Goal: Task Accomplishment & Management: Manage account settings

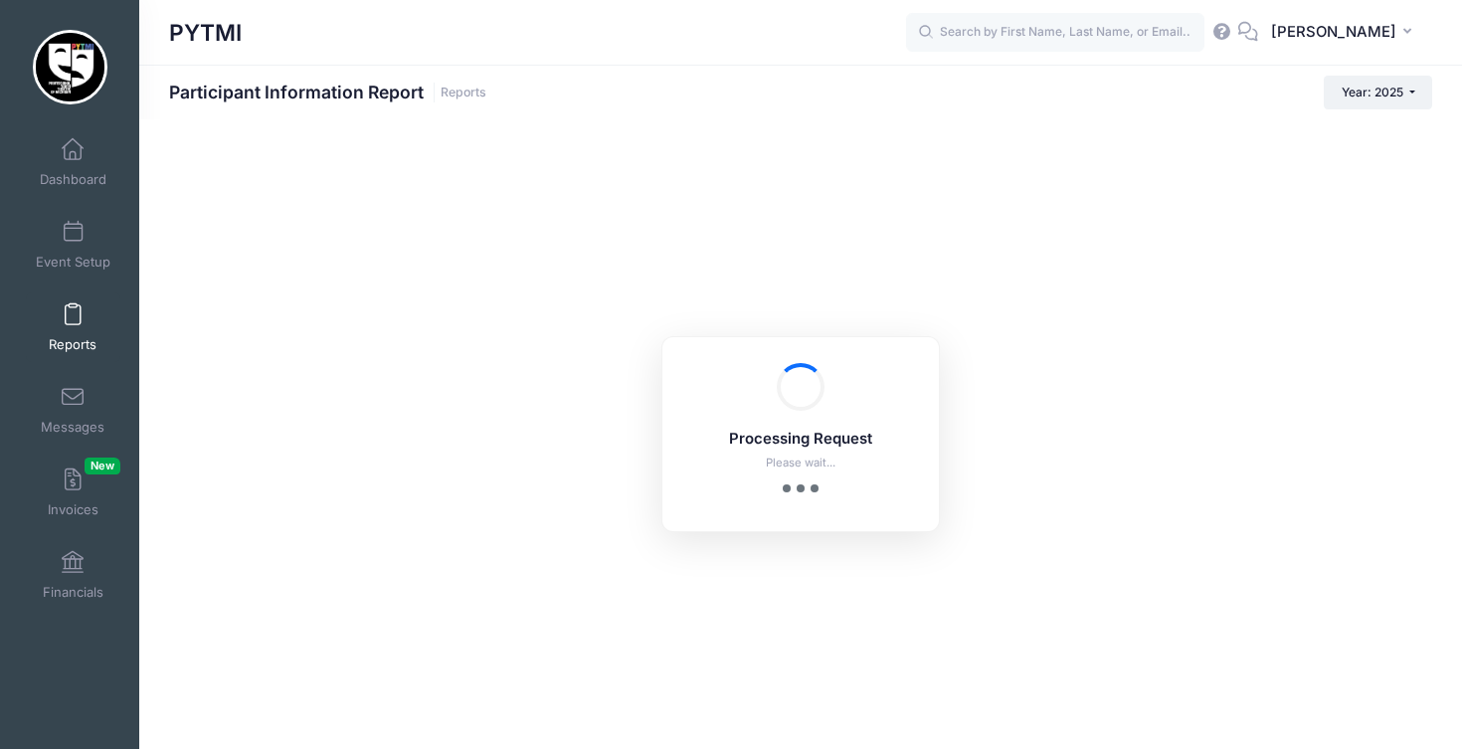
checkbox input "true"
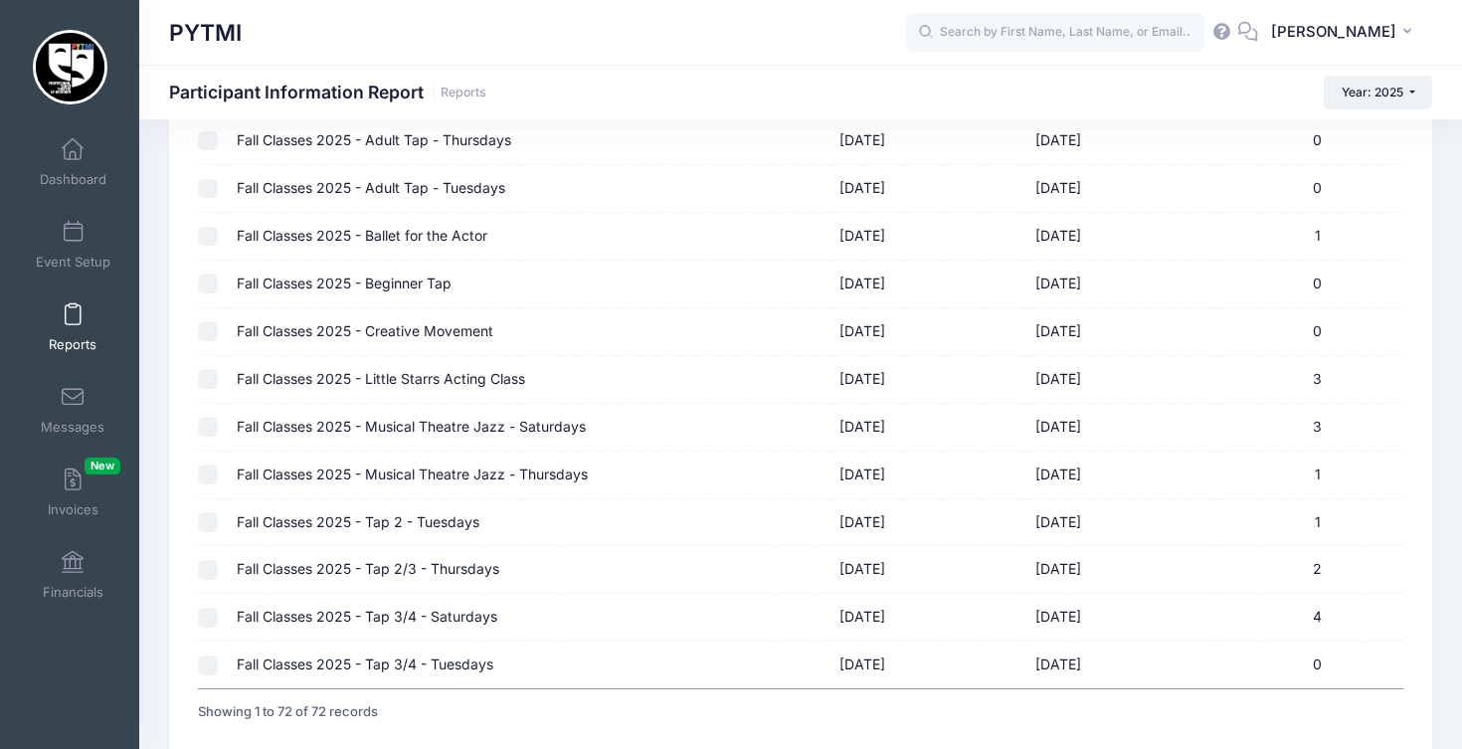
scroll to position [3099, 0]
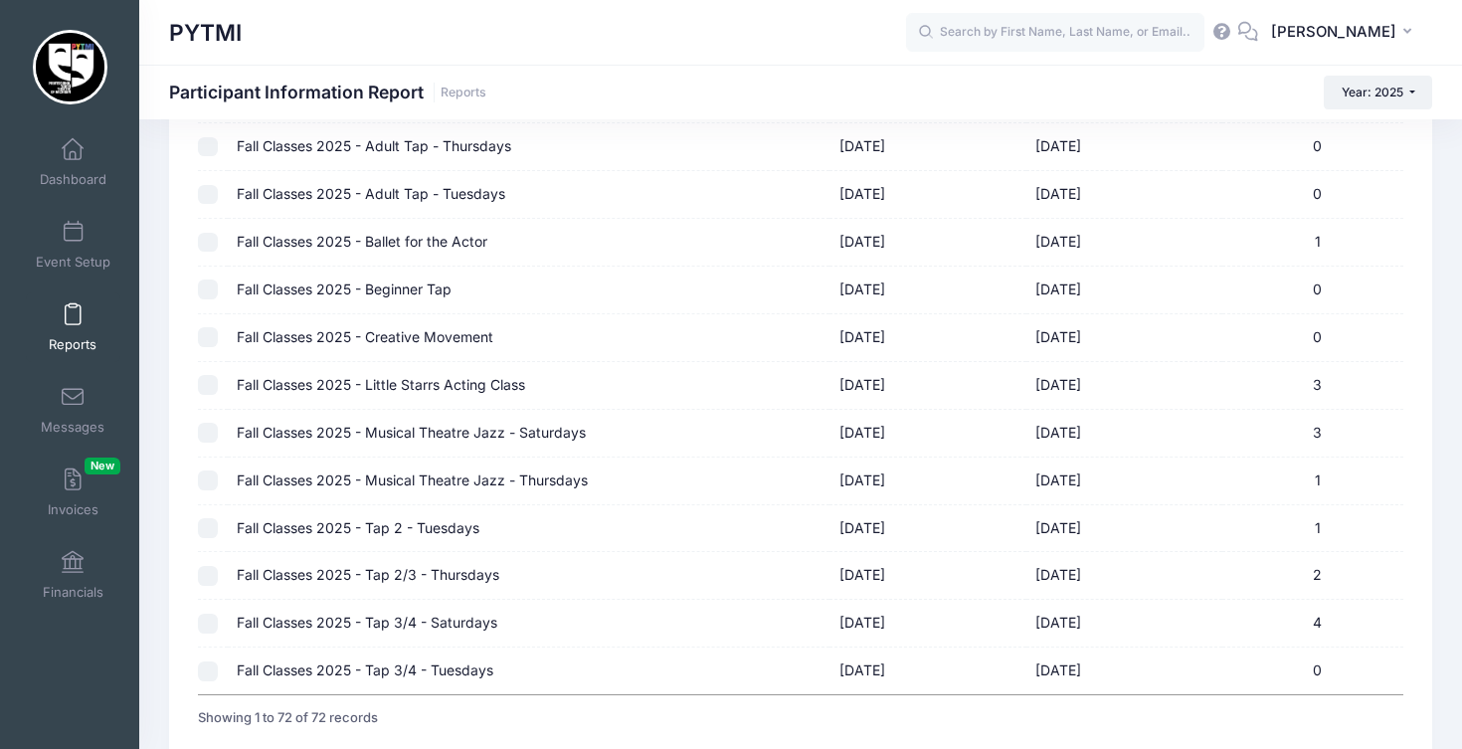
click at [206, 423] on input "checkbox" at bounding box center [208, 433] width 20 height 20
checkbox input "true"
click at [208, 470] on input "checkbox" at bounding box center [208, 480] width 20 height 20
checkbox input "true"
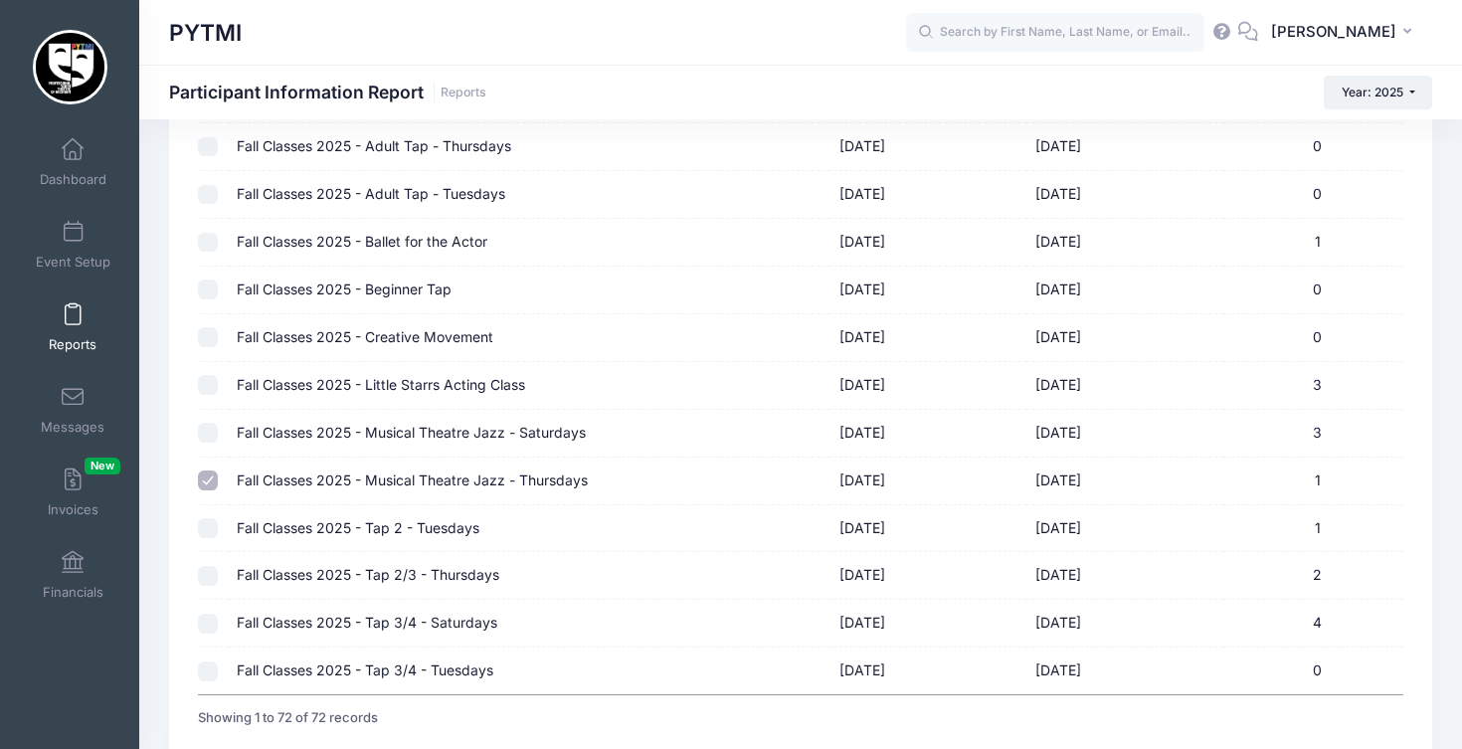
checkbox input "false"
click at [205, 470] on input "checkbox" at bounding box center [208, 480] width 20 height 20
checkbox input "false"
click at [210, 518] on input "checkbox" at bounding box center [208, 528] width 20 height 20
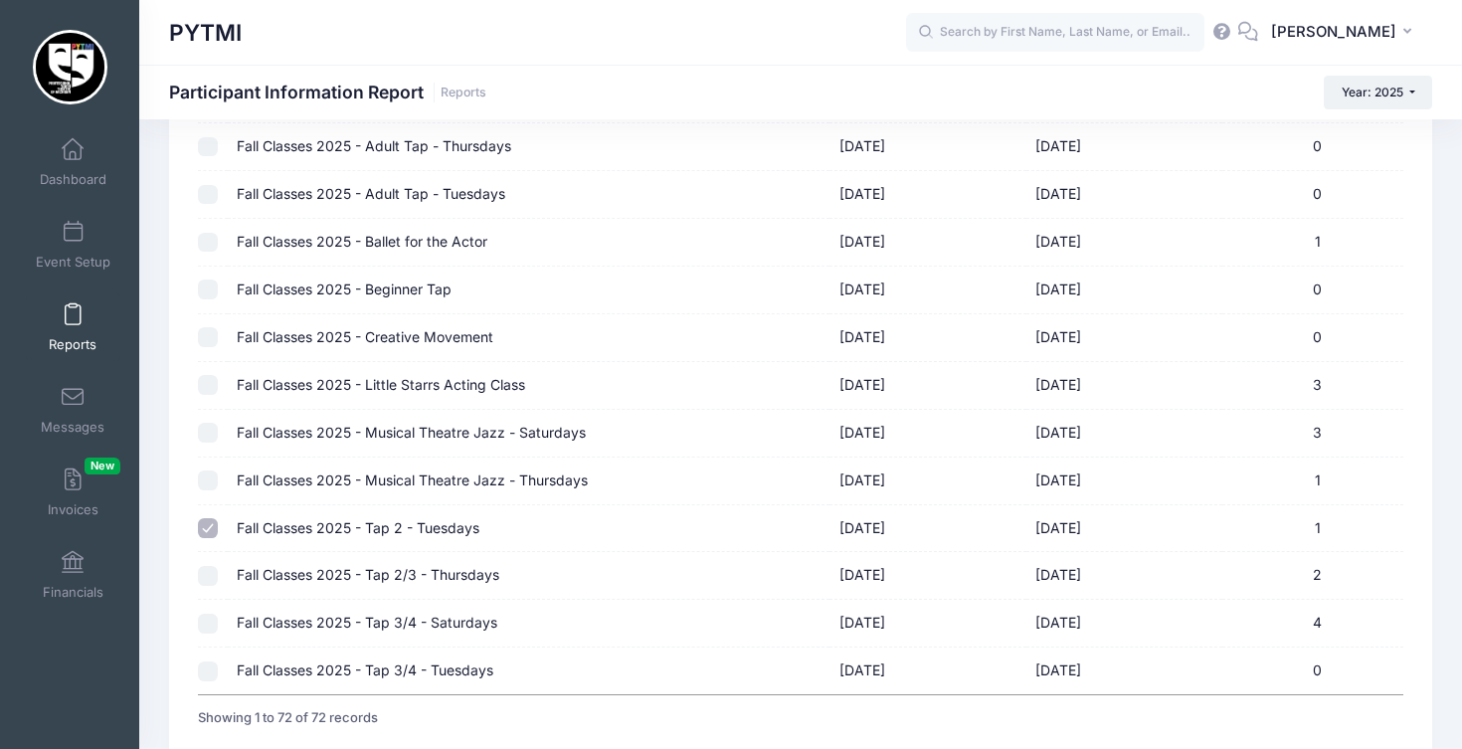
click at [213, 518] on input "checkbox" at bounding box center [208, 528] width 20 height 20
checkbox input "false"
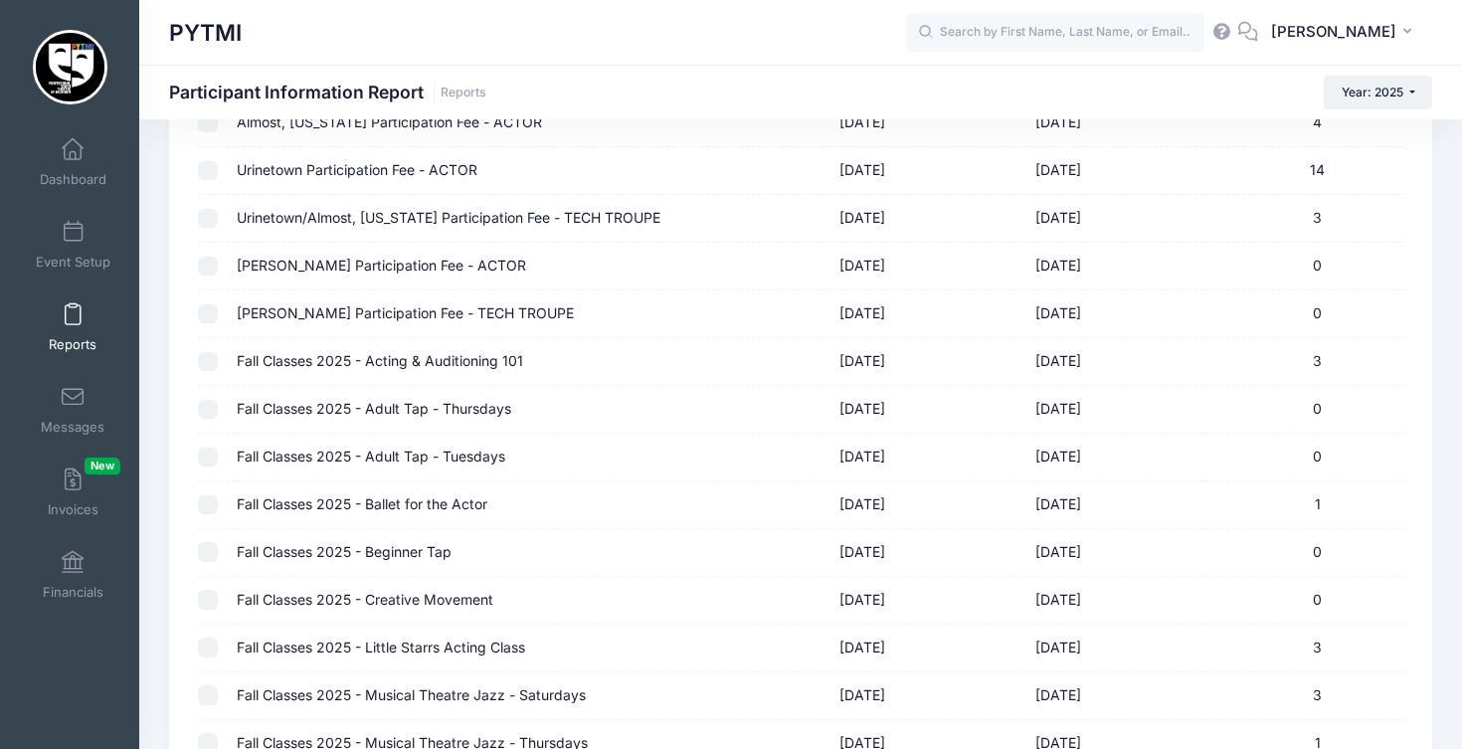
scroll to position [2825, 0]
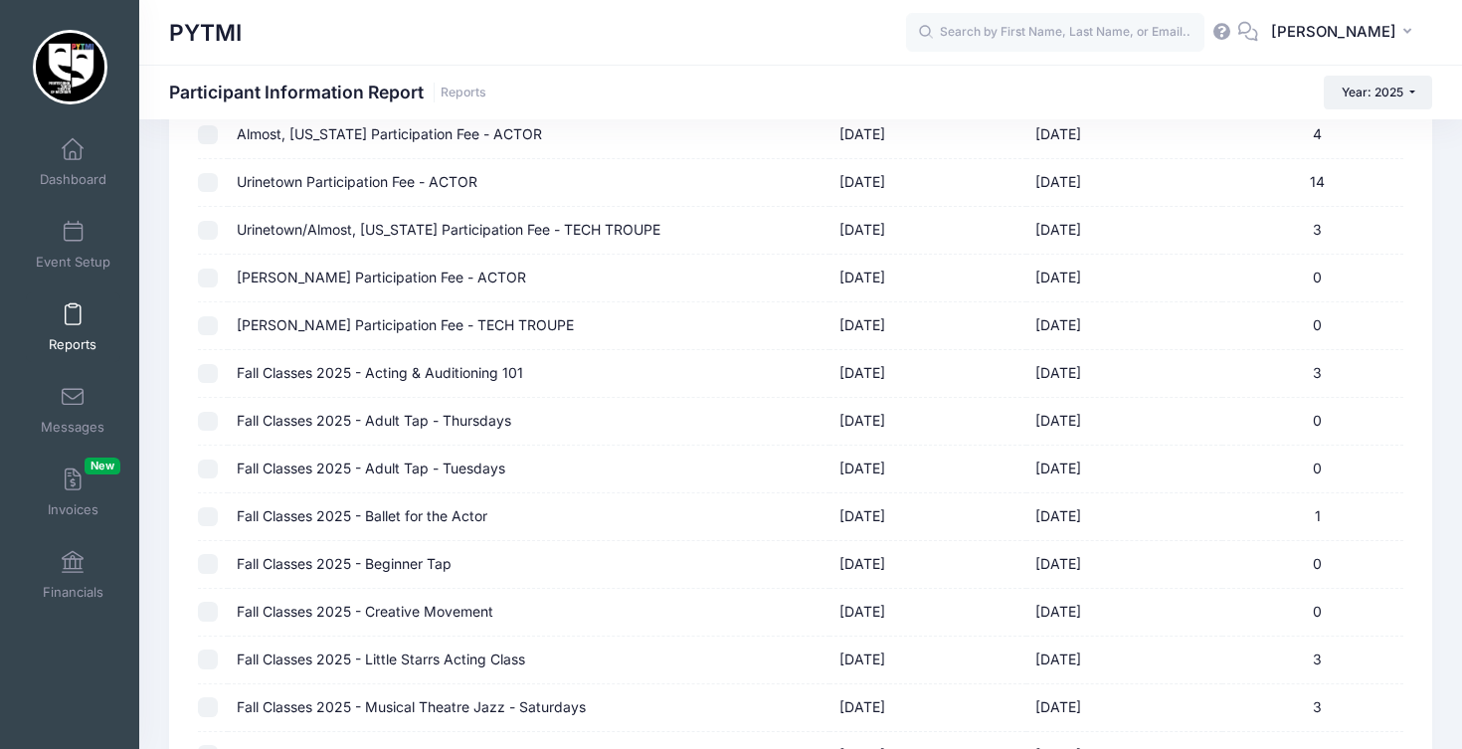
click at [206, 364] on input "checkbox" at bounding box center [208, 374] width 20 height 20
checkbox input "true"
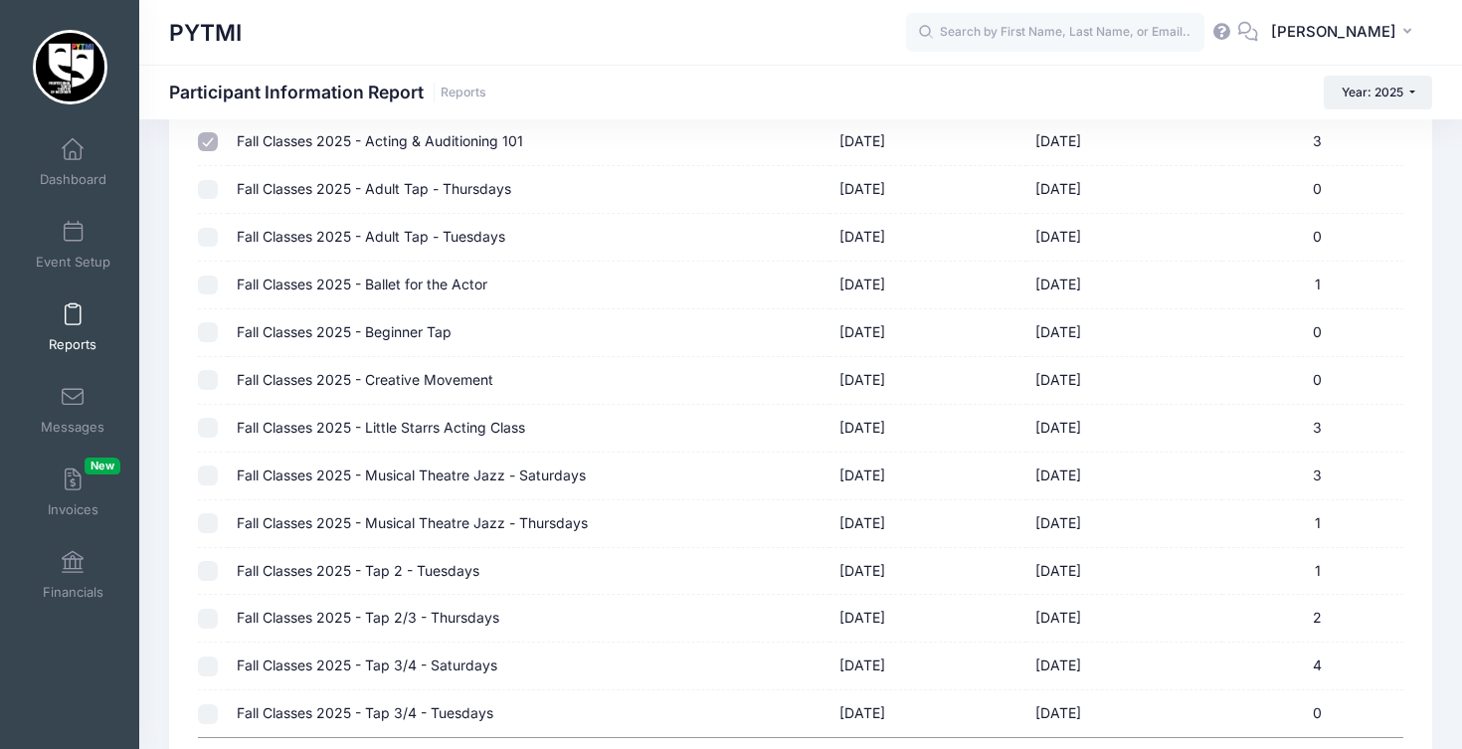
scroll to position [3061, 0]
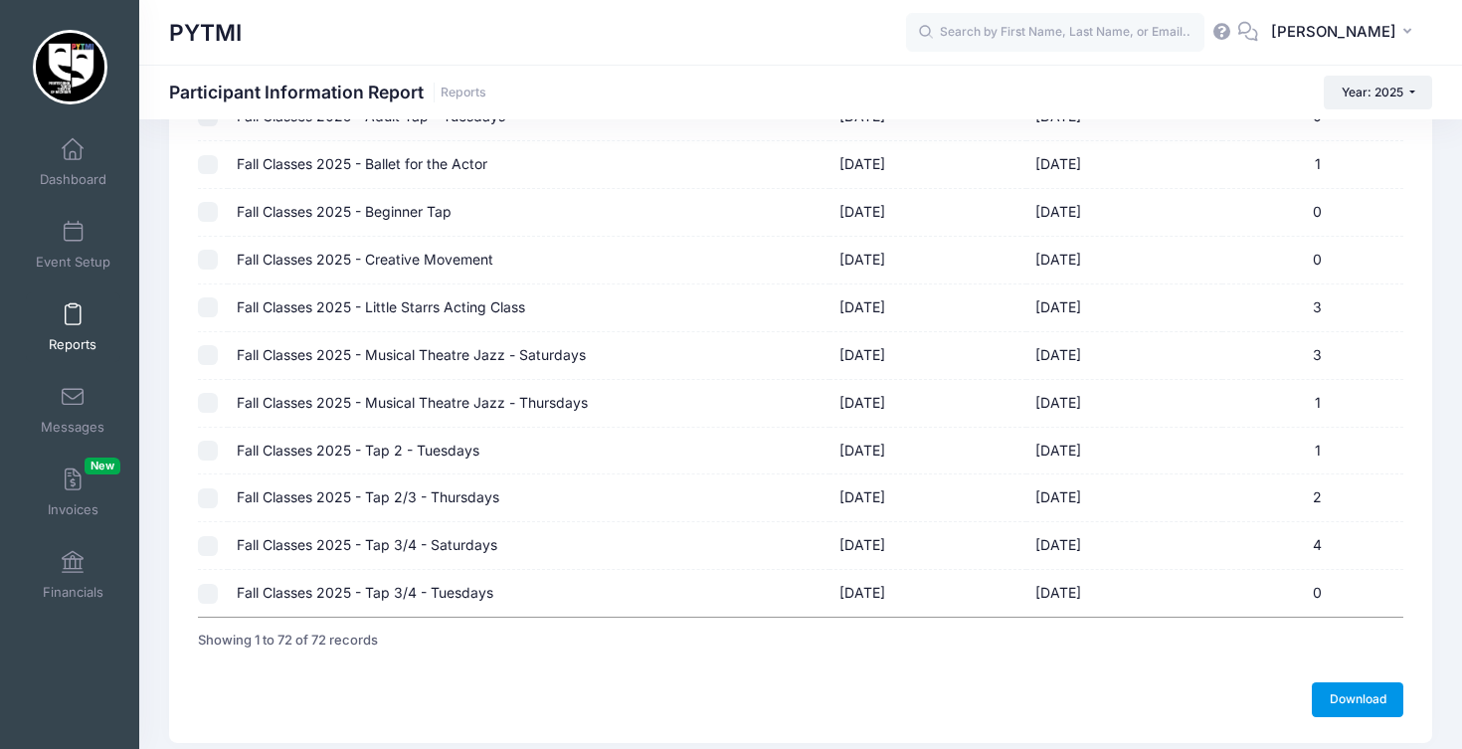
scroll to position [3176, 0]
click at [1349, 683] on link "Download" at bounding box center [1356, 700] width 91 height 34
click at [75, 247] on link "Event Setup" at bounding box center [73, 245] width 94 height 70
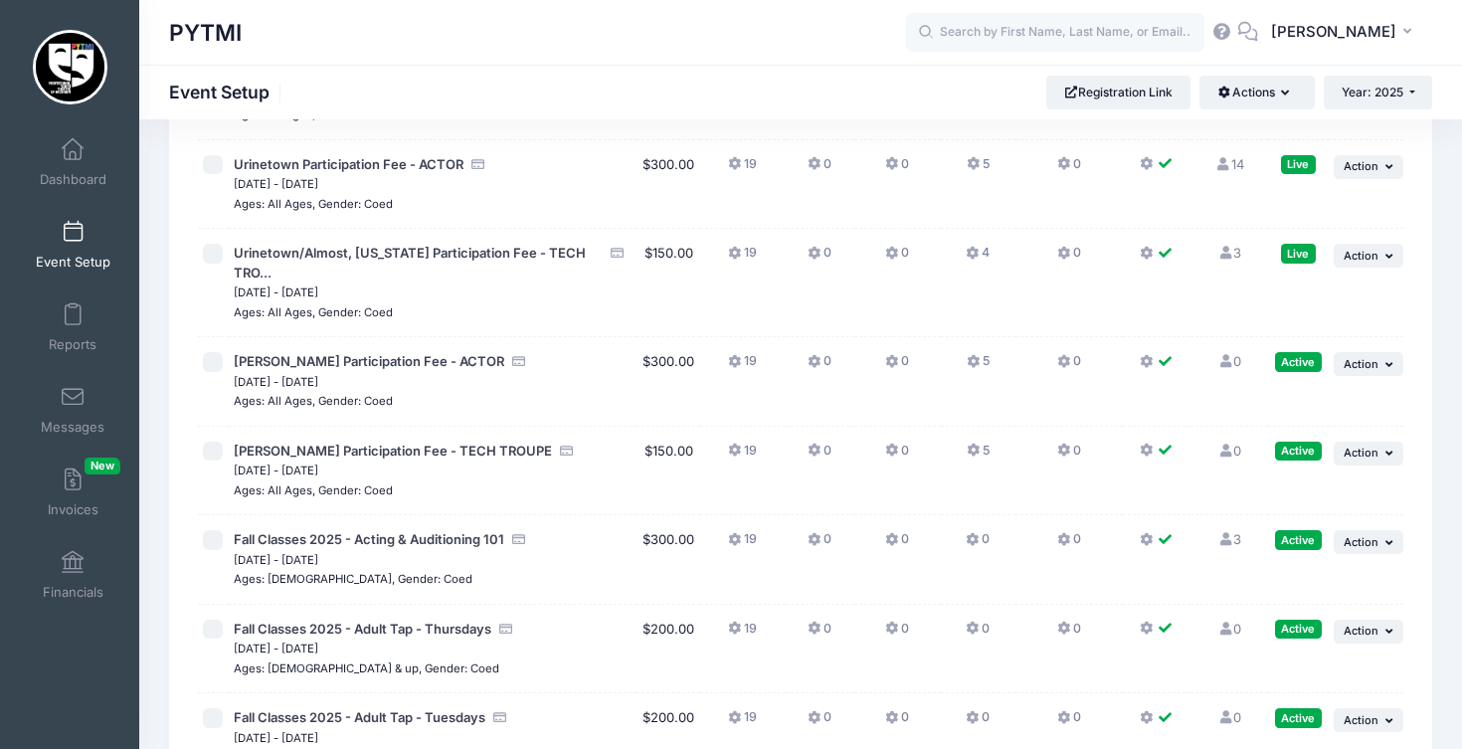
scroll to position [5109, 0]
click at [1373, 537] on span "Action" at bounding box center [1360, 544] width 35 height 14
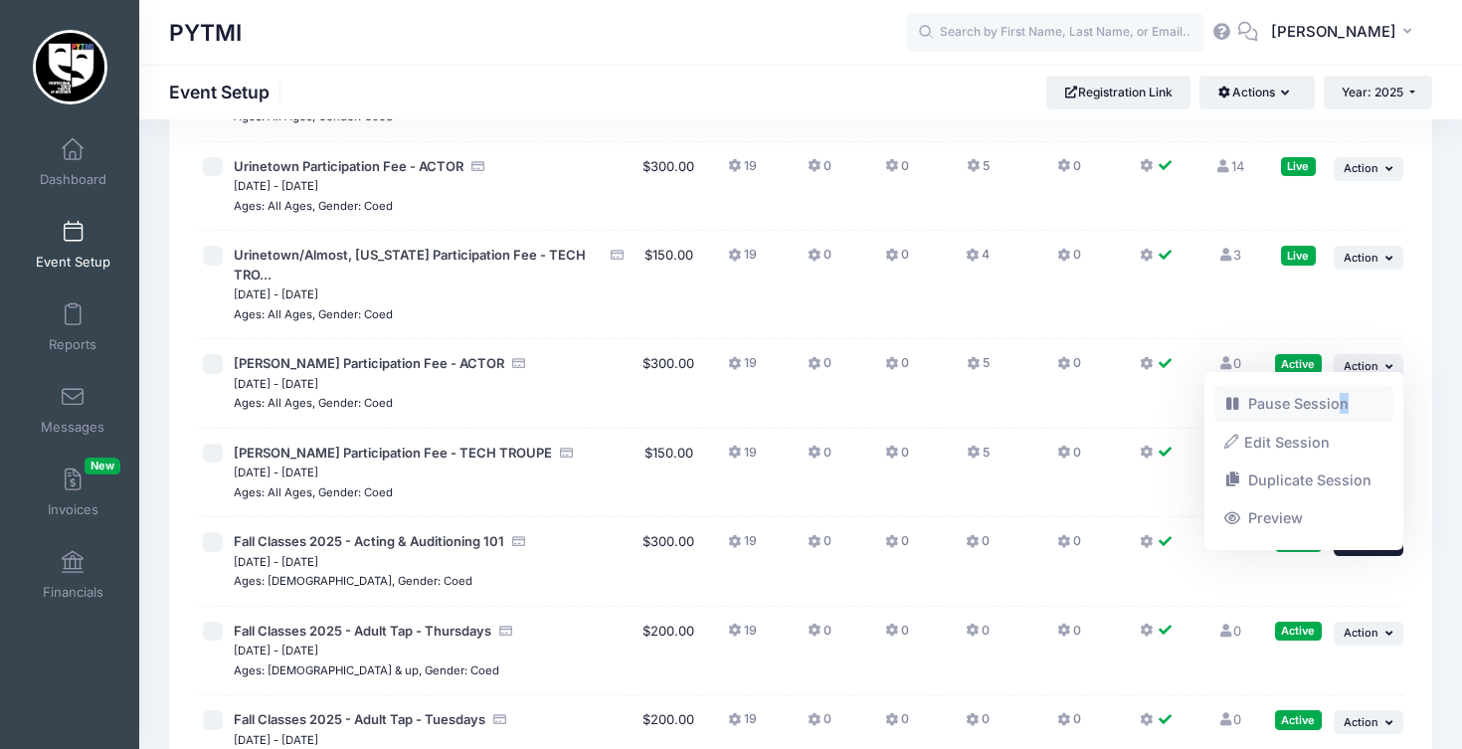
click at [1342, 395] on link "Pause Session" at bounding box center [1304, 404] width 180 height 38
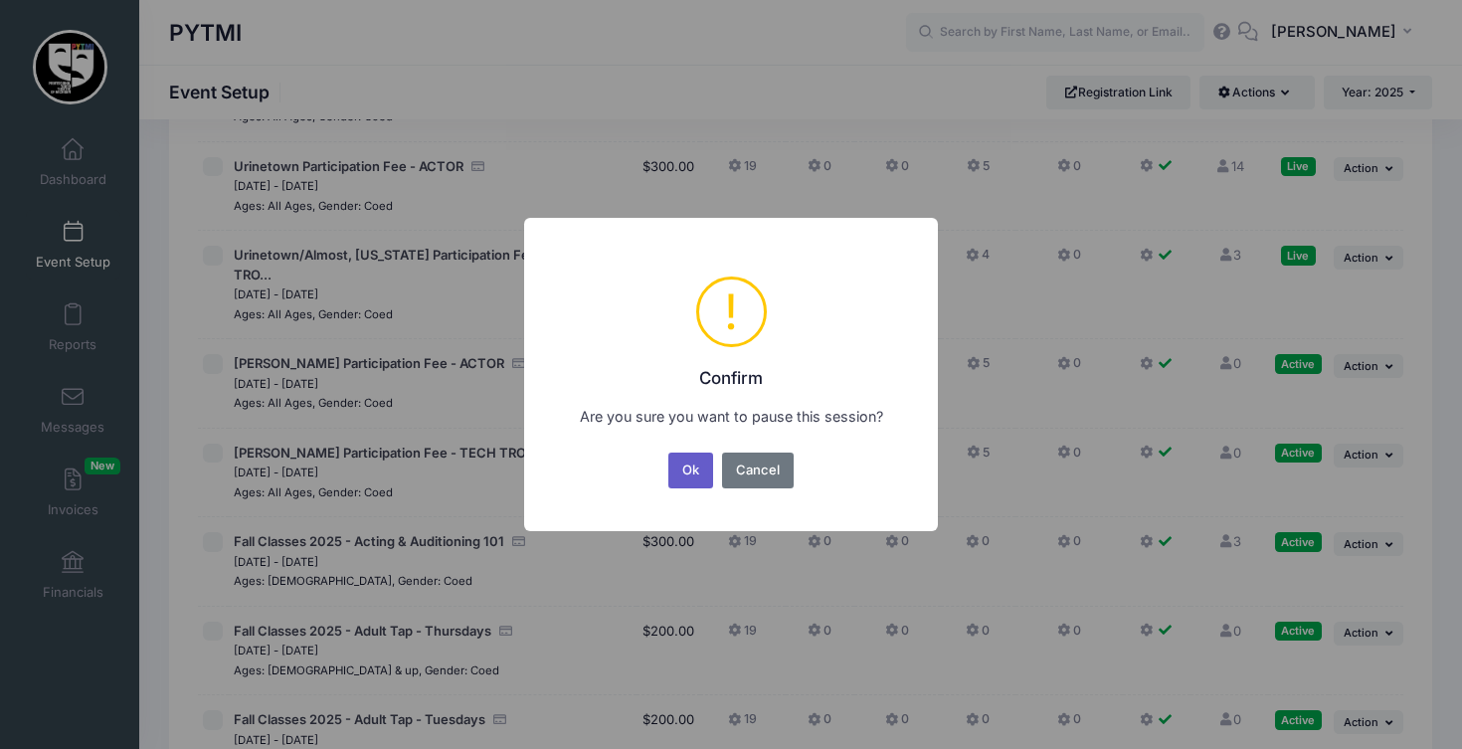
click at [698, 468] on button "Ok" at bounding box center [691, 470] width 46 height 36
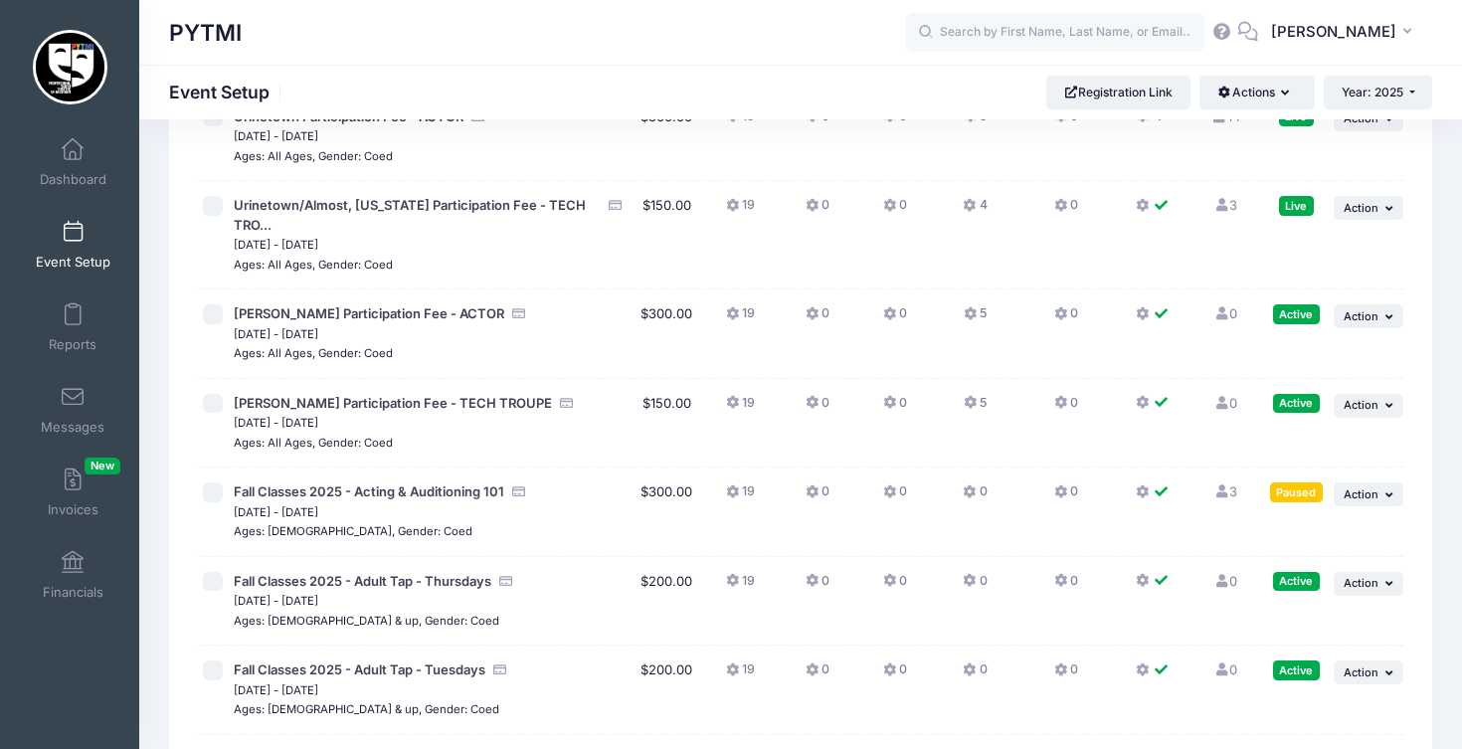
scroll to position [5158, 0]
click at [1385, 578] on icon "button" at bounding box center [1391, 583] width 12 height 11
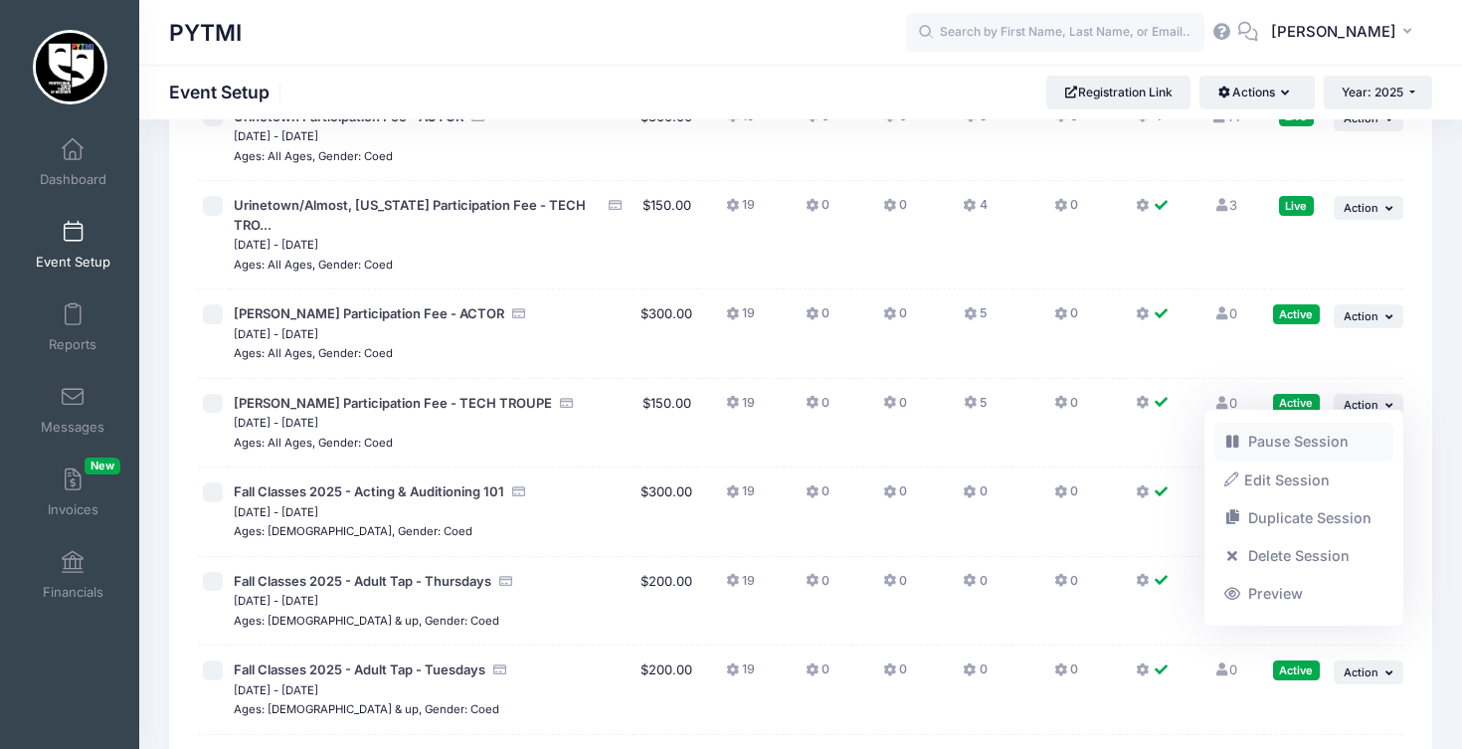
click at [1324, 437] on link "Pause Session" at bounding box center [1304, 442] width 180 height 38
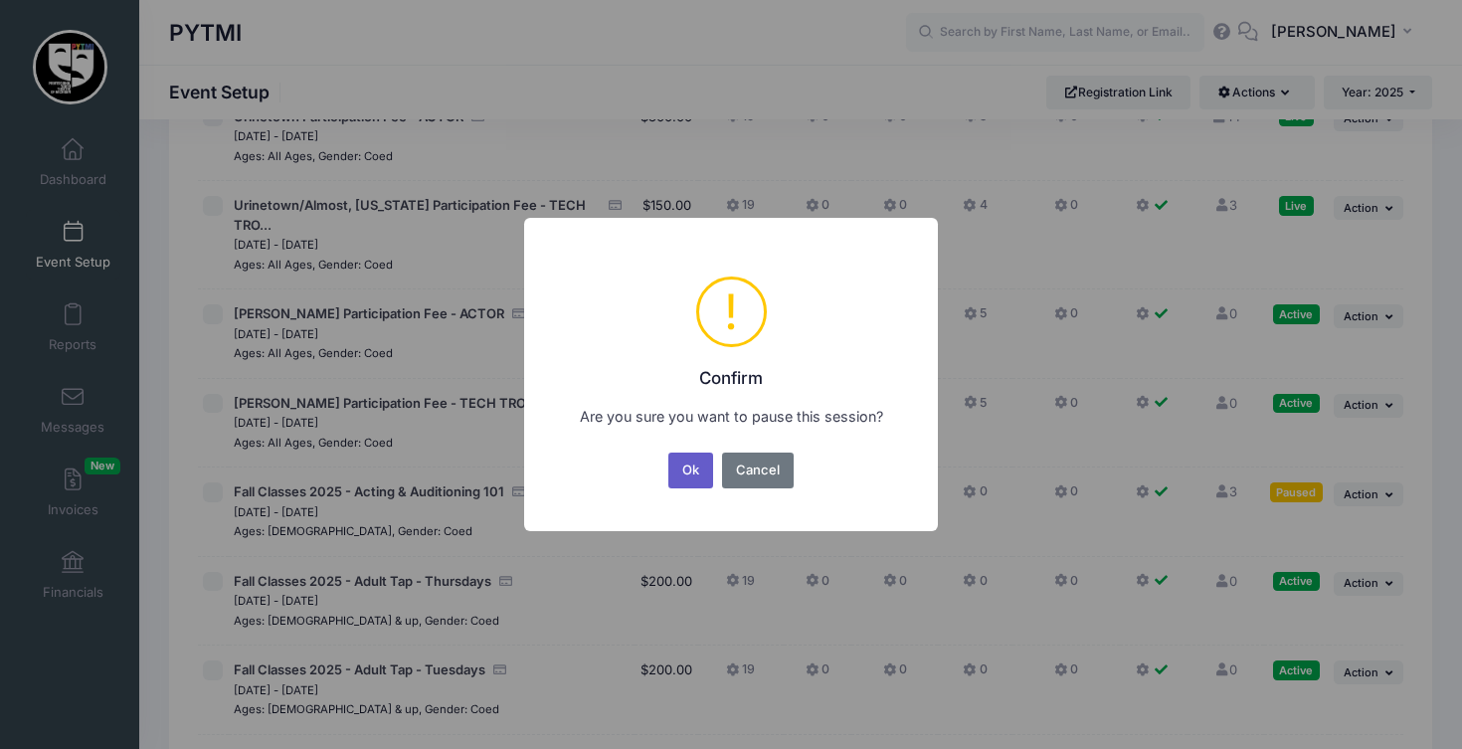
click at [681, 463] on button "Ok" at bounding box center [691, 470] width 46 height 36
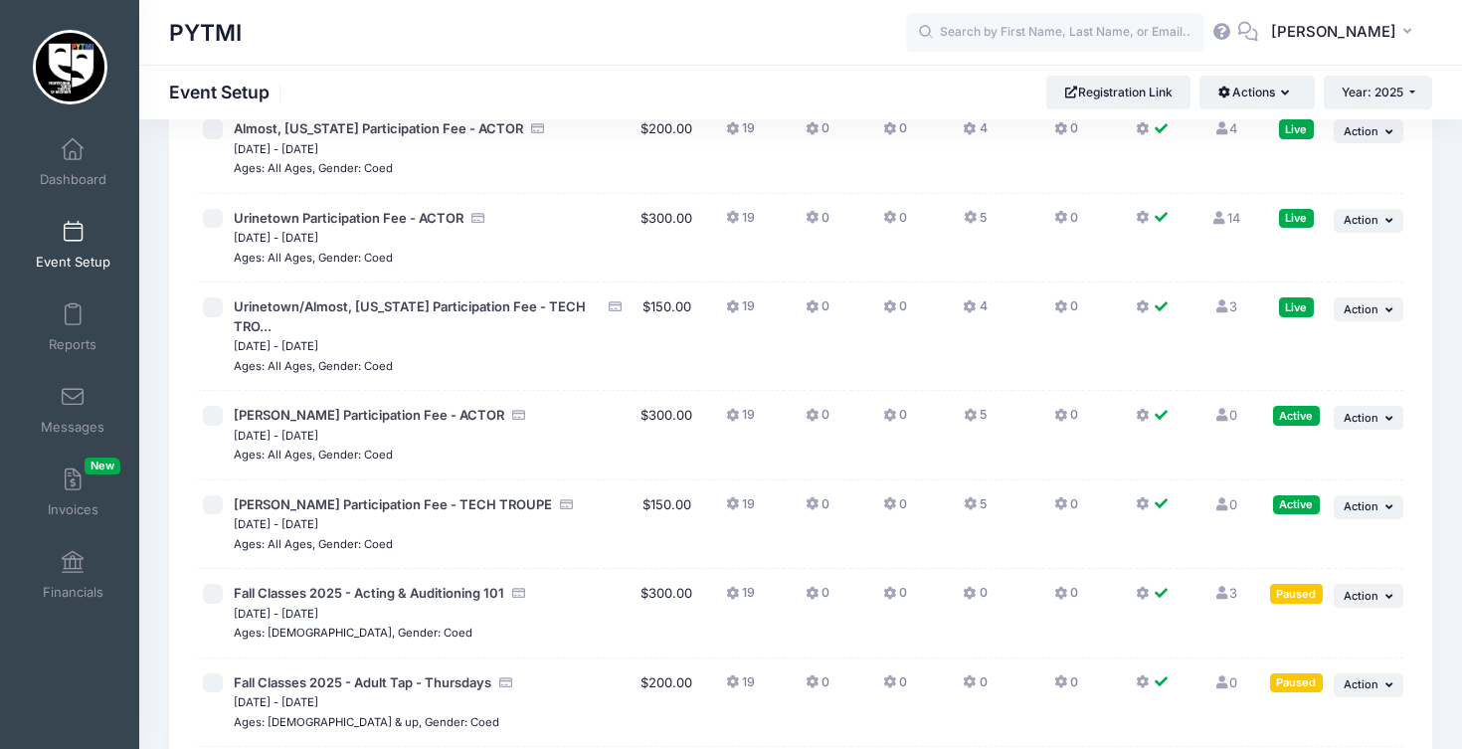
scroll to position [5058, 0]
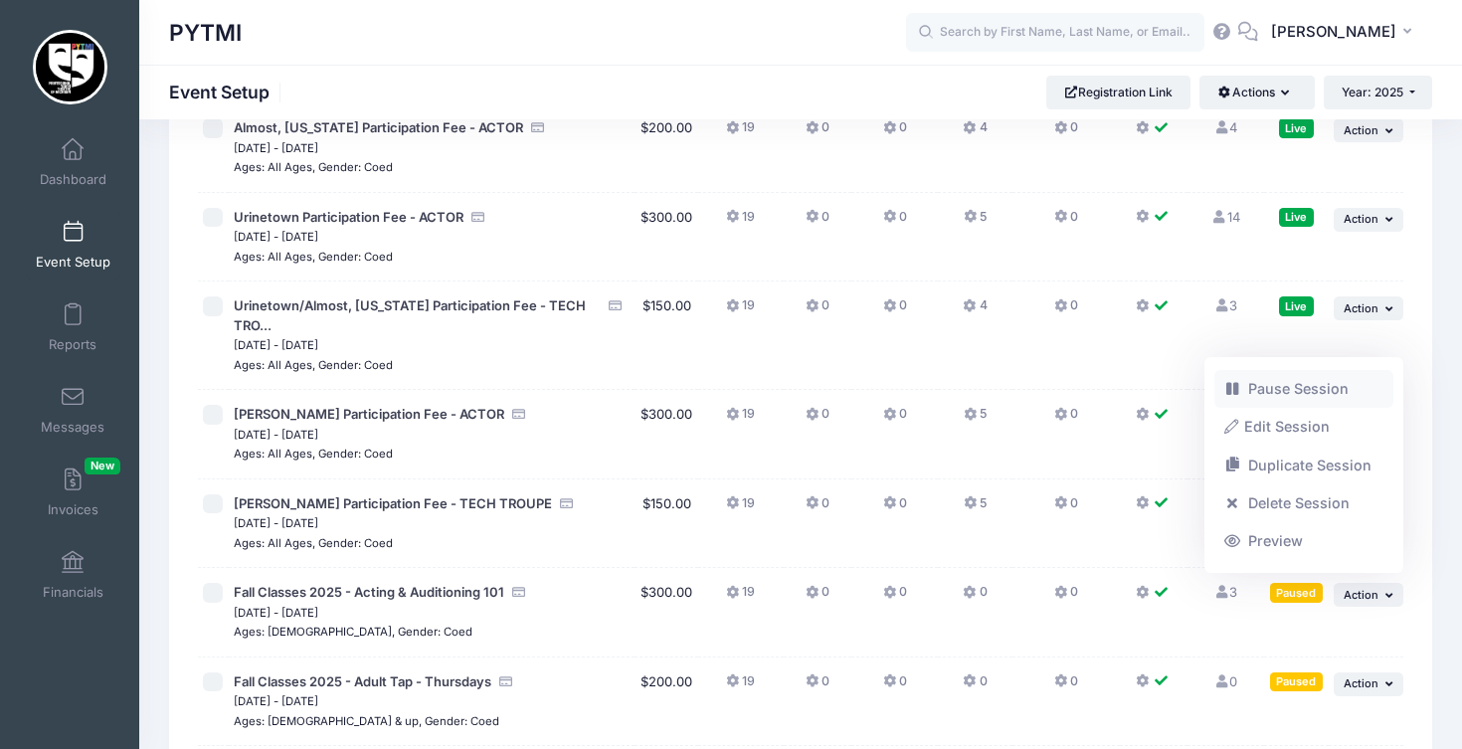
click at [1297, 377] on link "Pause Session" at bounding box center [1304, 389] width 180 height 38
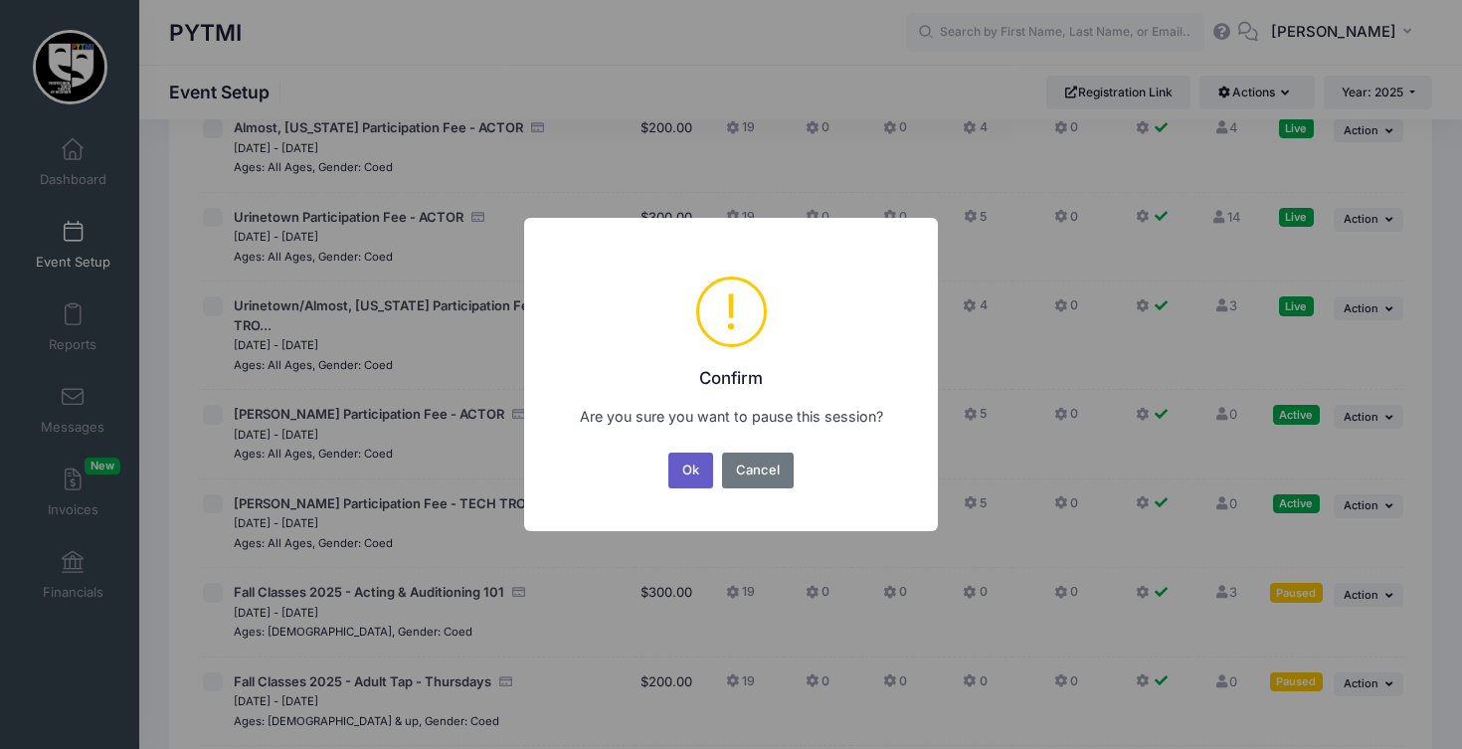
click at [694, 471] on button "Ok" at bounding box center [691, 470] width 46 height 36
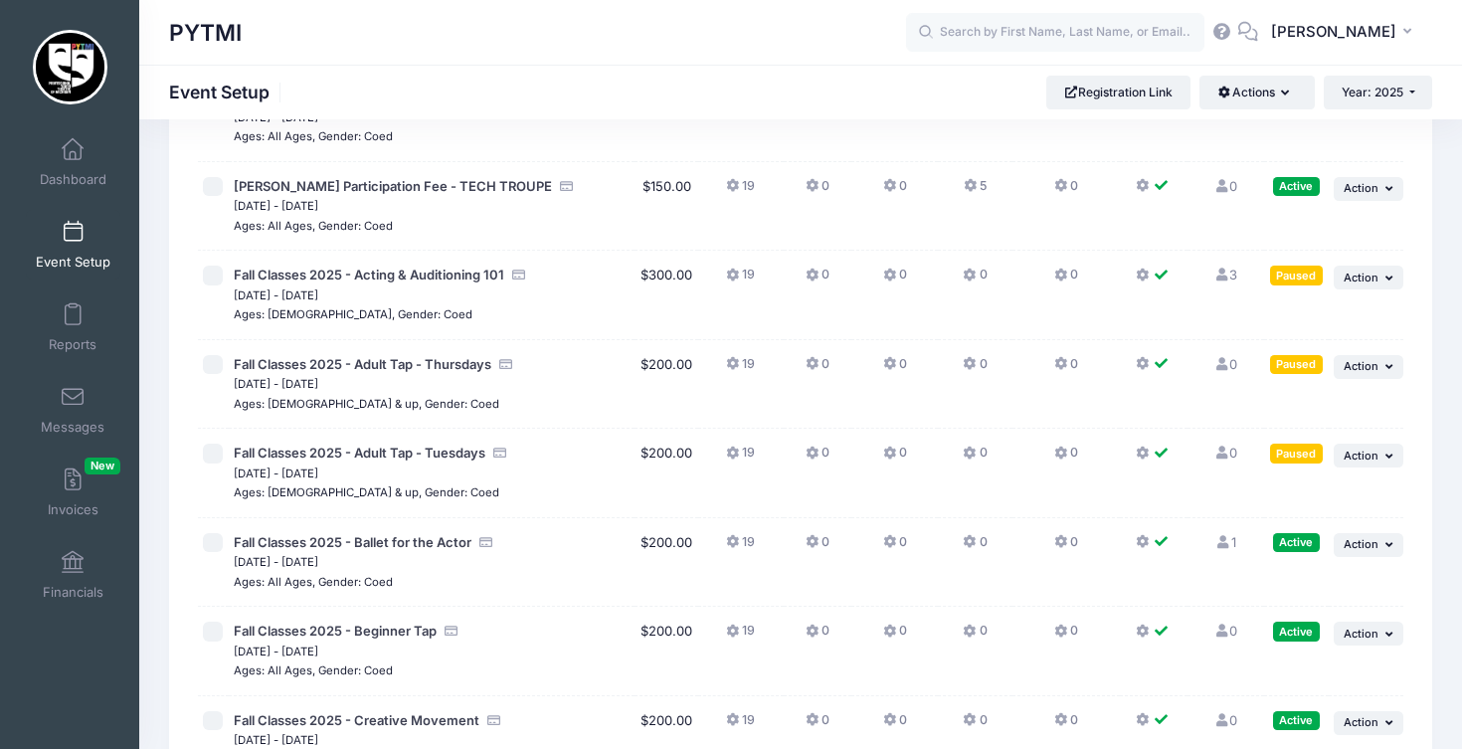
scroll to position [5384, 0]
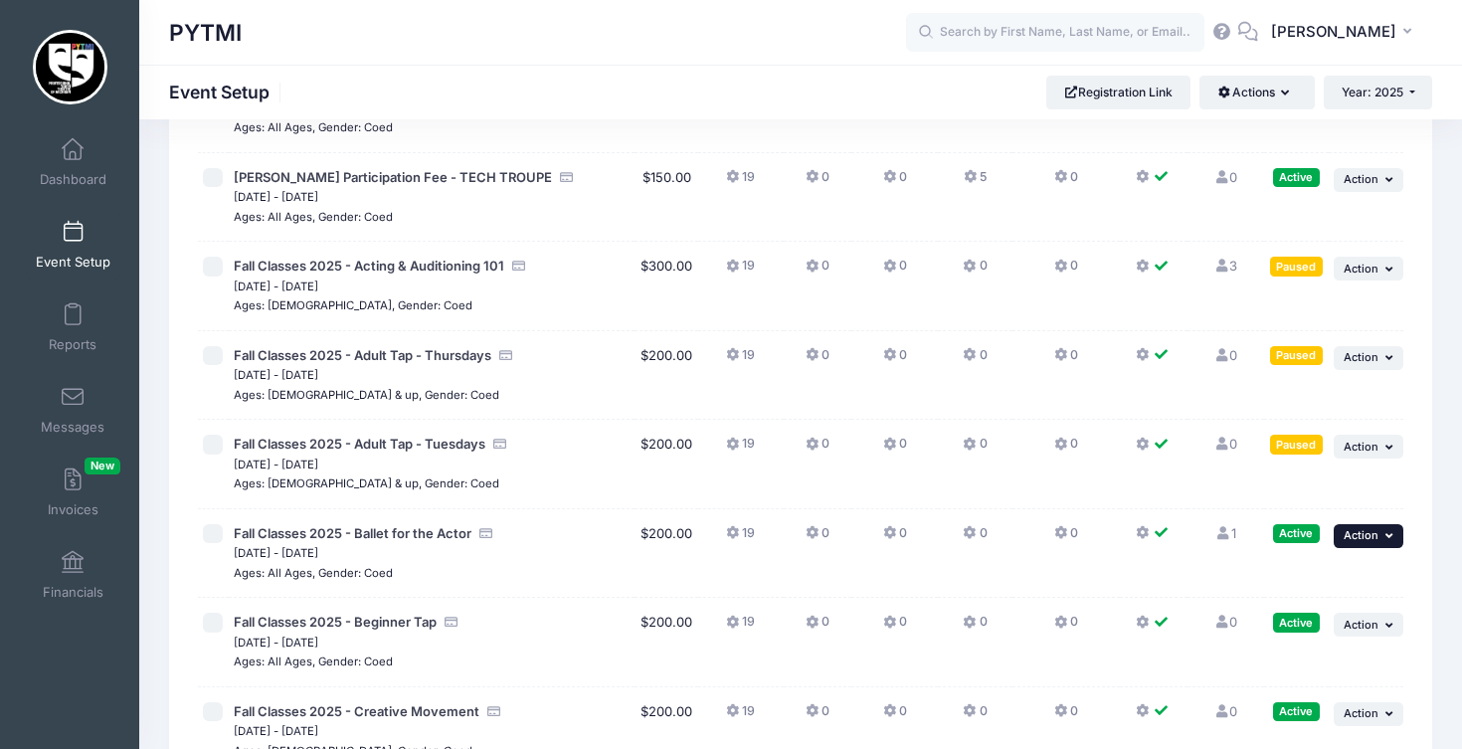
click at [1381, 524] on button "... Action" at bounding box center [1368, 536] width 70 height 24
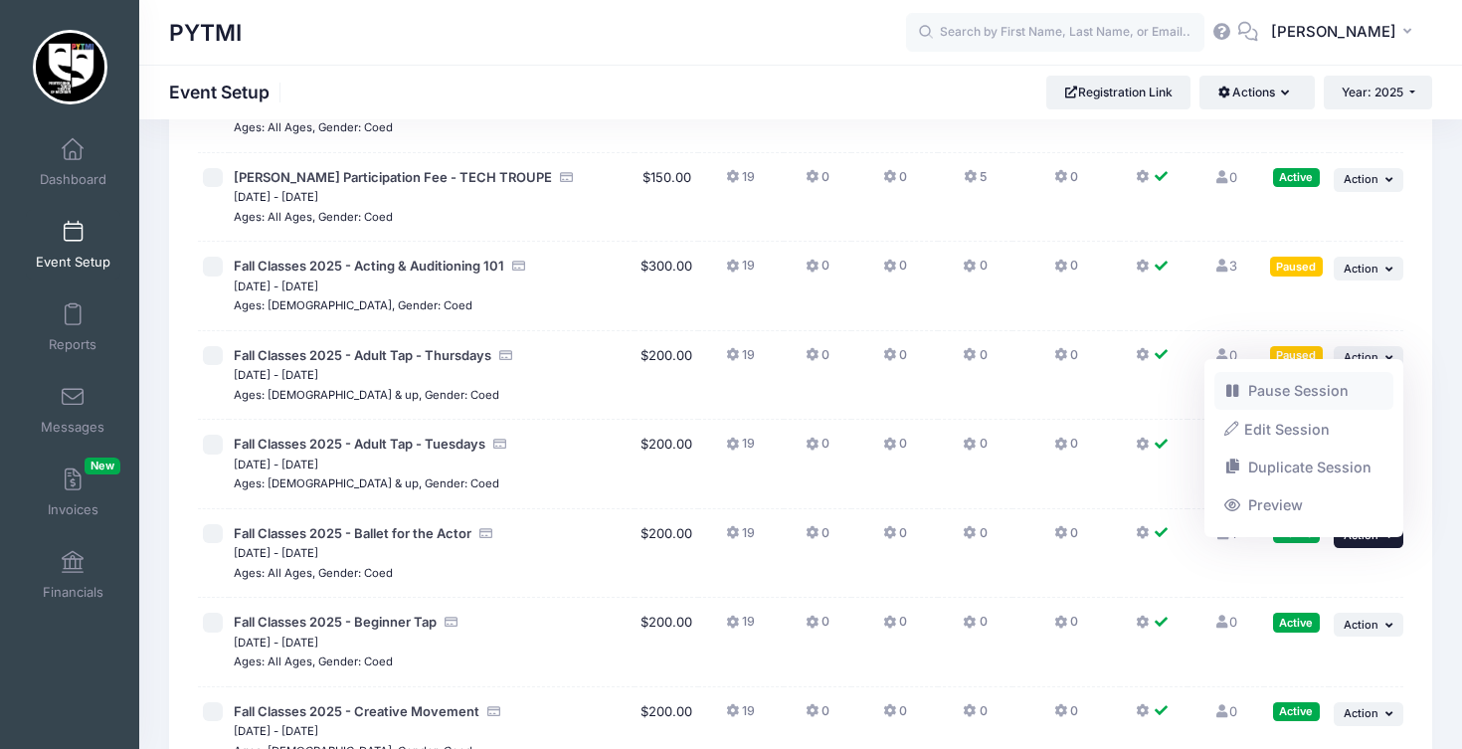
click at [1330, 388] on link "Pause Session" at bounding box center [1304, 391] width 180 height 38
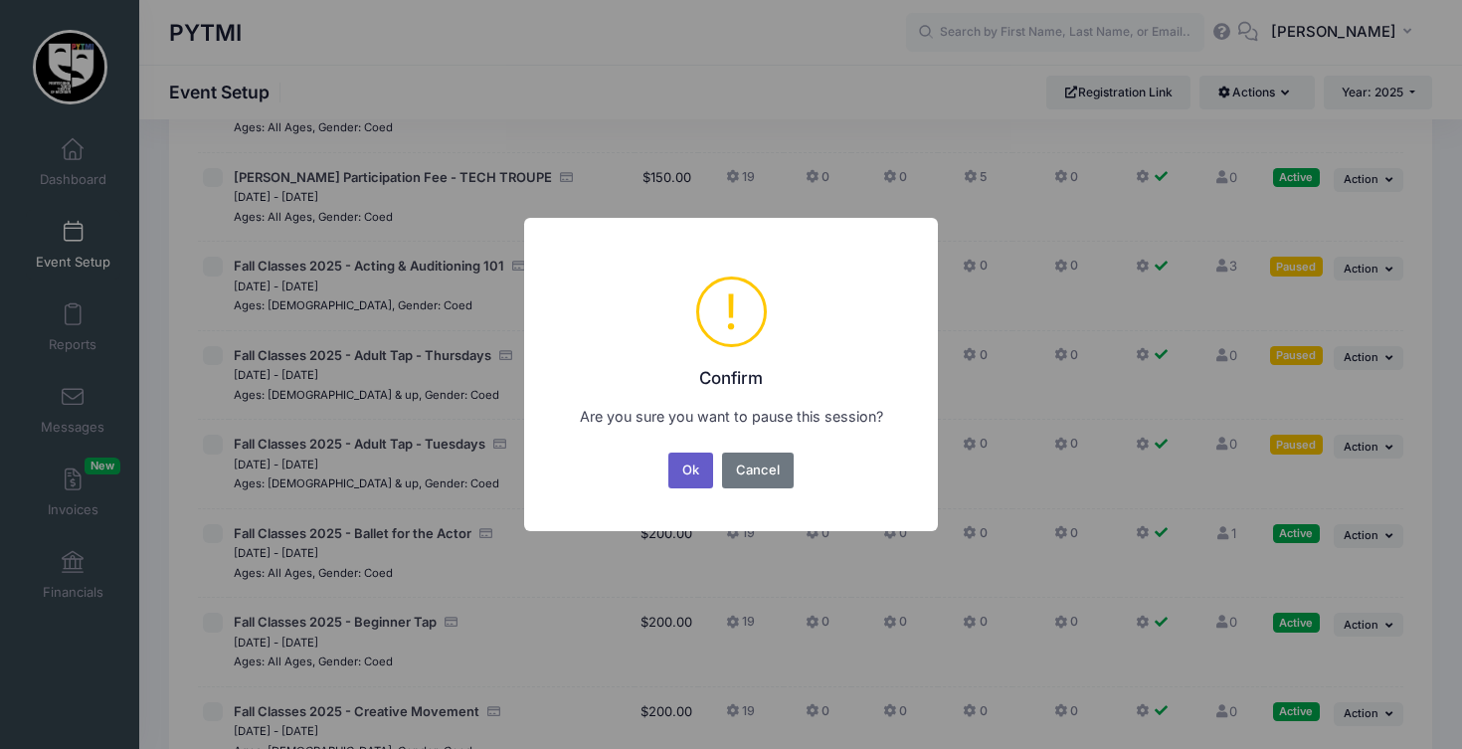
click at [685, 480] on button "Ok" at bounding box center [691, 470] width 46 height 36
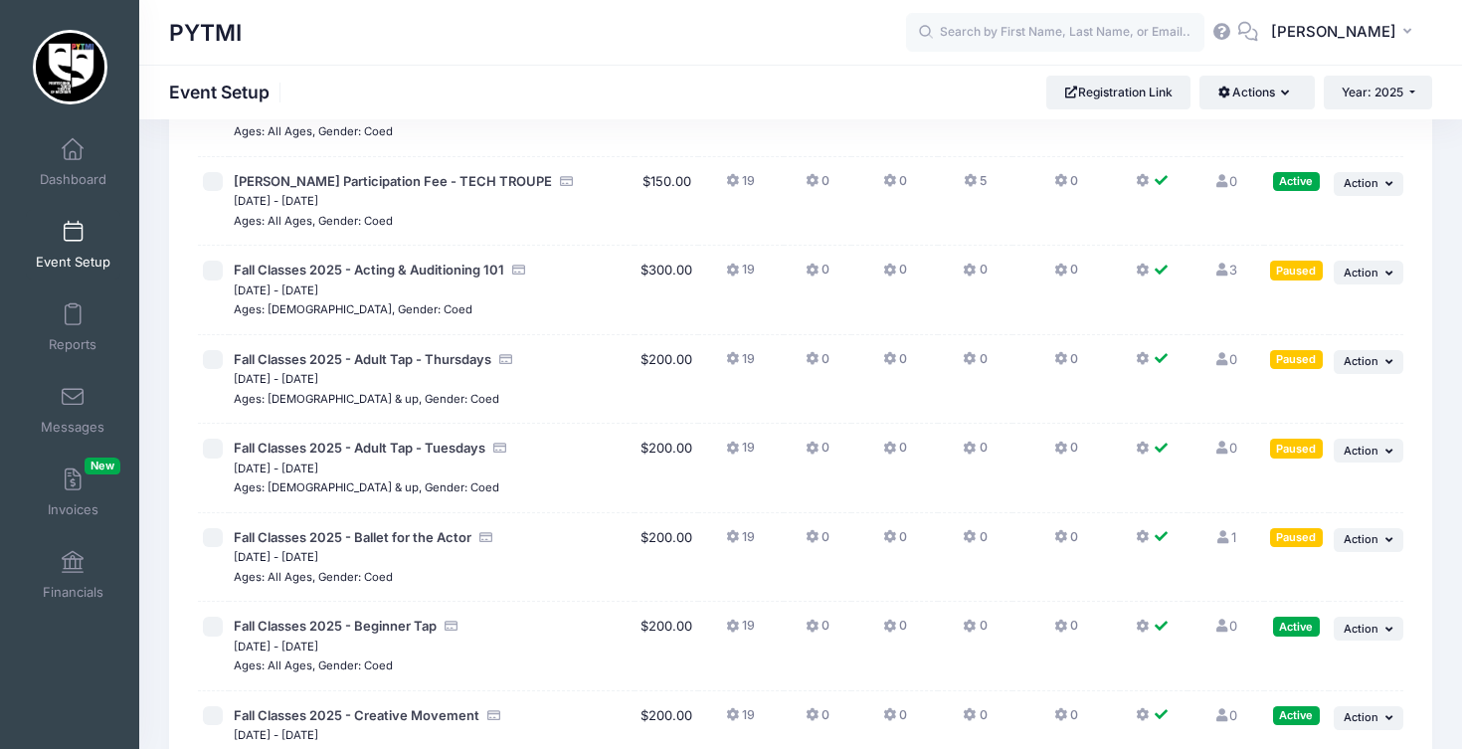
scroll to position [5384, 0]
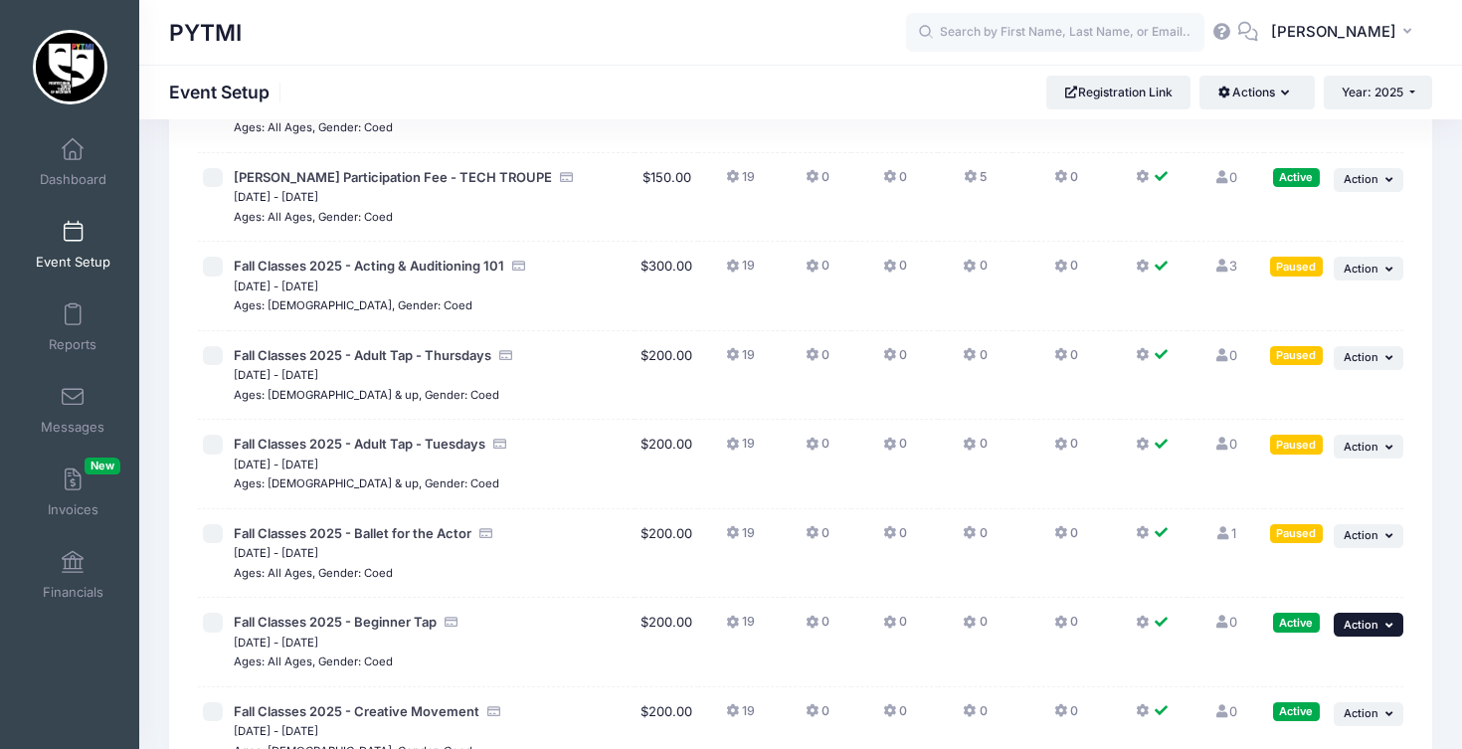
click at [1378, 612] on button "... Action" at bounding box center [1368, 624] width 70 height 24
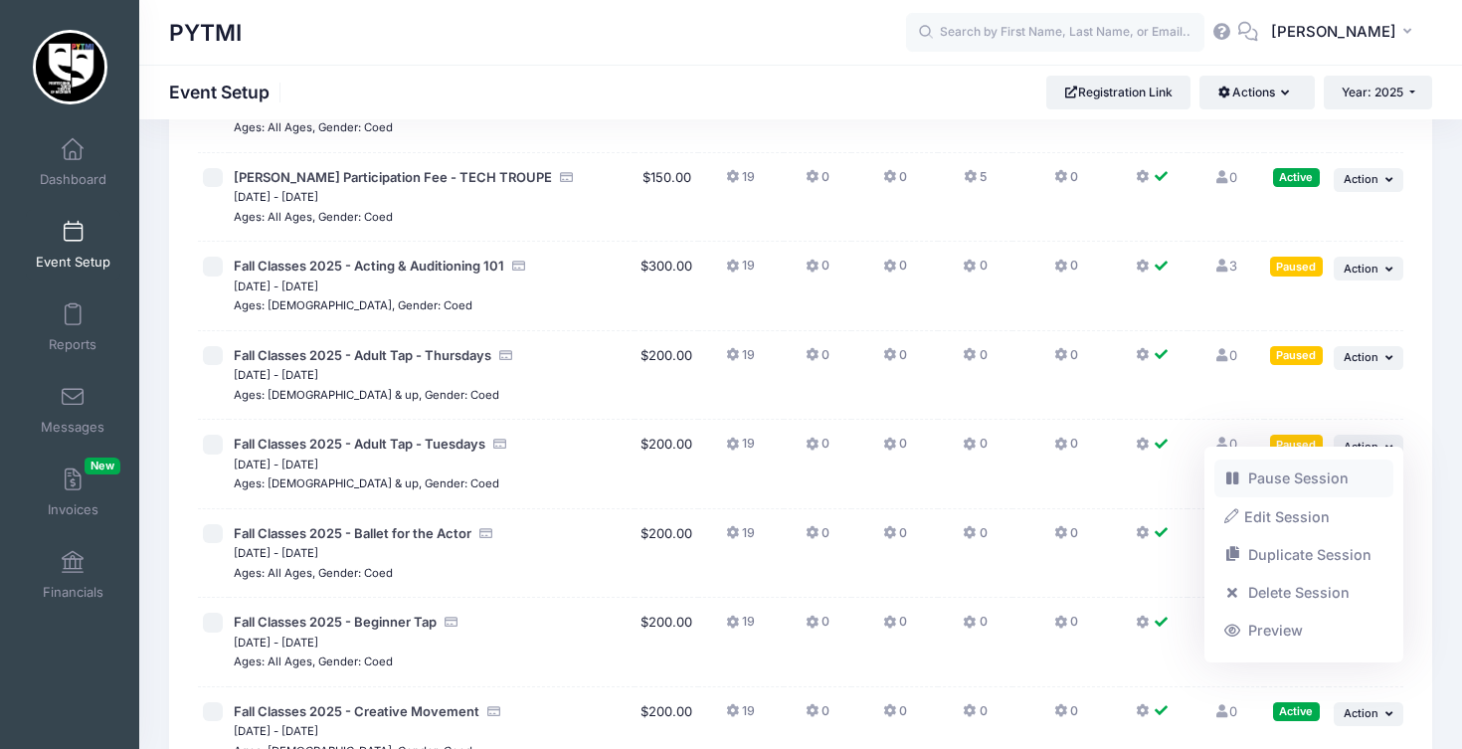
click at [1311, 477] on link "Pause Session" at bounding box center [1304, 478] width 180 height 38
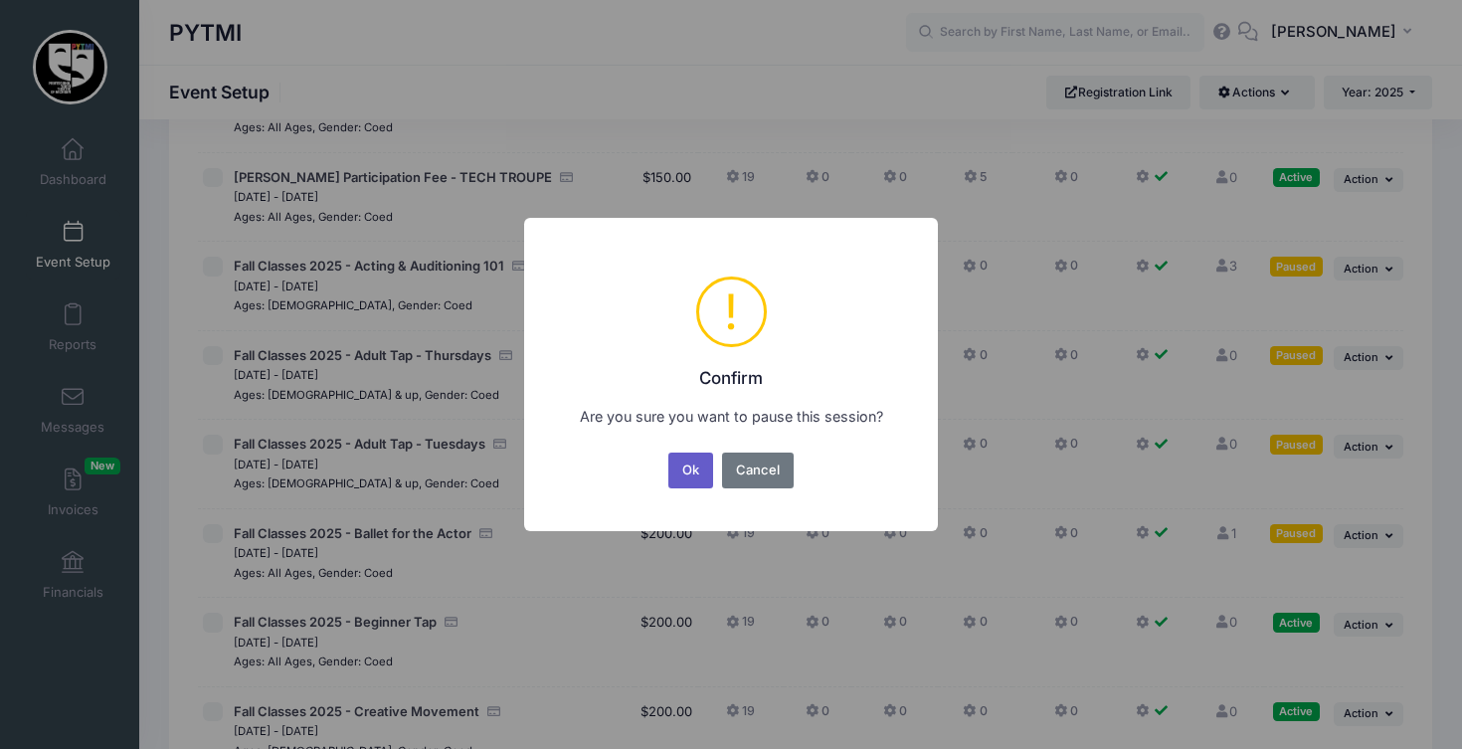
click at [693, 460] on button "Ok" at bounding box center [691, 470] width 46 height 36
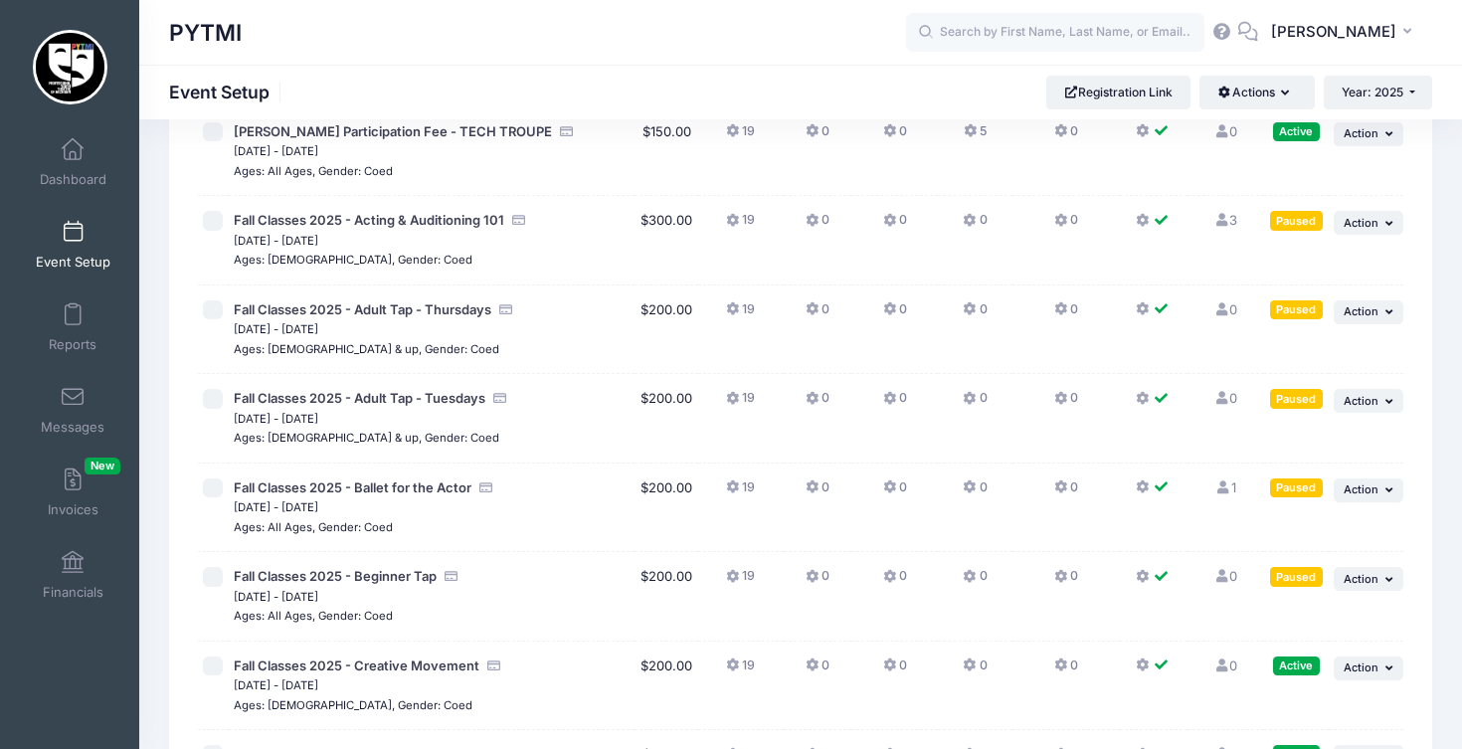
scroll to position [5456, 0]
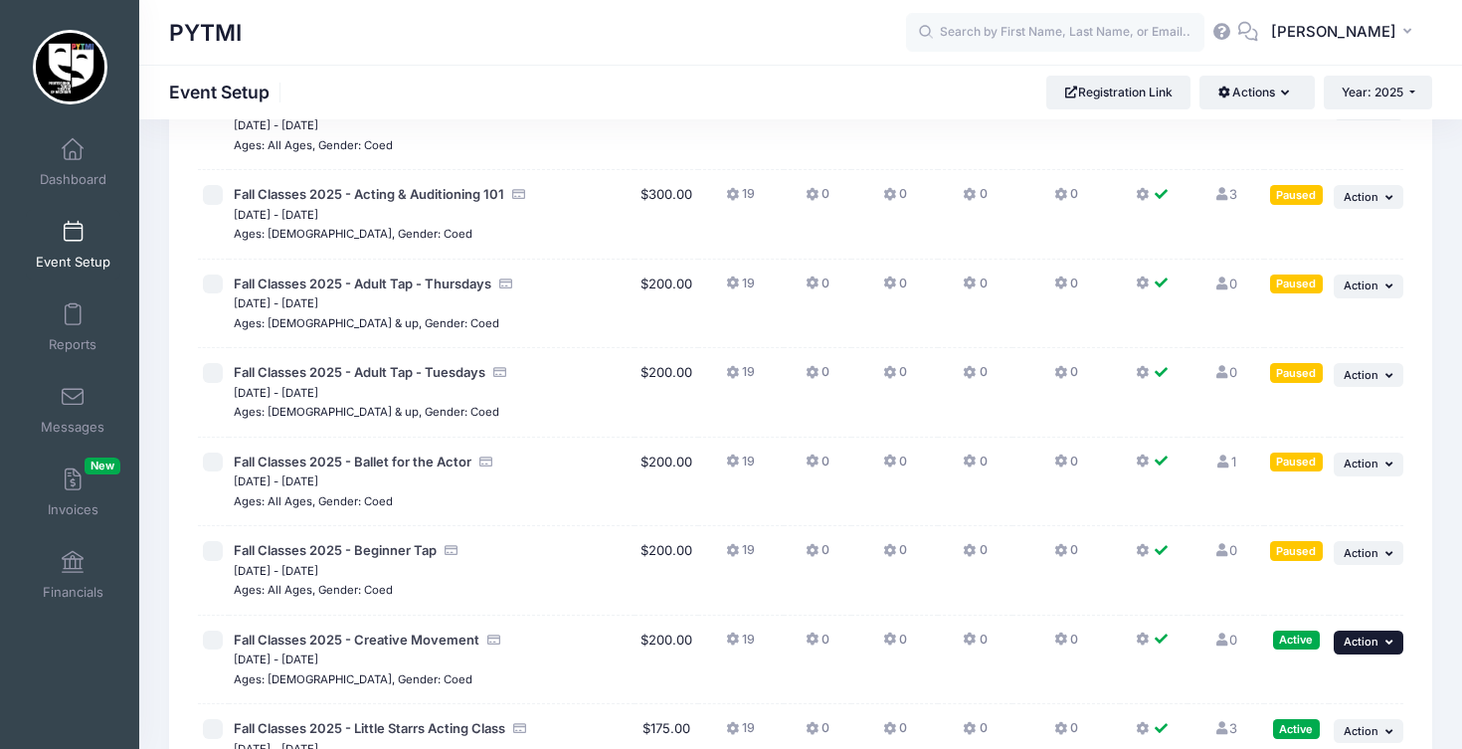
click at [1366, 630] on button "... Action" at bounding box center [1368, 642] width 70 height 24
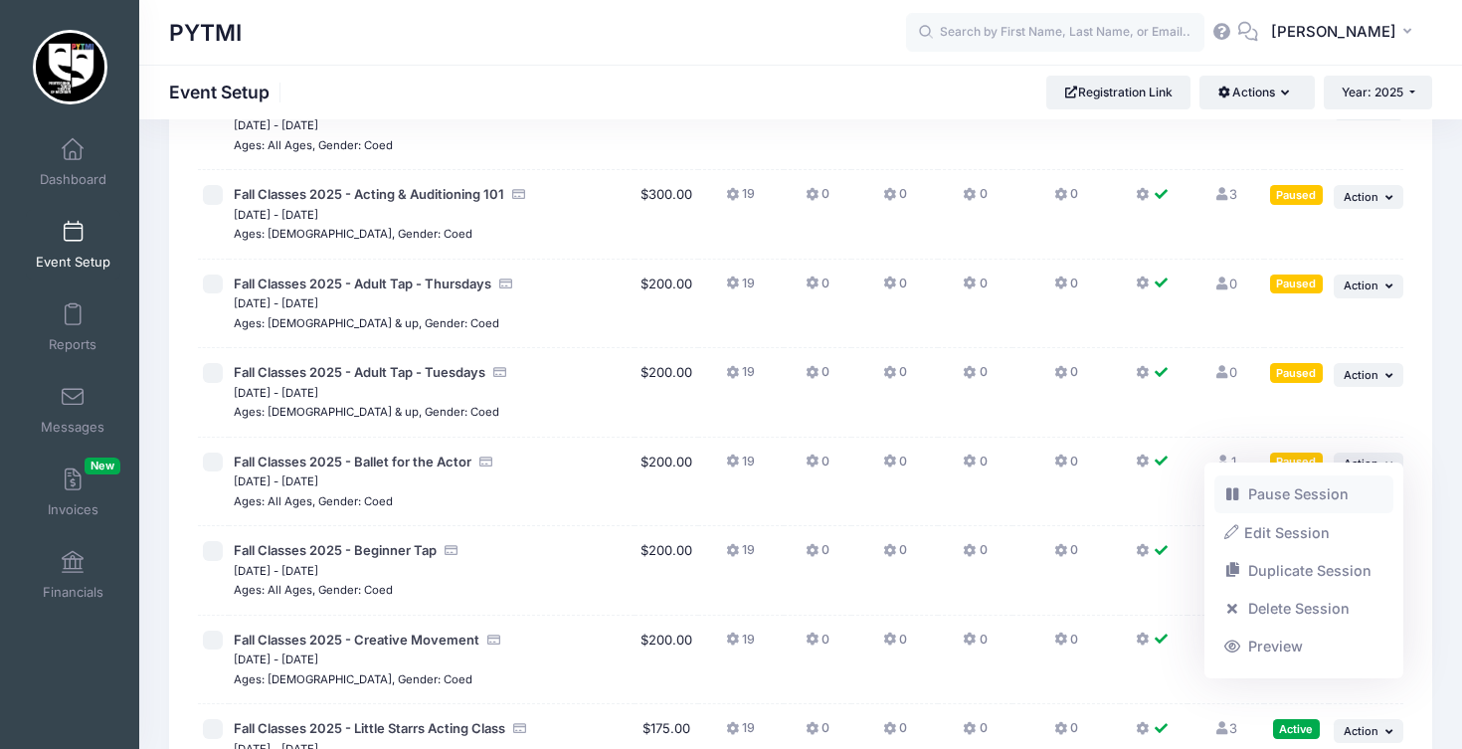
click at [1274, 493] on link "Pause Session" at bounding box center [1304, 494] width 180 height 38
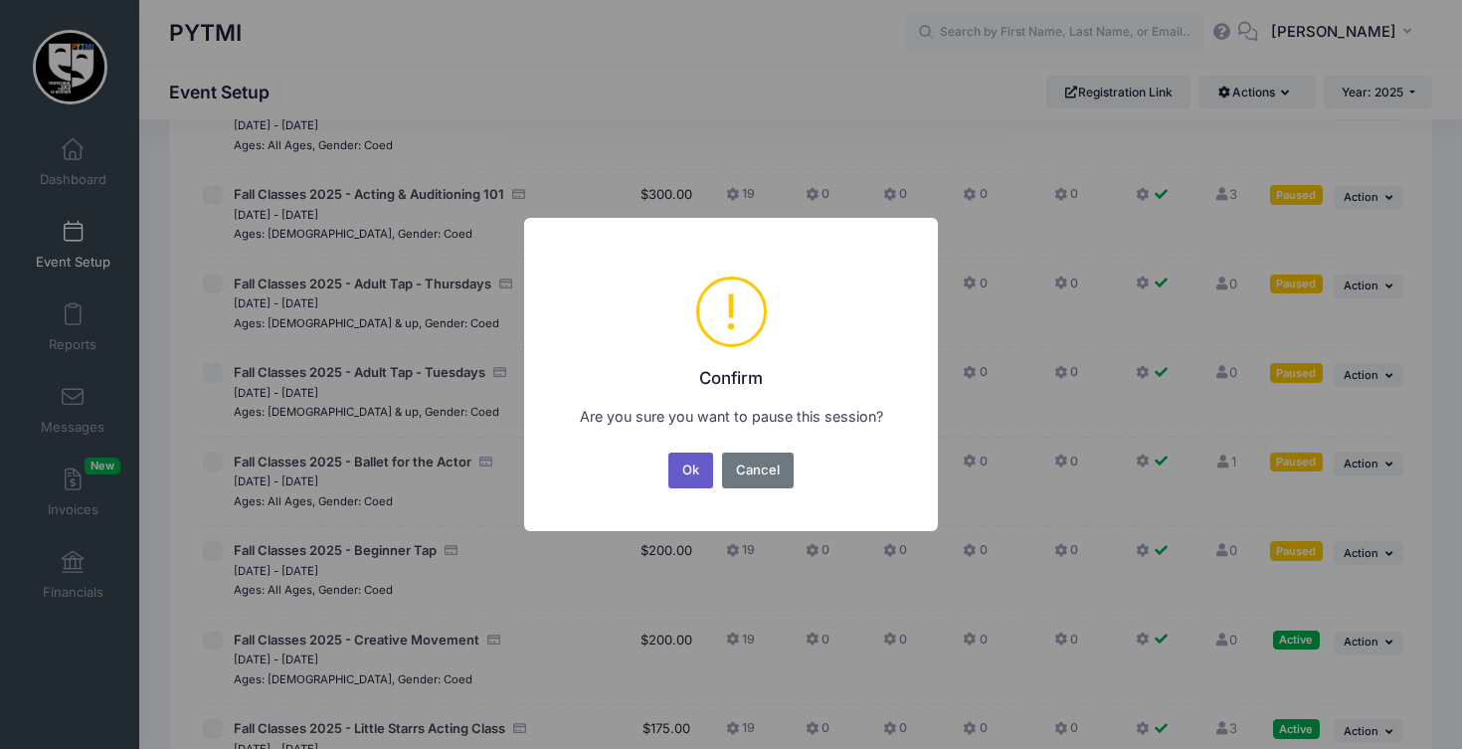
click at [687, 462] on button "Ok" at bounding box center [691, 470] width 46 height 36
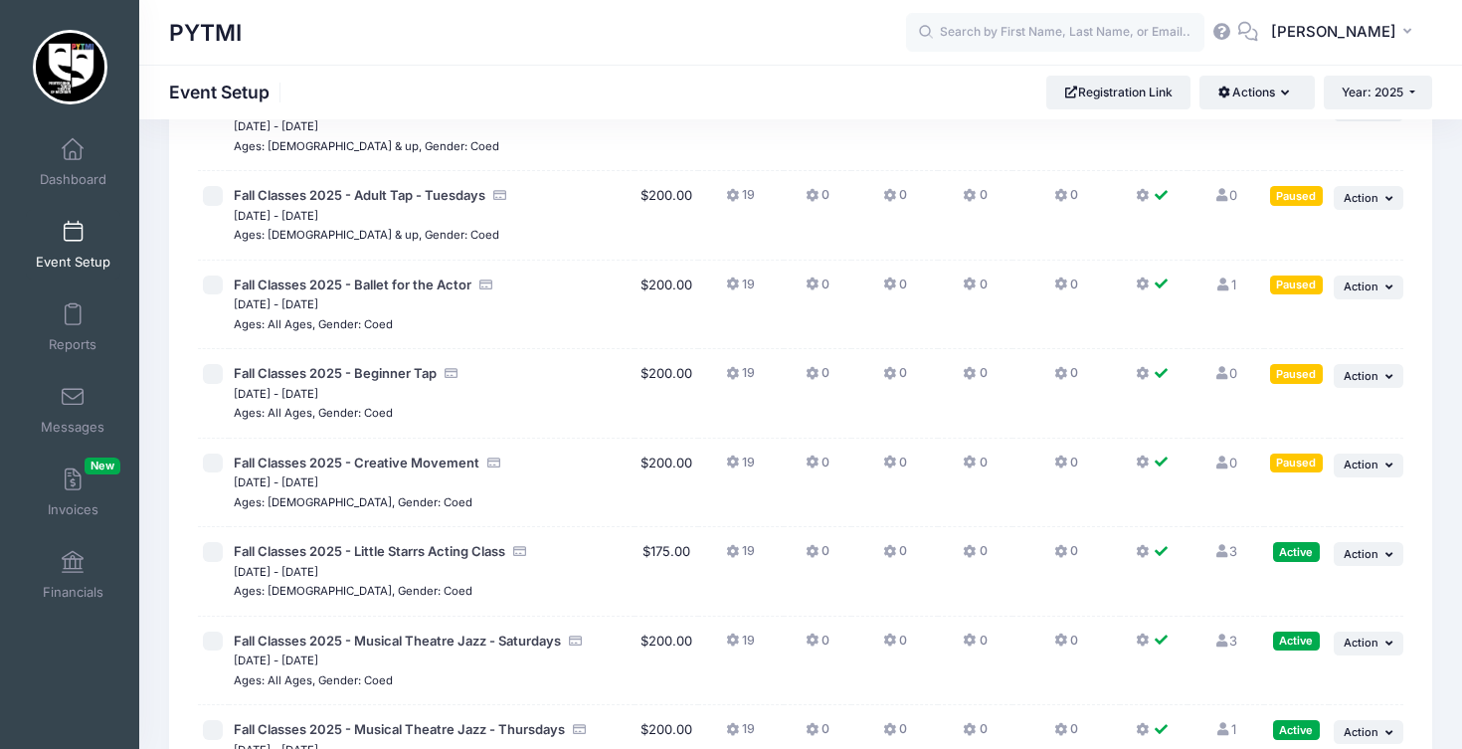
scroll to position [5631, 0]
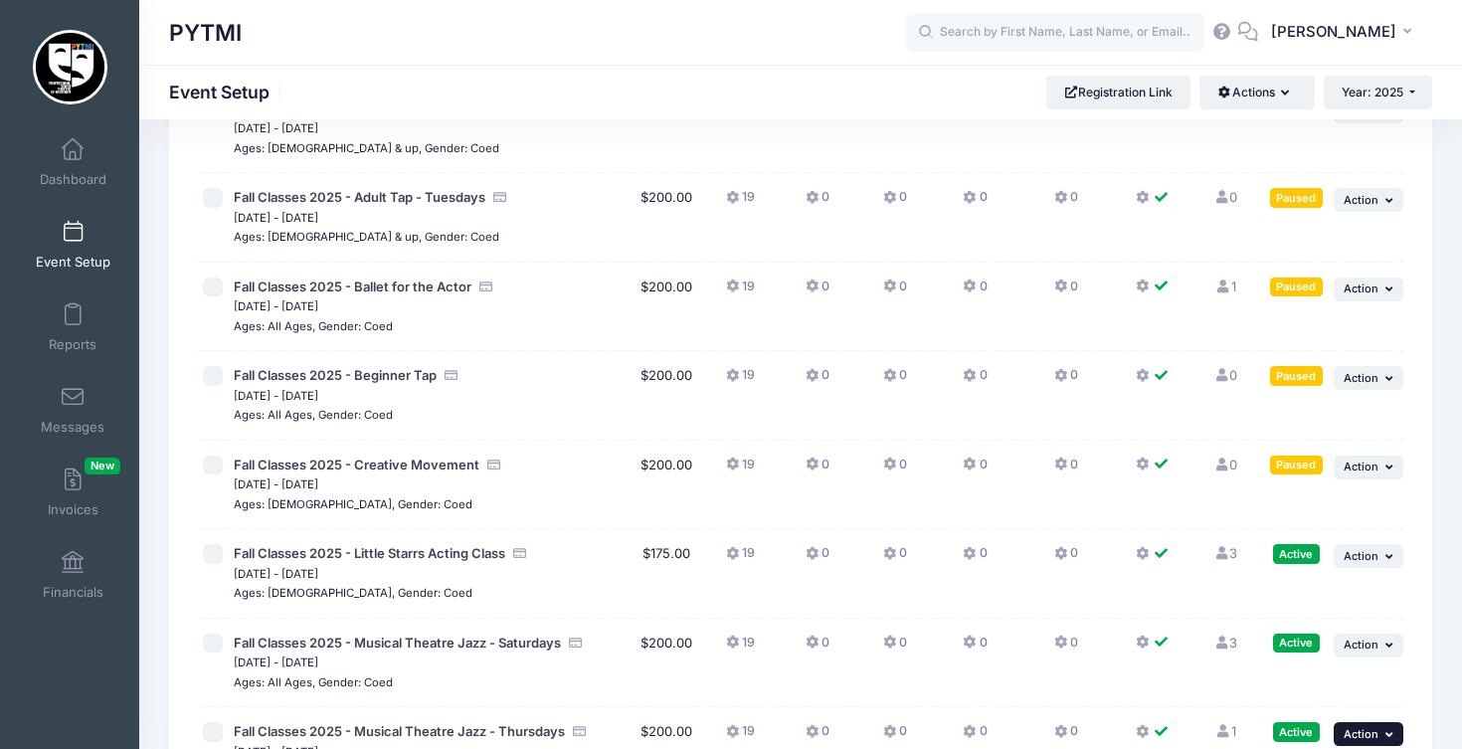
click at [1385, 729] on icon "button" at bounding box center [1391, 734] width 12 height 11
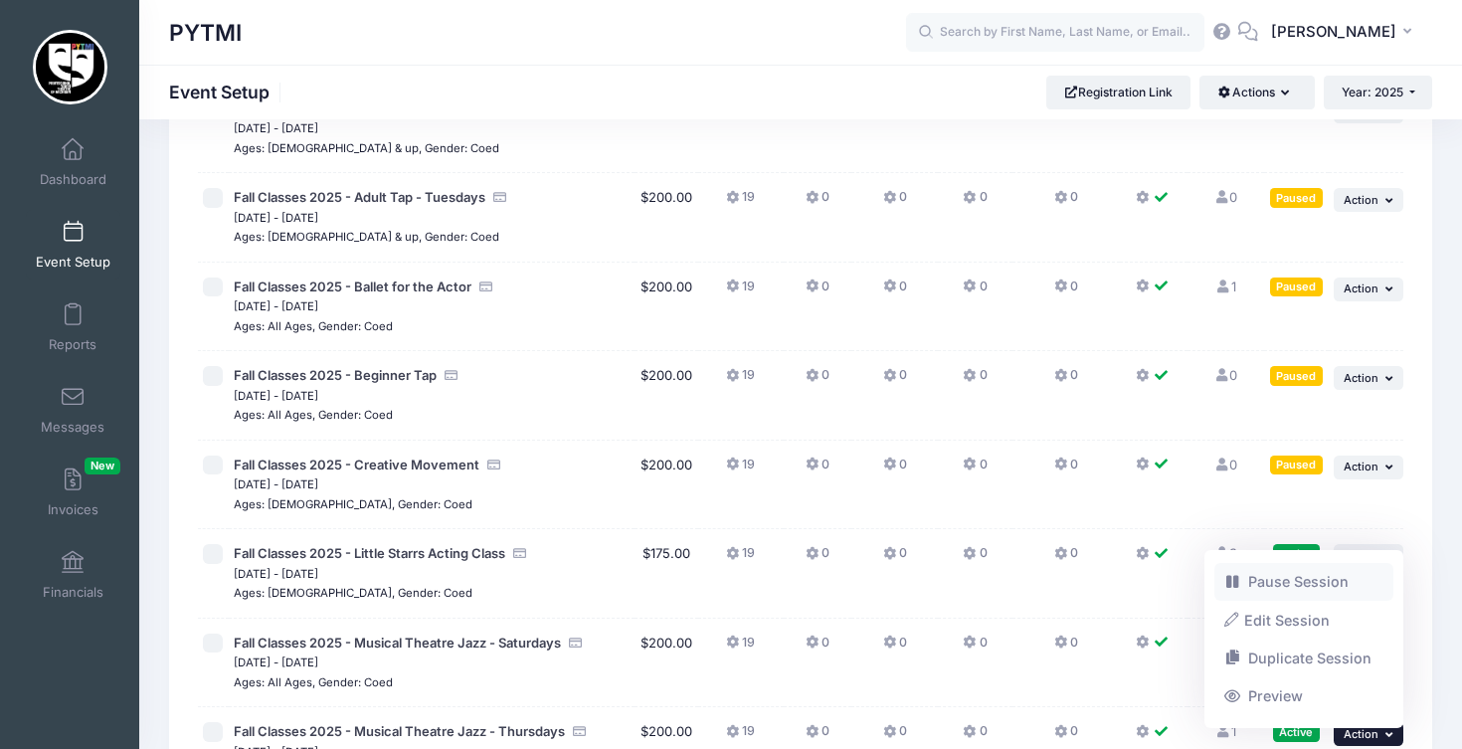
click at [1317, 596] on link "Pause Session" at bounding box center [1304, 582] width 180 height 38
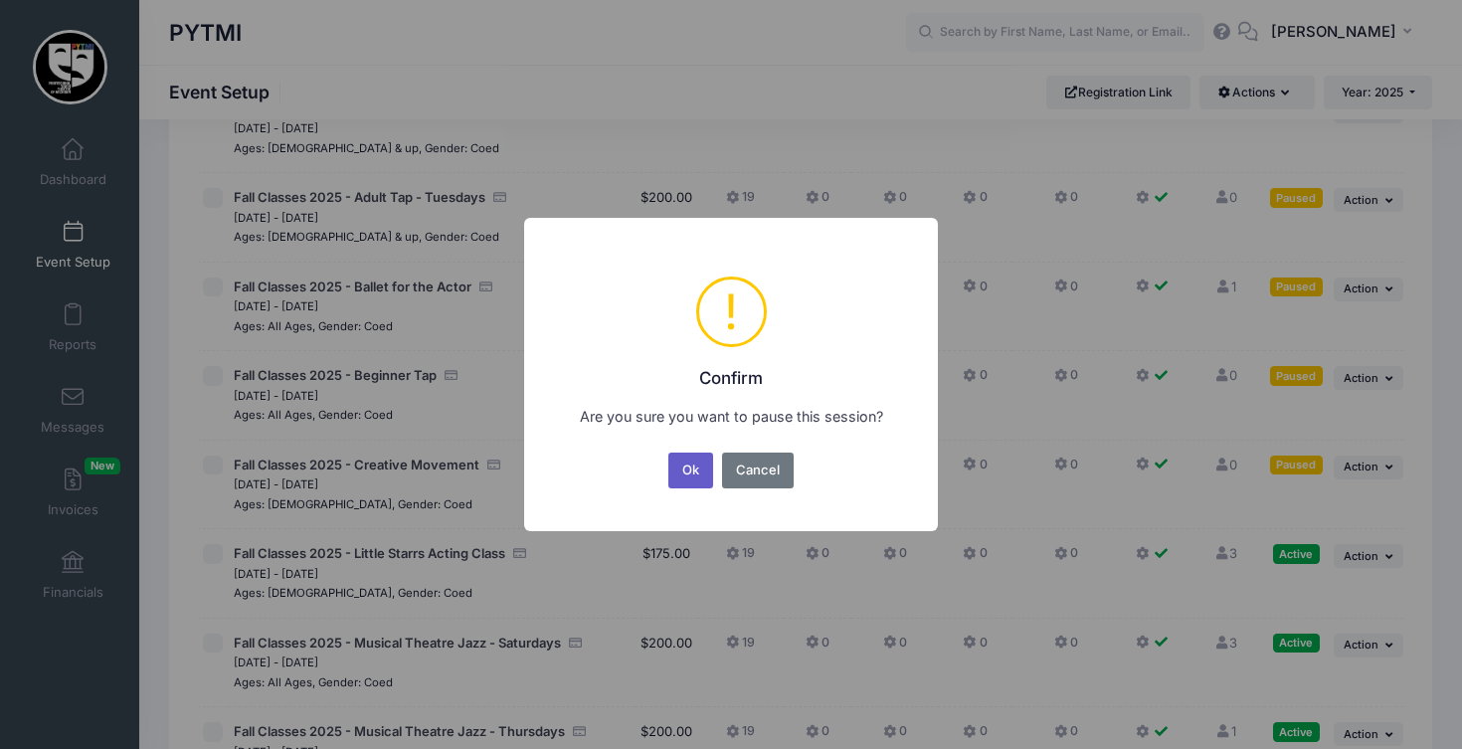
click at [691, 478] on button "Ok" at bounding box center [691, 470] width 46 height 36
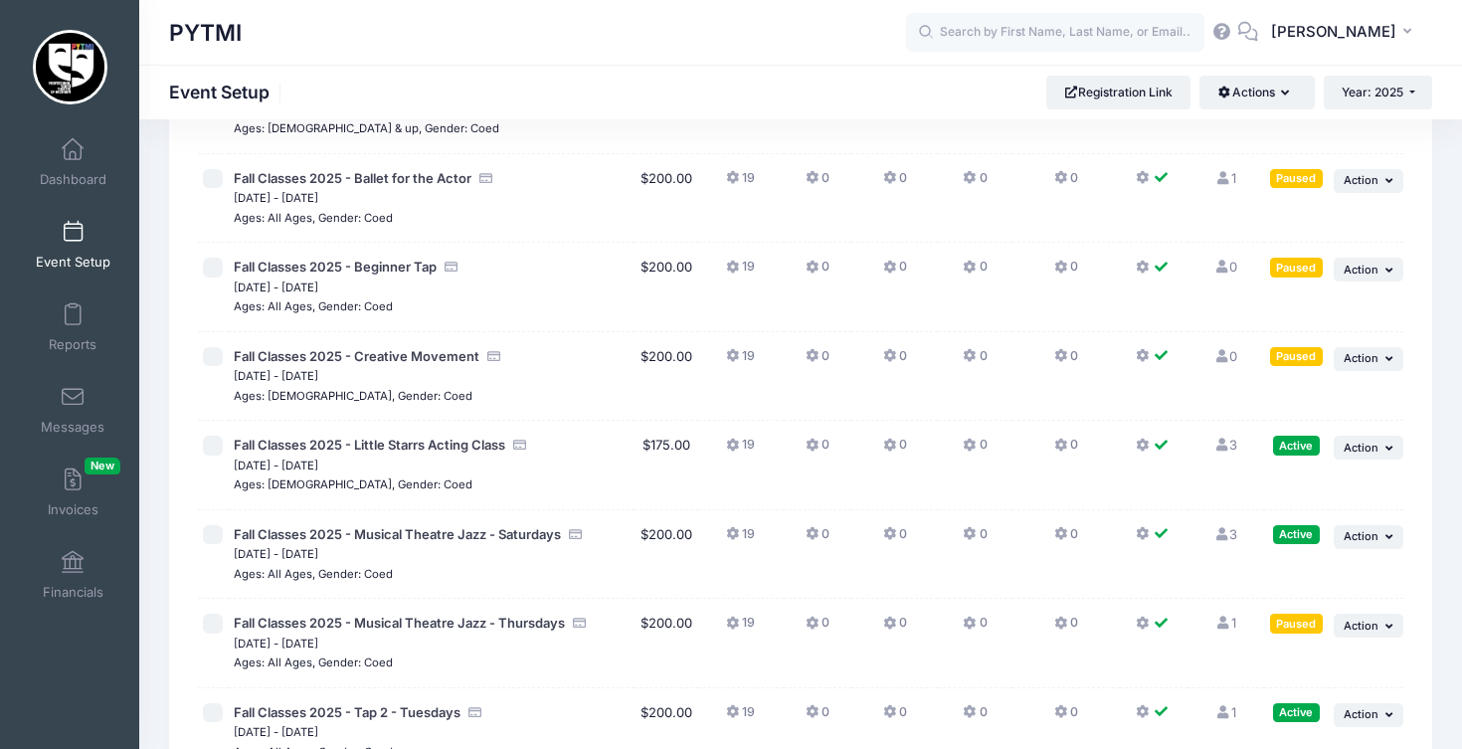
scroll to position [5739, 0]
click at [1385, 709] on icon "button" at bounding box center [1391, 714] width 12 height 11
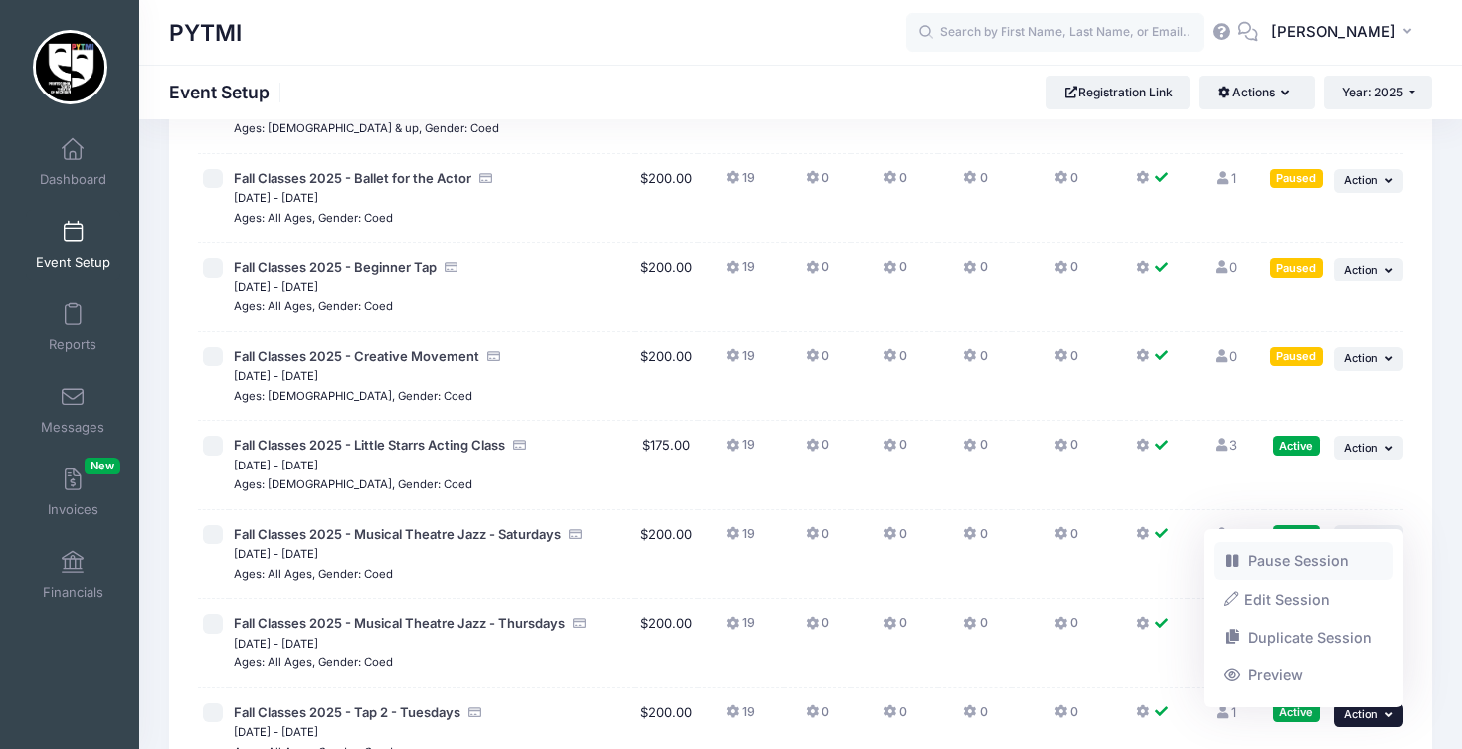
click at [1302, 554] on link "Pause Session" at bounding box center [1304, 561] width 180 height 38
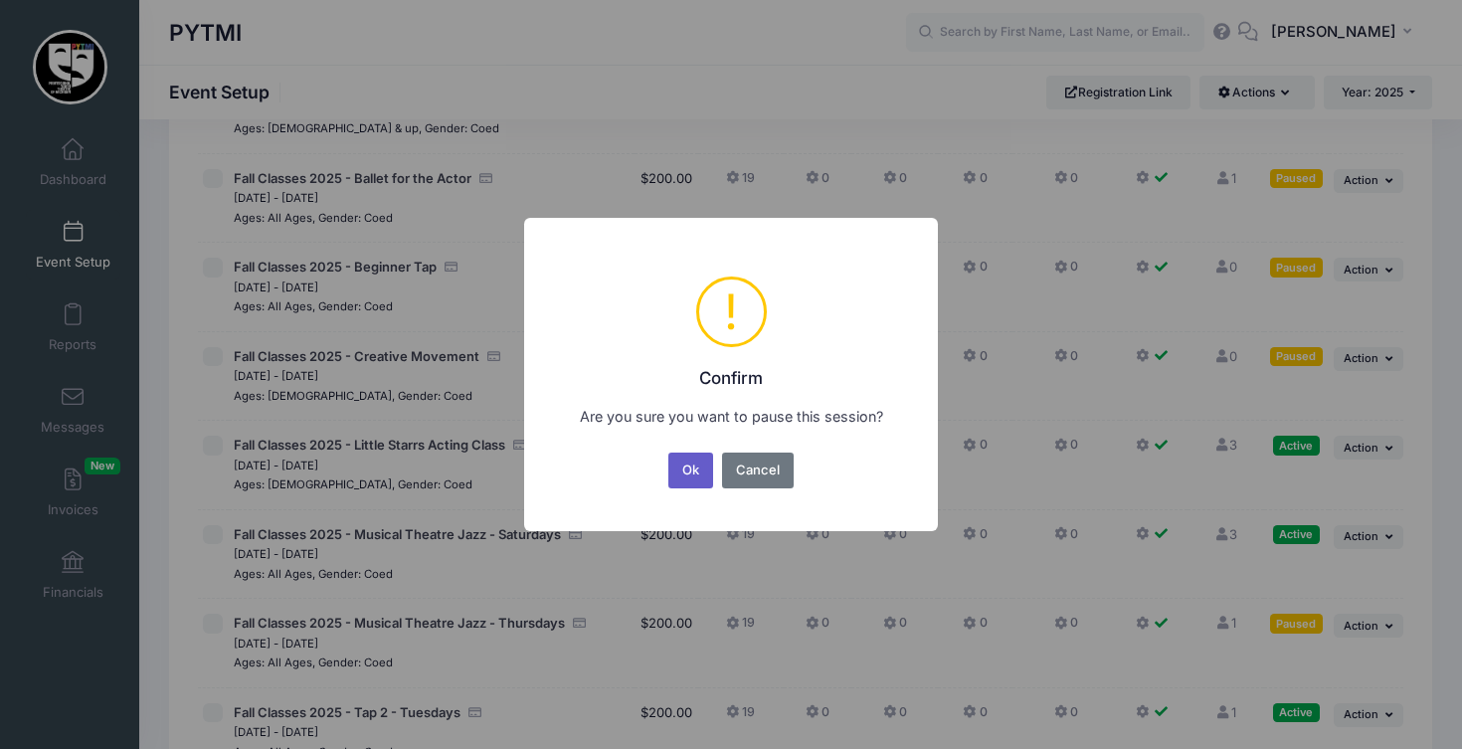
click at [688, 466] on button "Ok" at bounding box center [691, 470] width 46 height 36
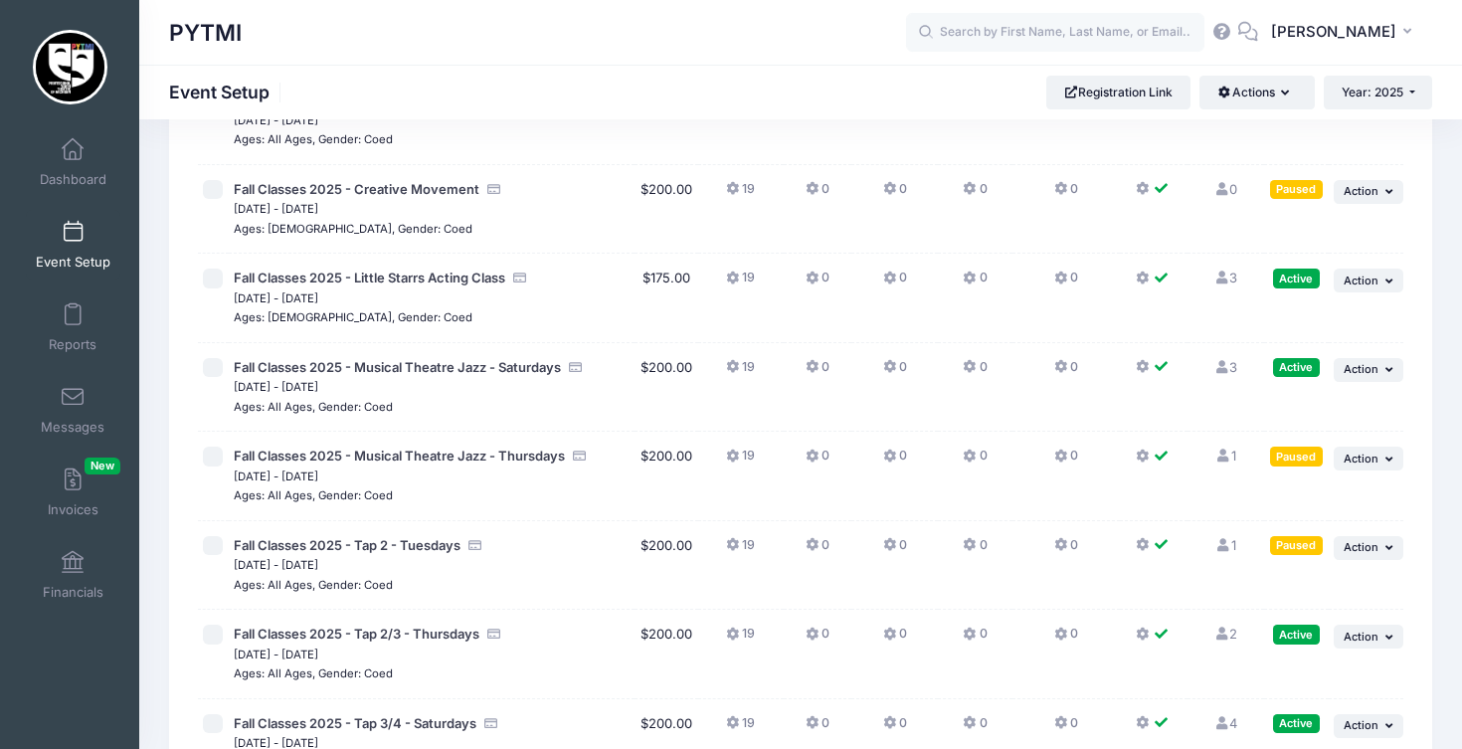
scroll to position [5910, 0]
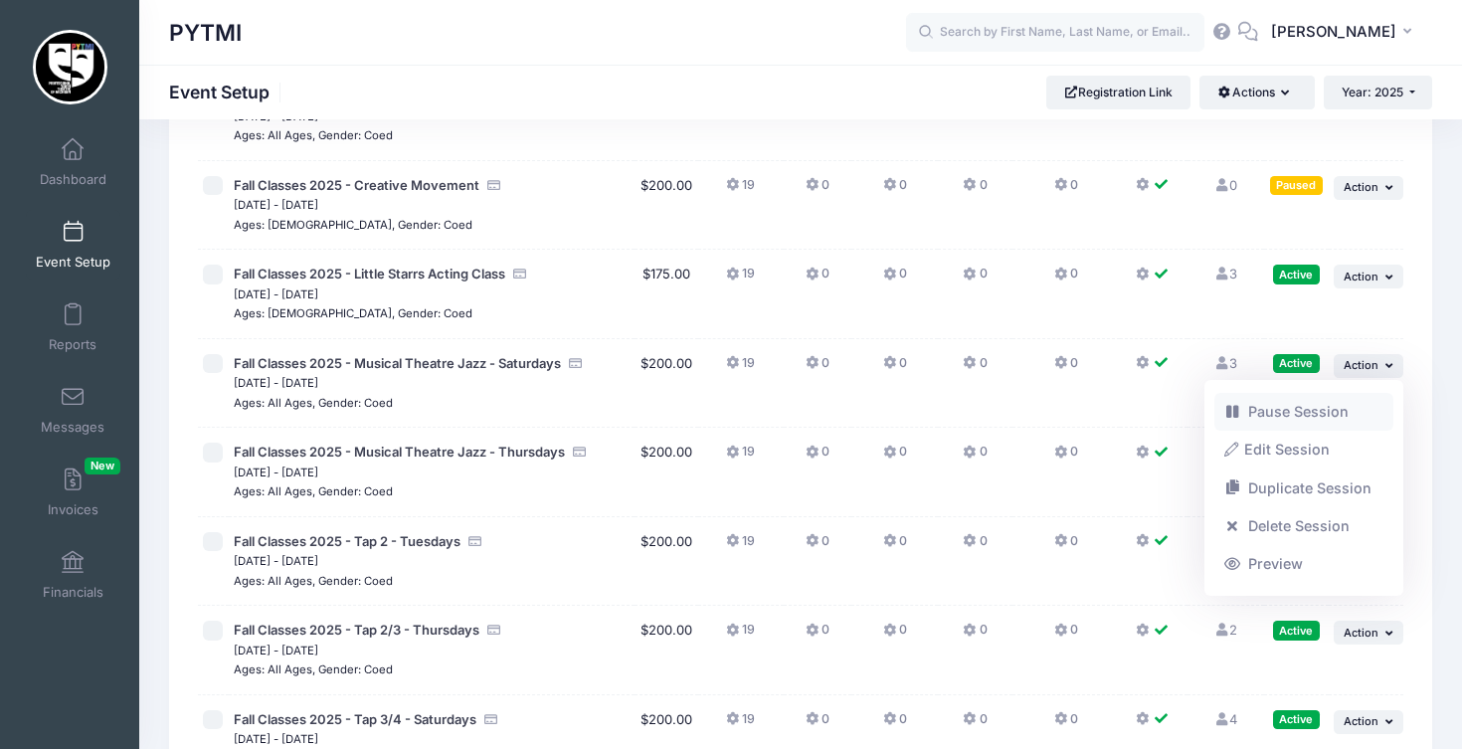
click at [1313, 407] on link "Pause Session" at bounding box center [1304, 412] width 180 height 38
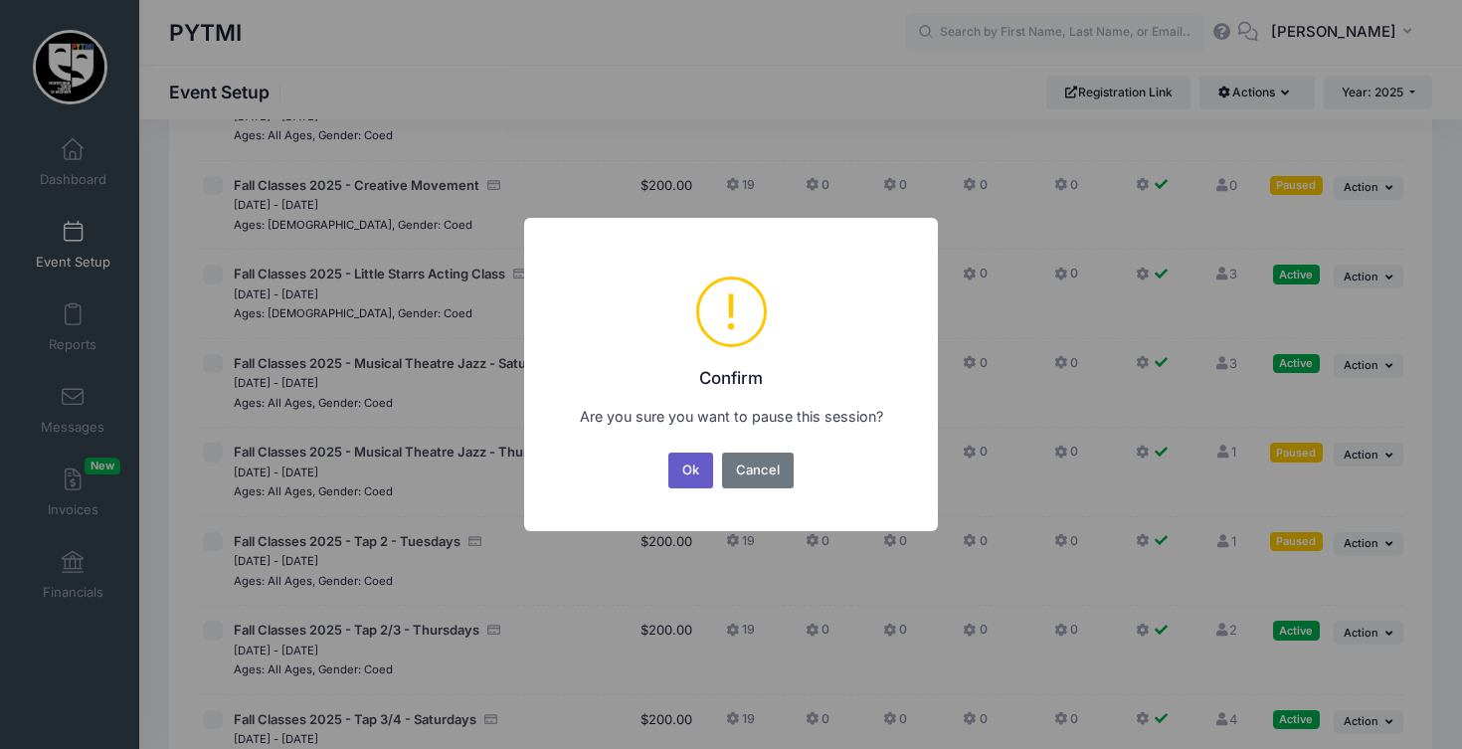
click at [687, 465] on button "Ok" at bounding box center [691, 470] width 46 height 36
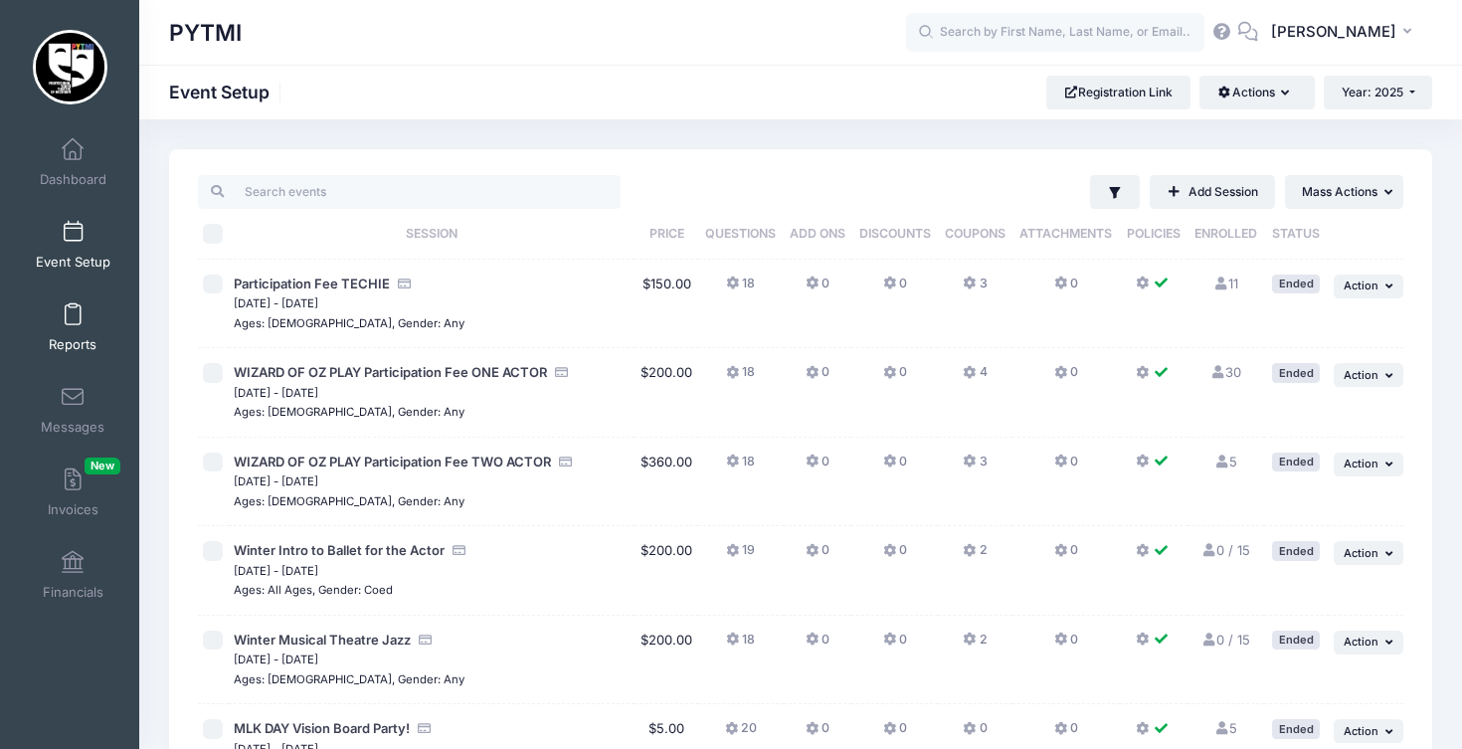
click at [73, 317] on span at bounding box center [73, 315] width 0 height 22
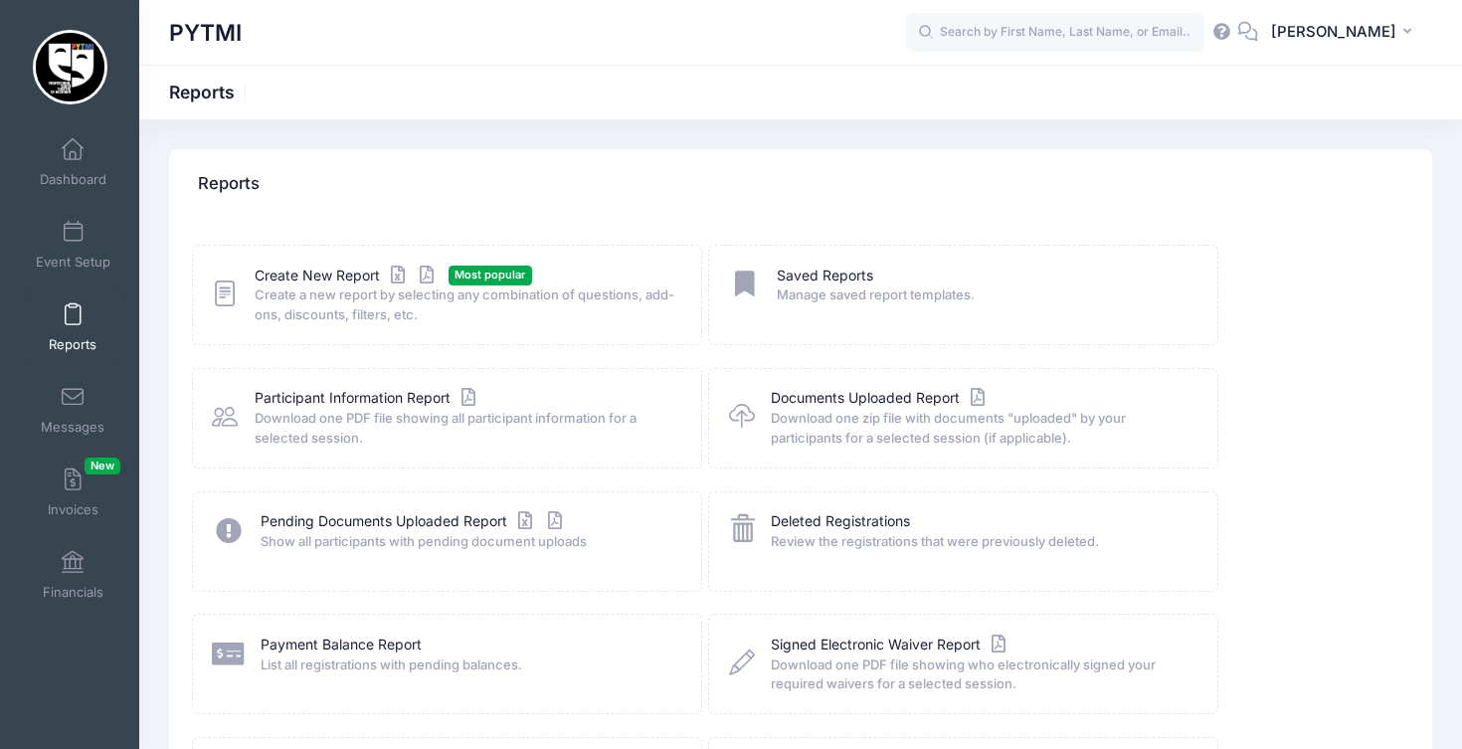
click at [355, 384] on div "Participant Information Report Download one PDF file showing all participant in…" at bounding box center [447, 418] width 510 height 100
click at [360, 398] on link "Participant Information Report" at bounding box center [368, 398] width 226 height 21
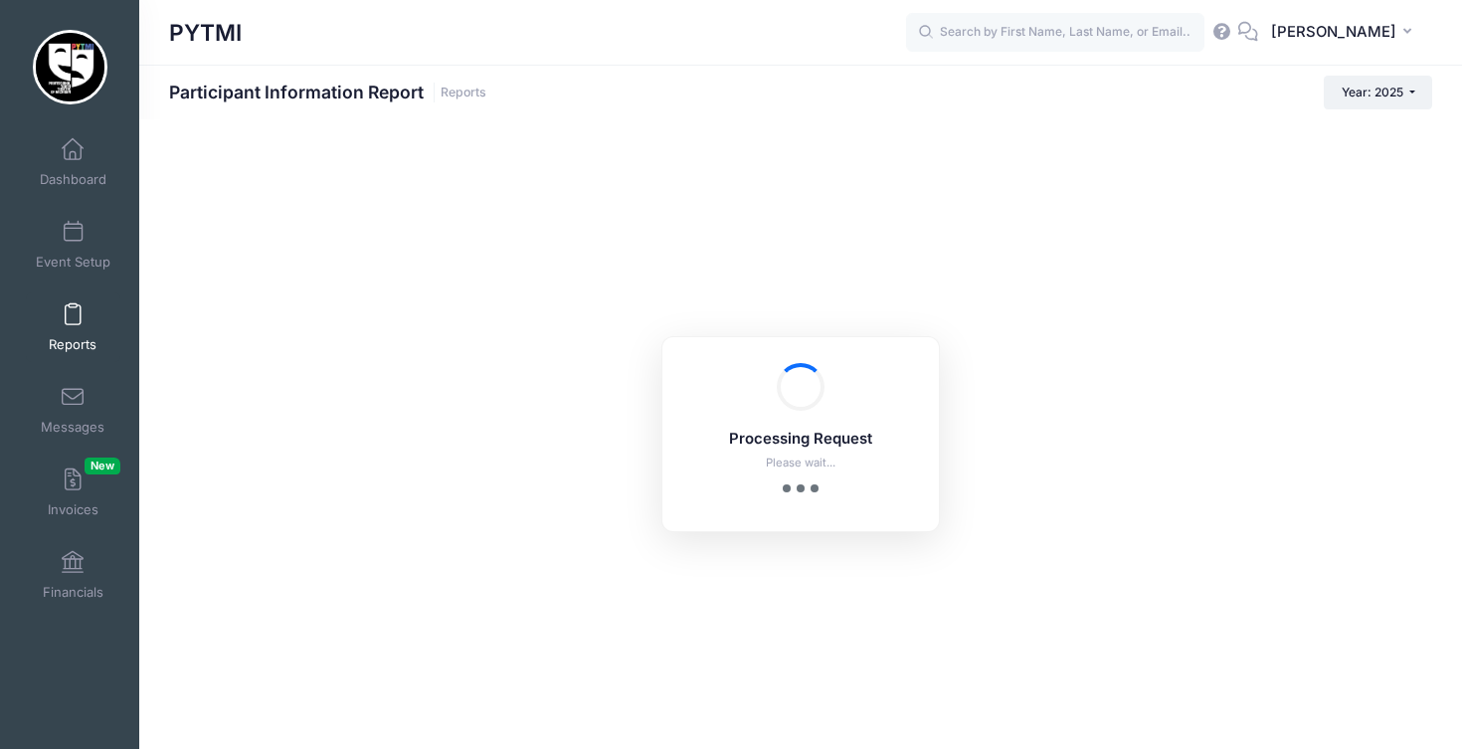
checkbox input "true"
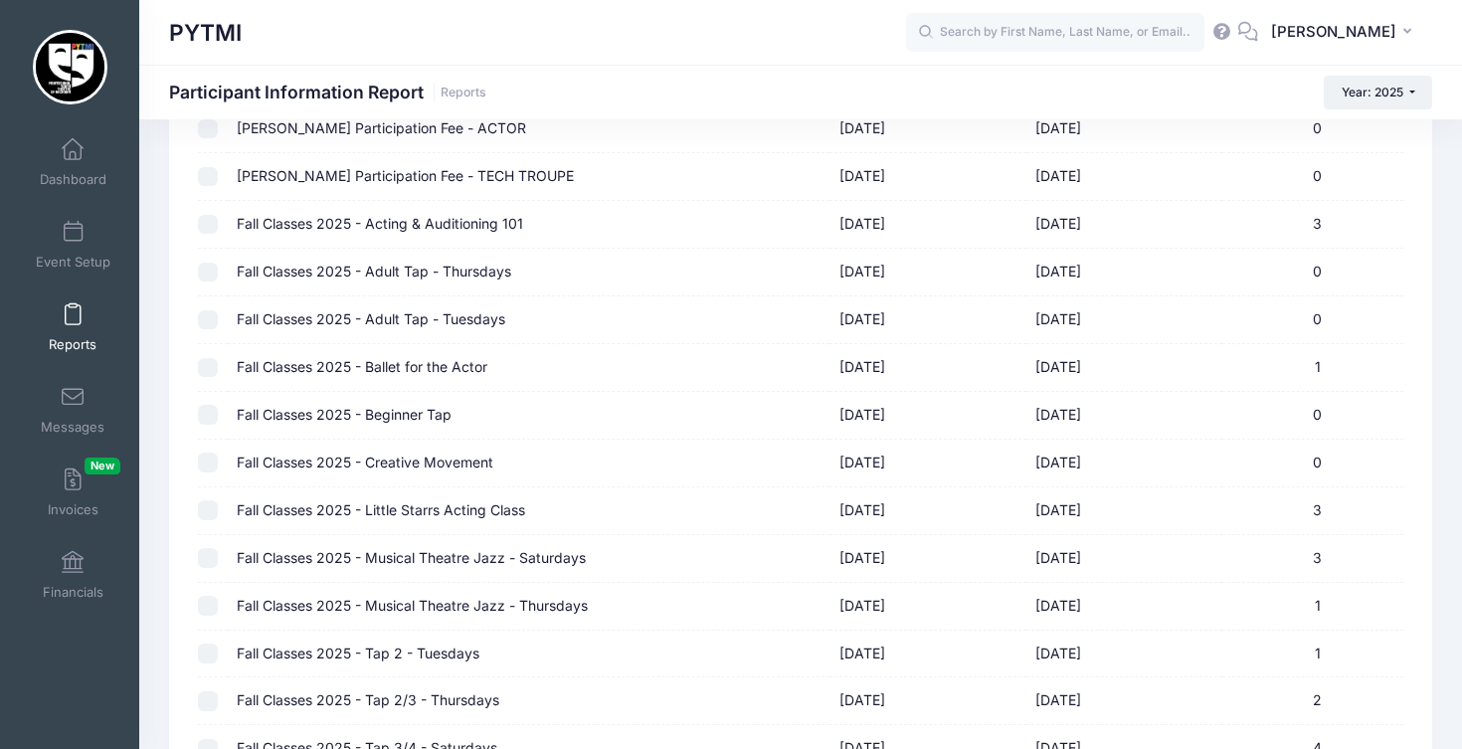
scroll to position [2966, 0]
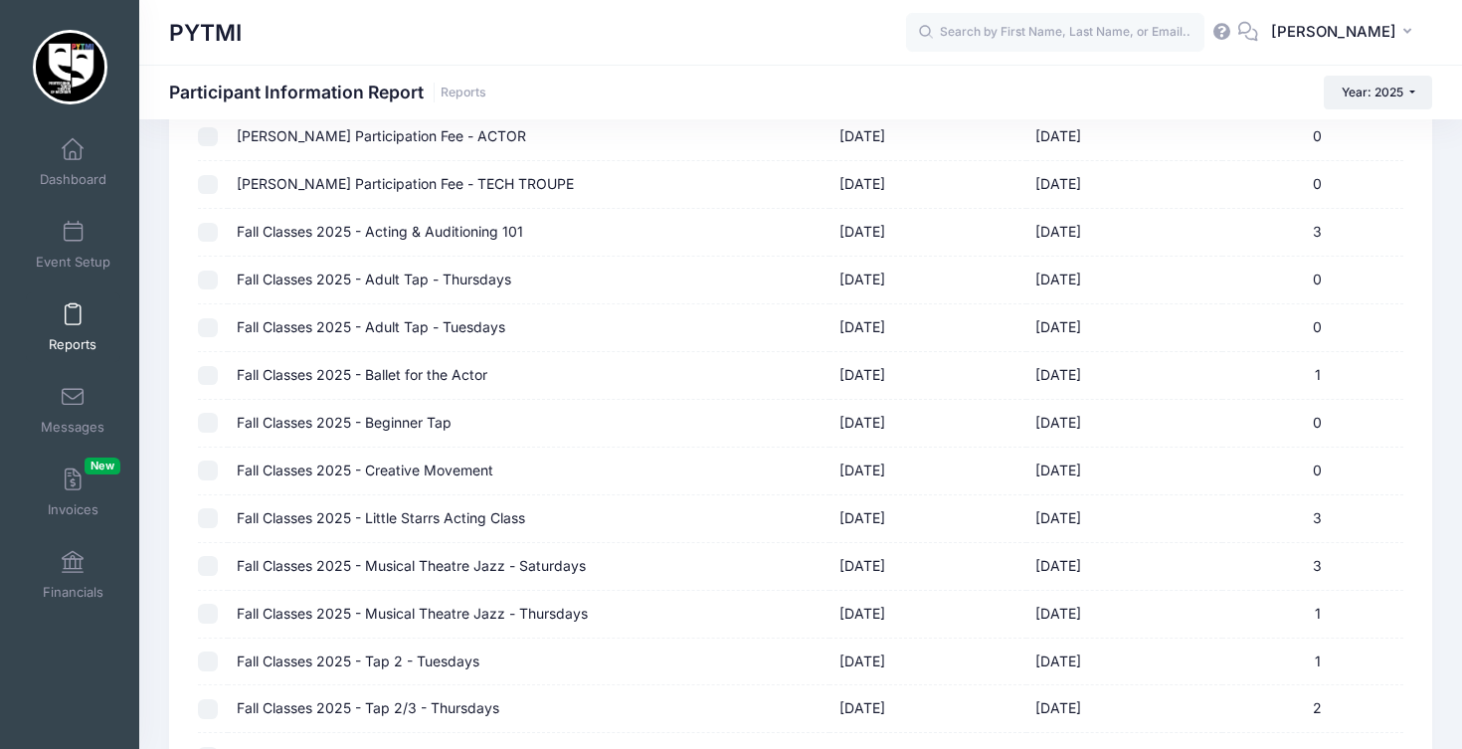
click at [215, 366] on input "checkbox" at bounding box center [208, 376] width 20 height 20
checkbox input "true"
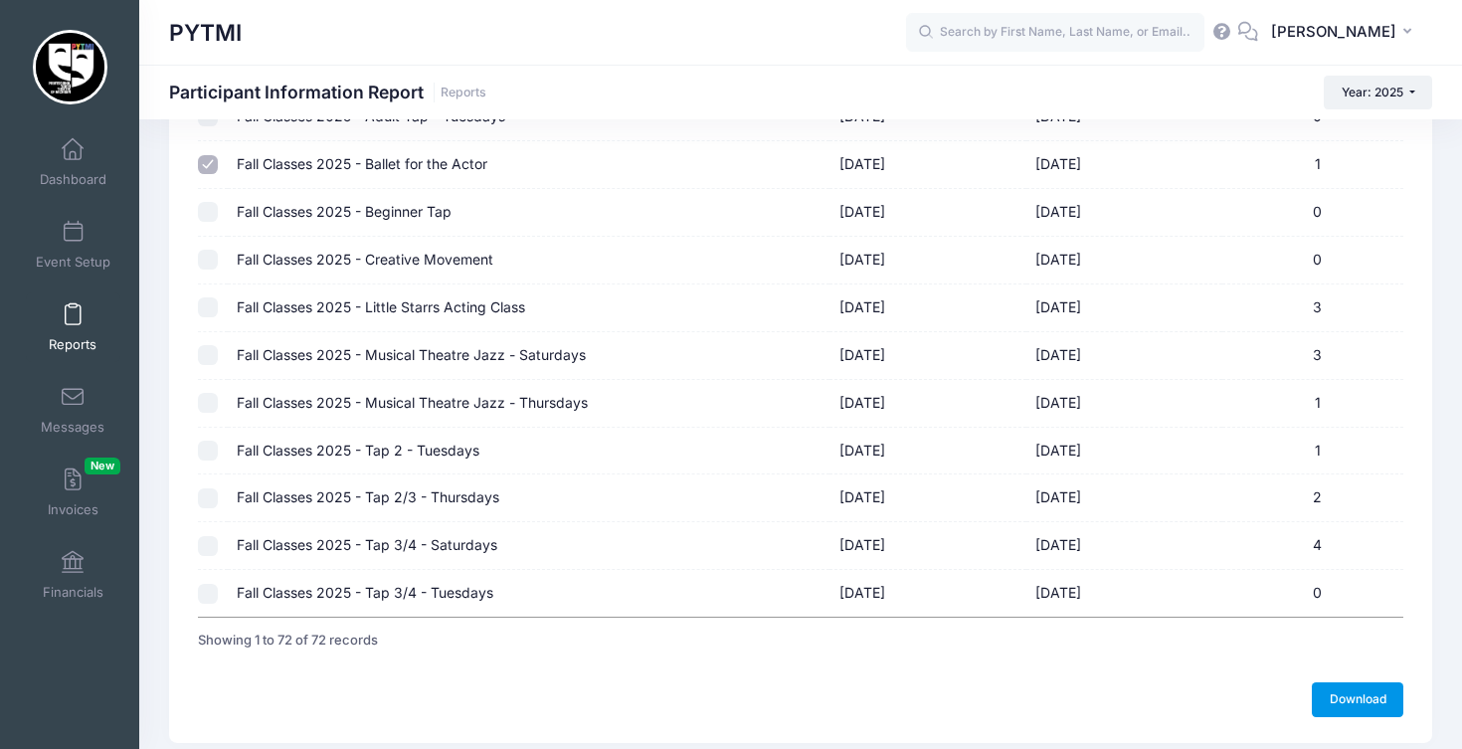
scroll to position [3176, 0]
click at [1374, 683] on link "Download" at bounding box center [1356, 700] width 91 height 34
click at [73, 563] on span at bounding box center [73, 563] width 0 height 22
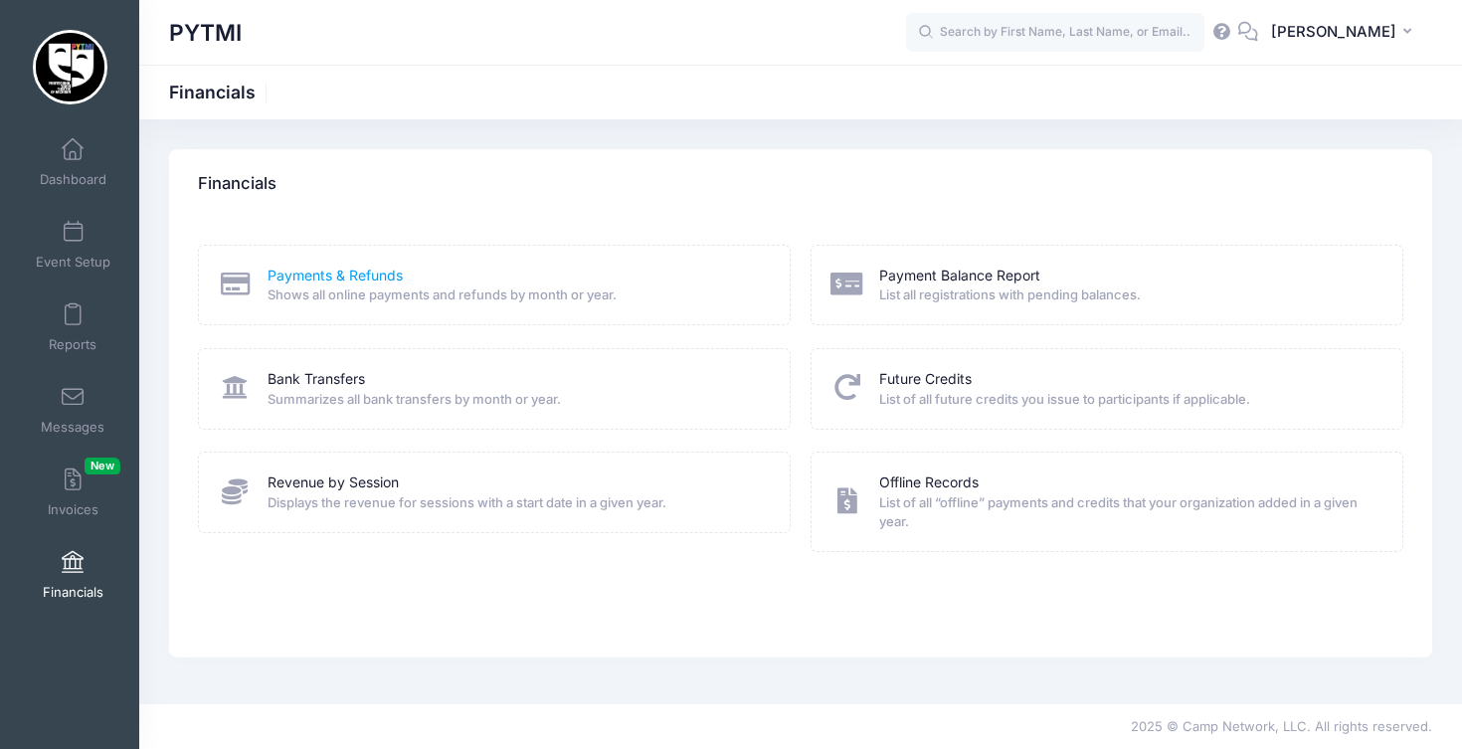
click at [372, 280] on link "Payments & Refunds" at bounding box center [334, 275] width 135 height 21
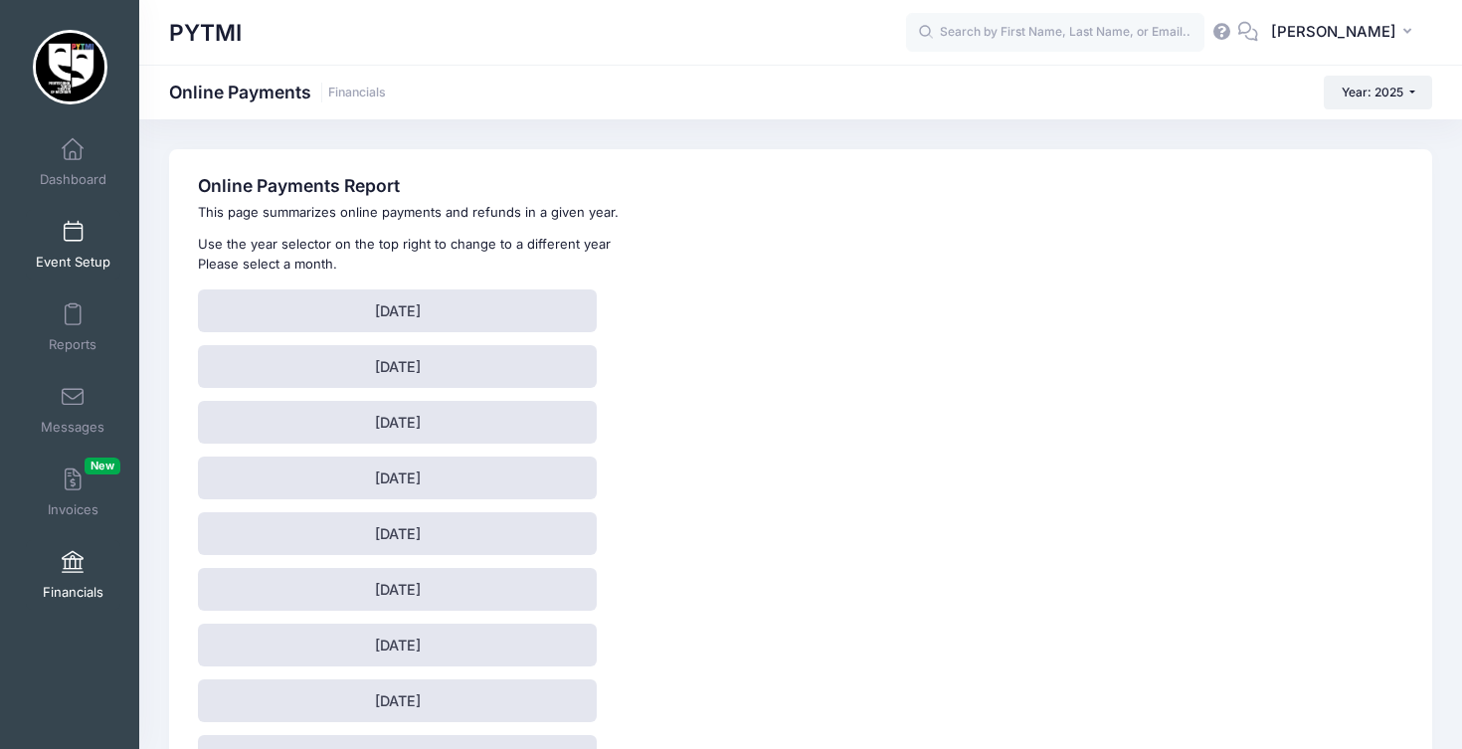
click at [77, 244] on link "Event Setup" at bounding box center [73, 245] width 94 height 70
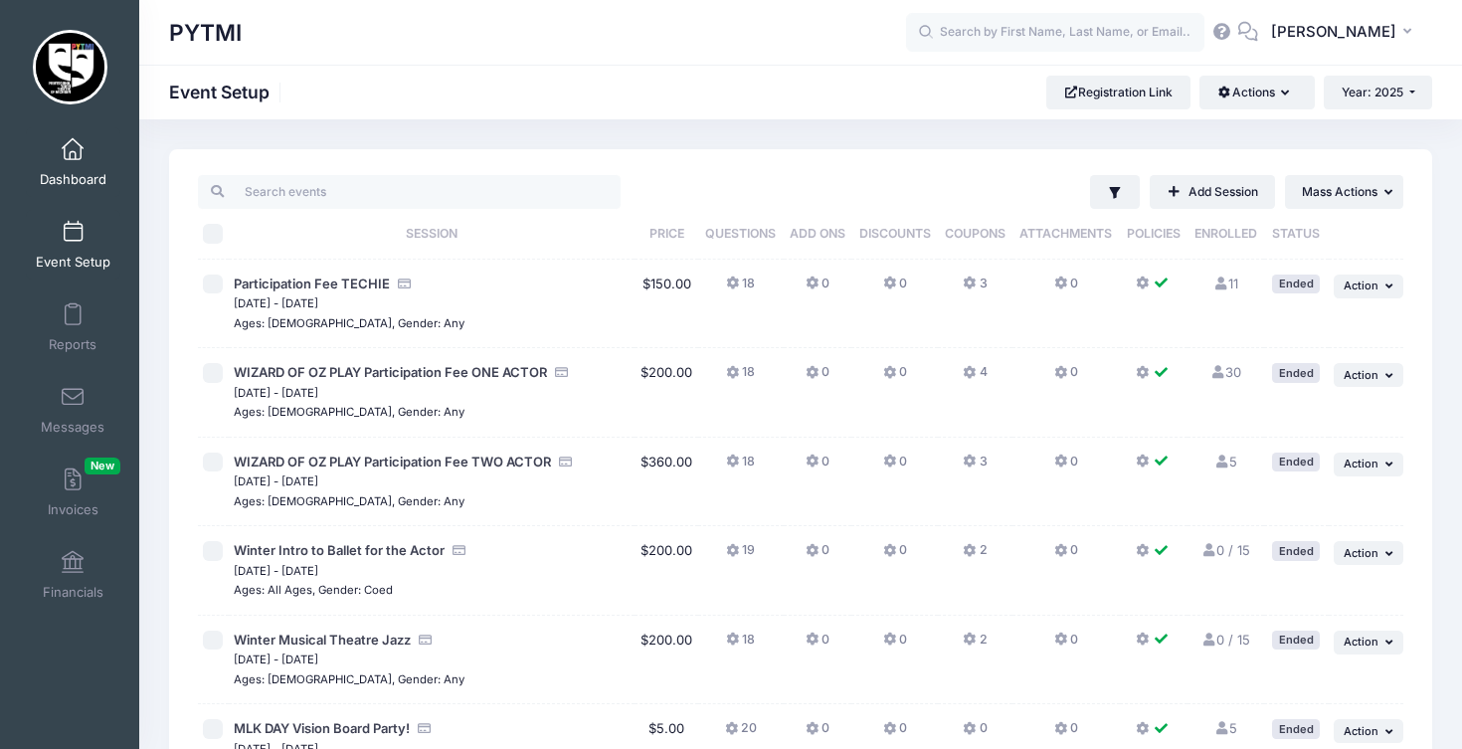
click at [76, 174] on span "Dashboard" at bounding box center [73, 179] width 67 height 17
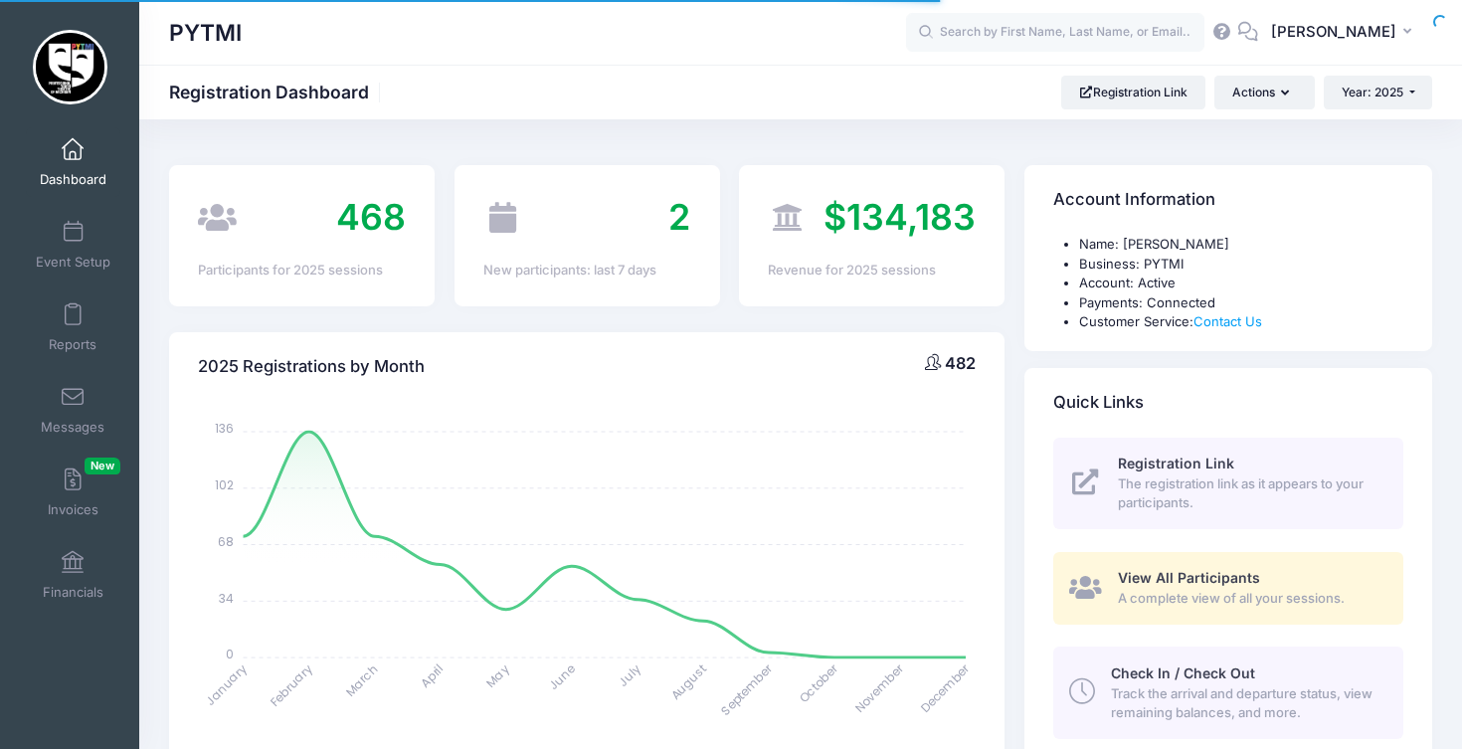
select select
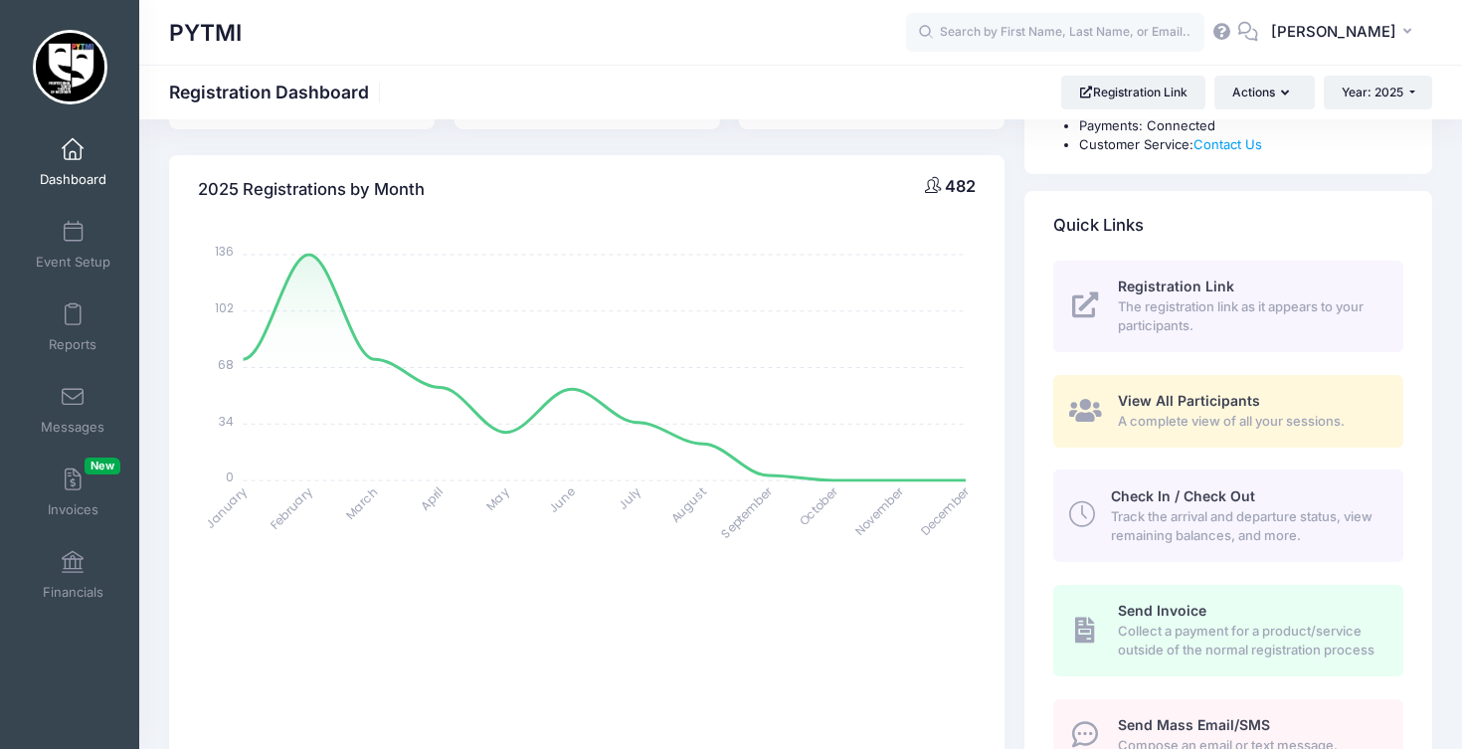
scroll to position [199, 0]
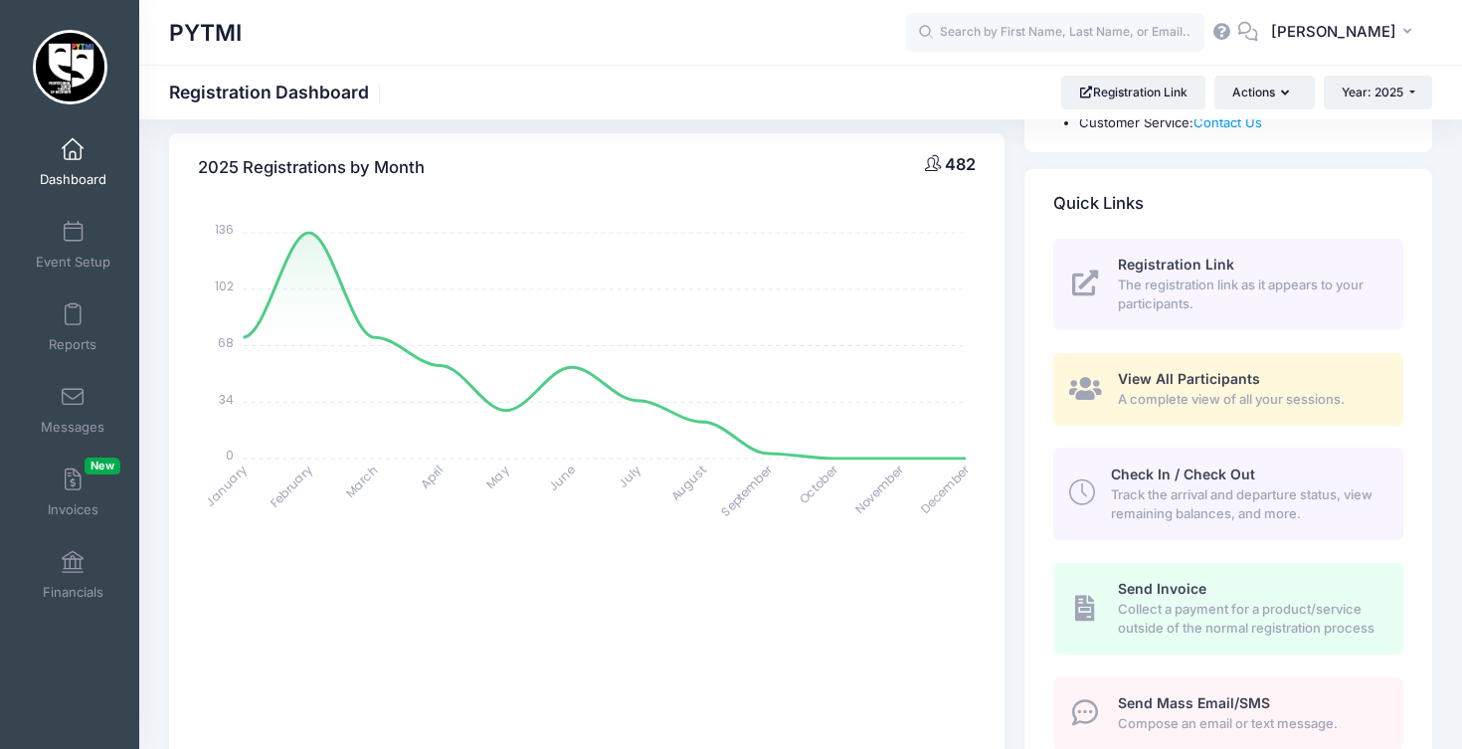
click at [1266, 396] on span "A complete view of all your sessions." at bounding box center [1249, 400] width 262 height 20
click at [1180, 377] on span "View All Participants" at bounding box center [1189, 378] width 142 height 17
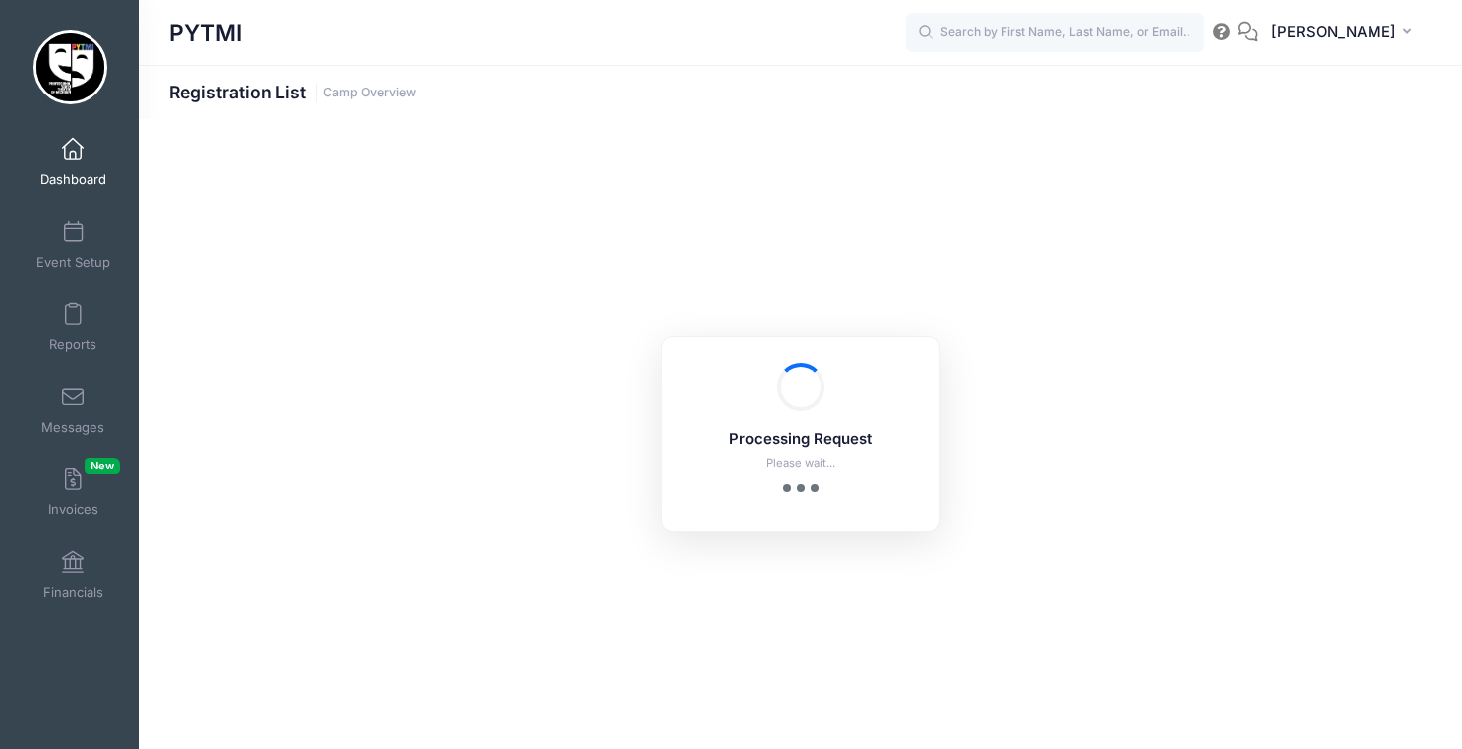
select select "10"
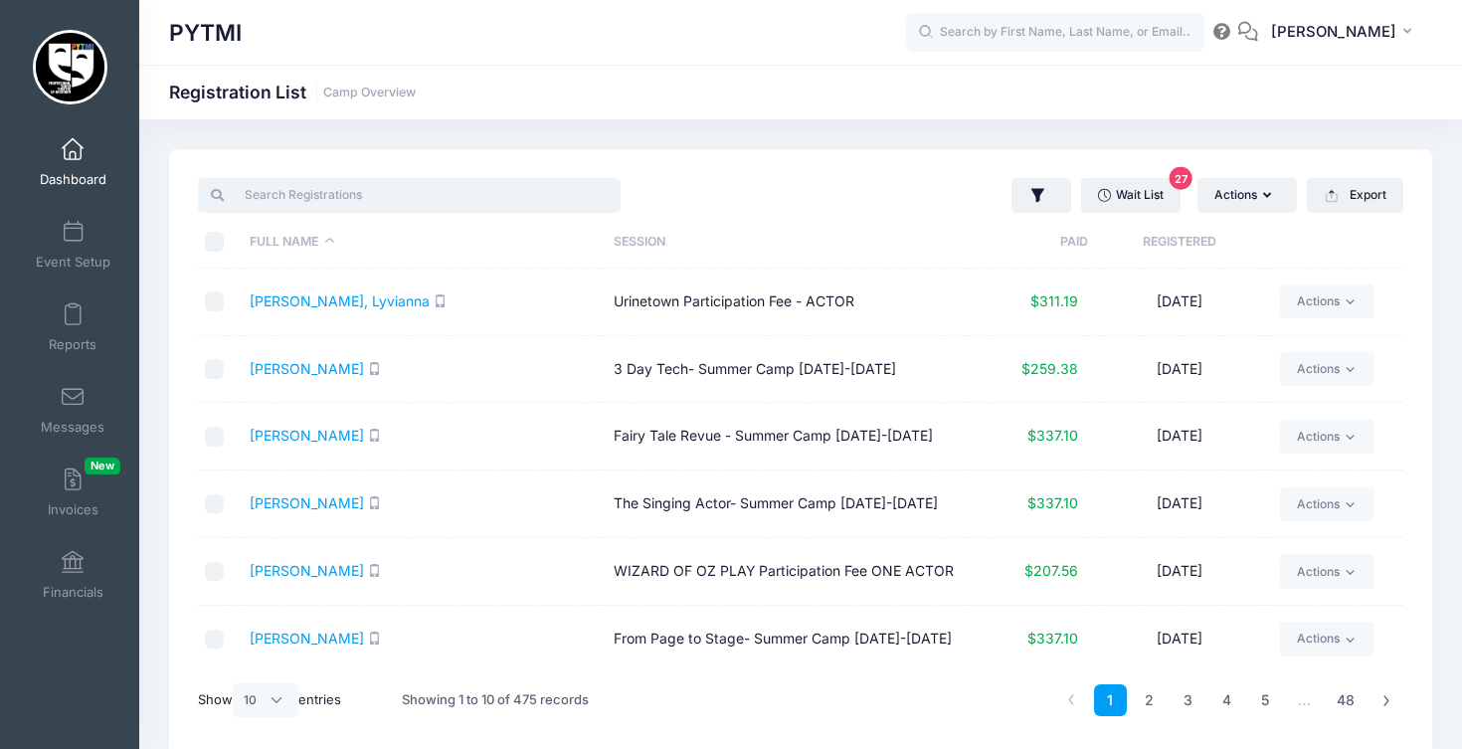
click at [274, 194] on input "search" at bounding box center [409, 195] width 423 height 34
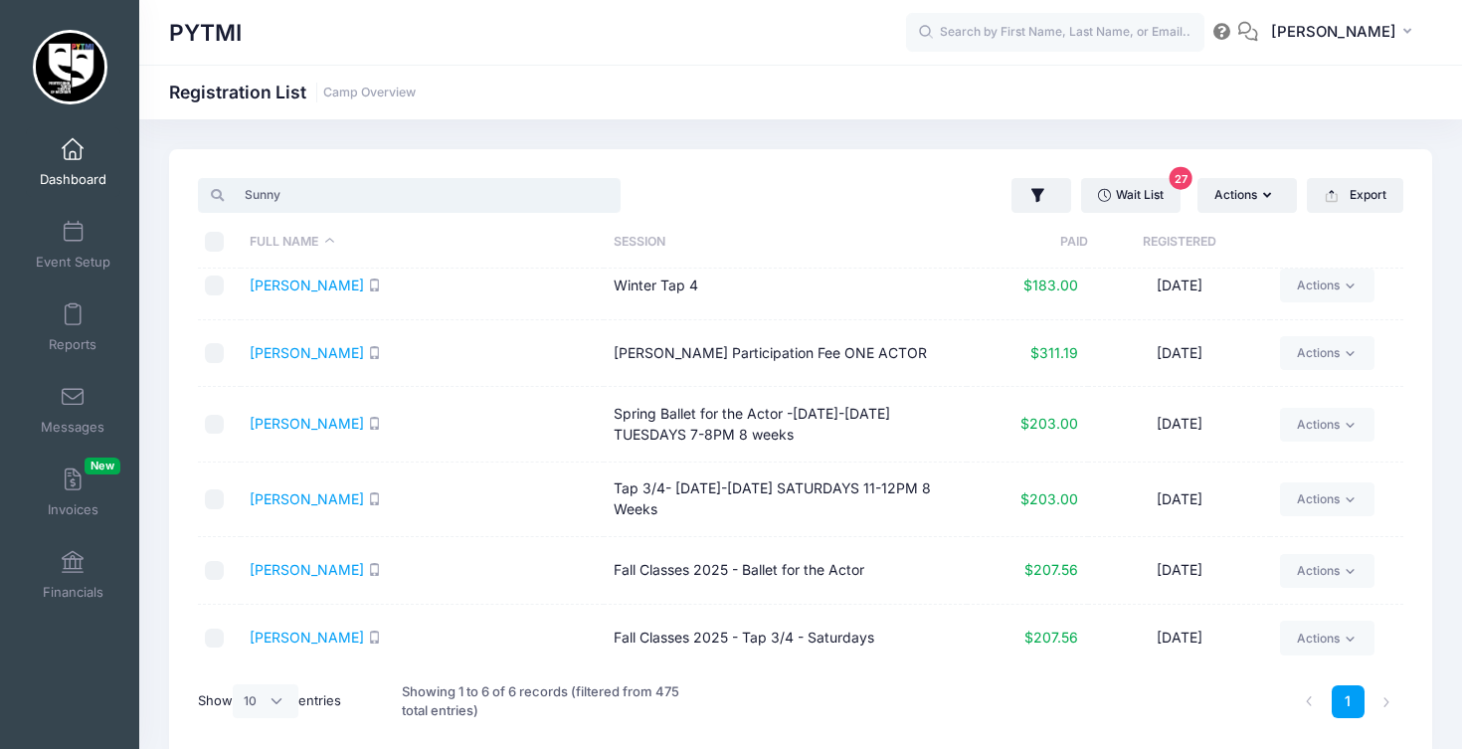
scroll to position [14, 0]
type input "Sunny"
click at [1363, 566] on link "Actions" at bounding box center [1327, 573] width 94 height 34
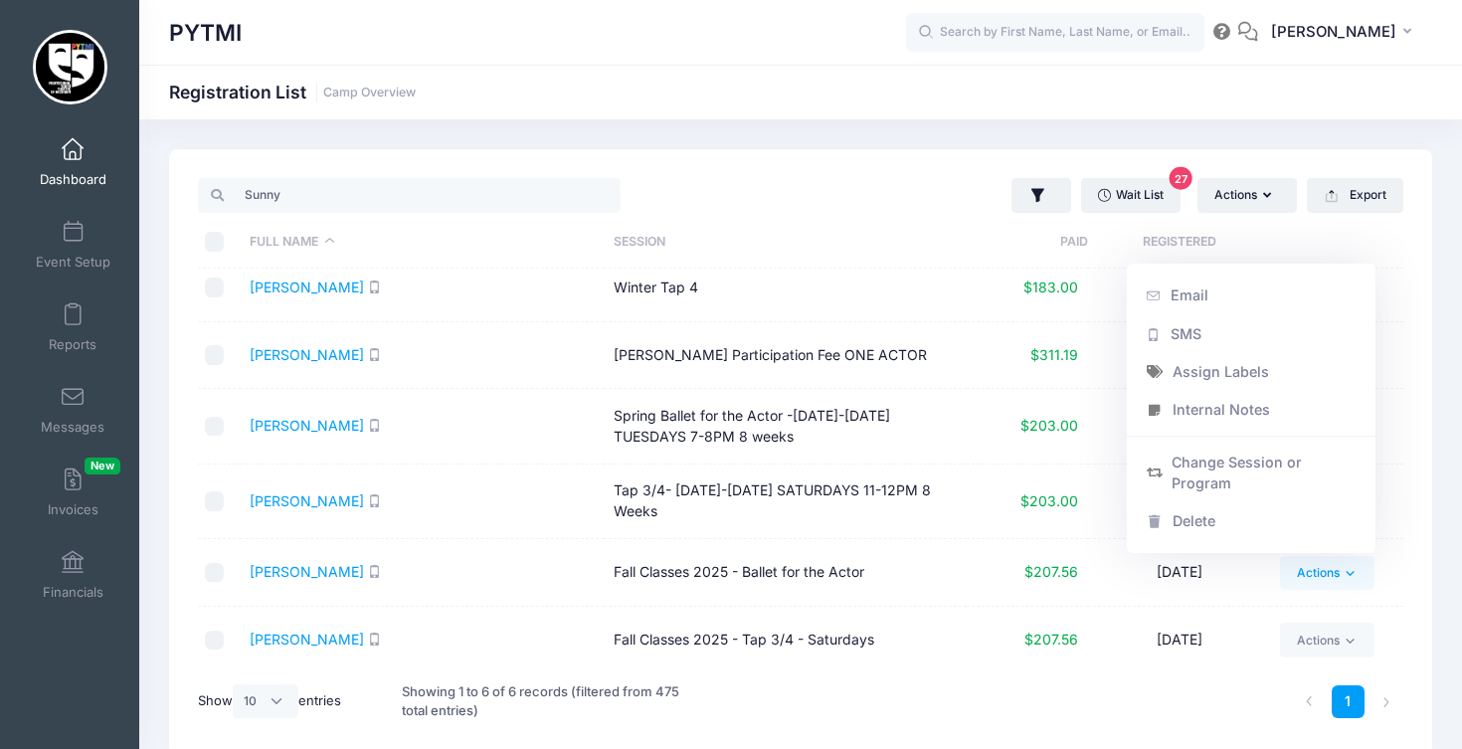
click at [299, 582] on td "Barson, Sunny" at bounding box center [422, 573] width 363 height 68
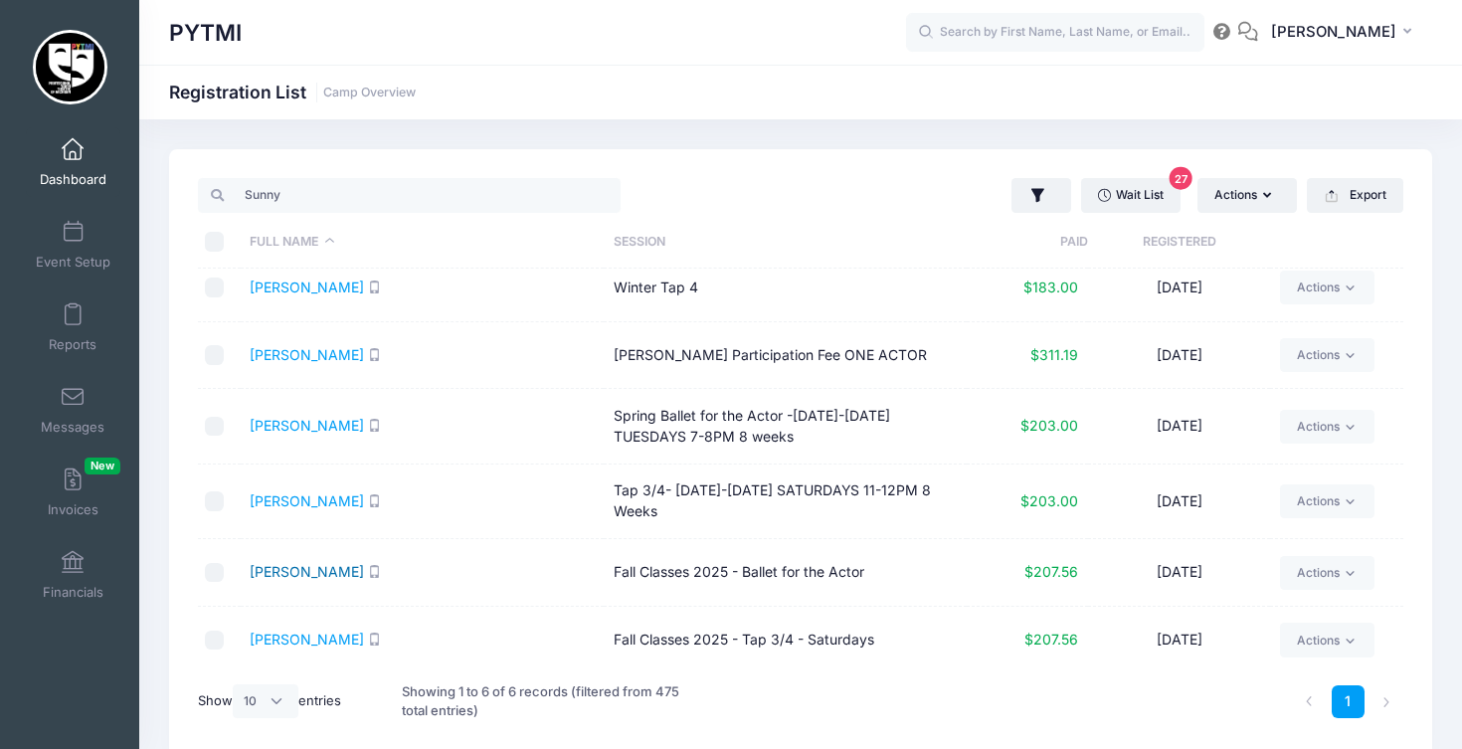
click at [299, 566] on link "Barson, Sunny" at bounding box center [307, 571] width 114 height 17
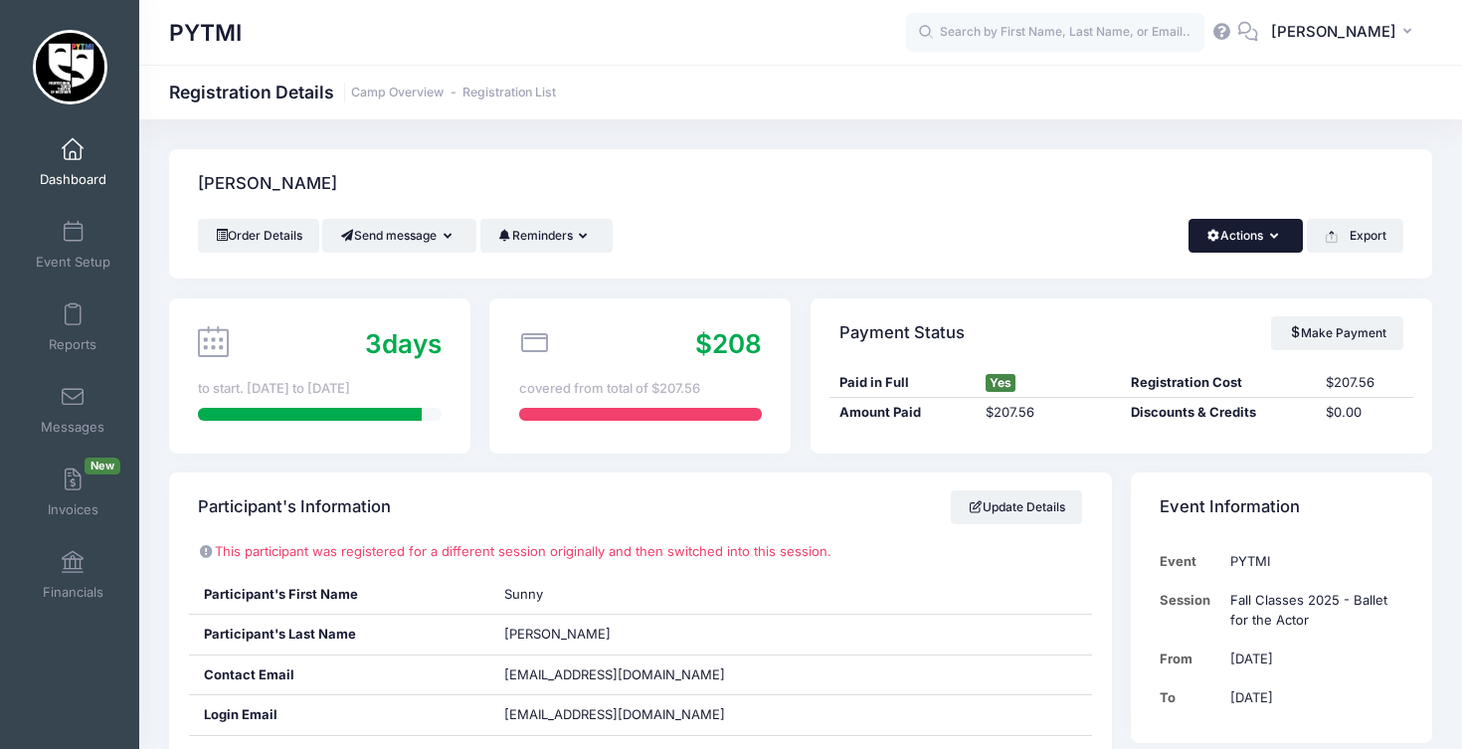
click at [1280, 228] on button "Actions" at bounding box center [1245, 236] width 114 height 34
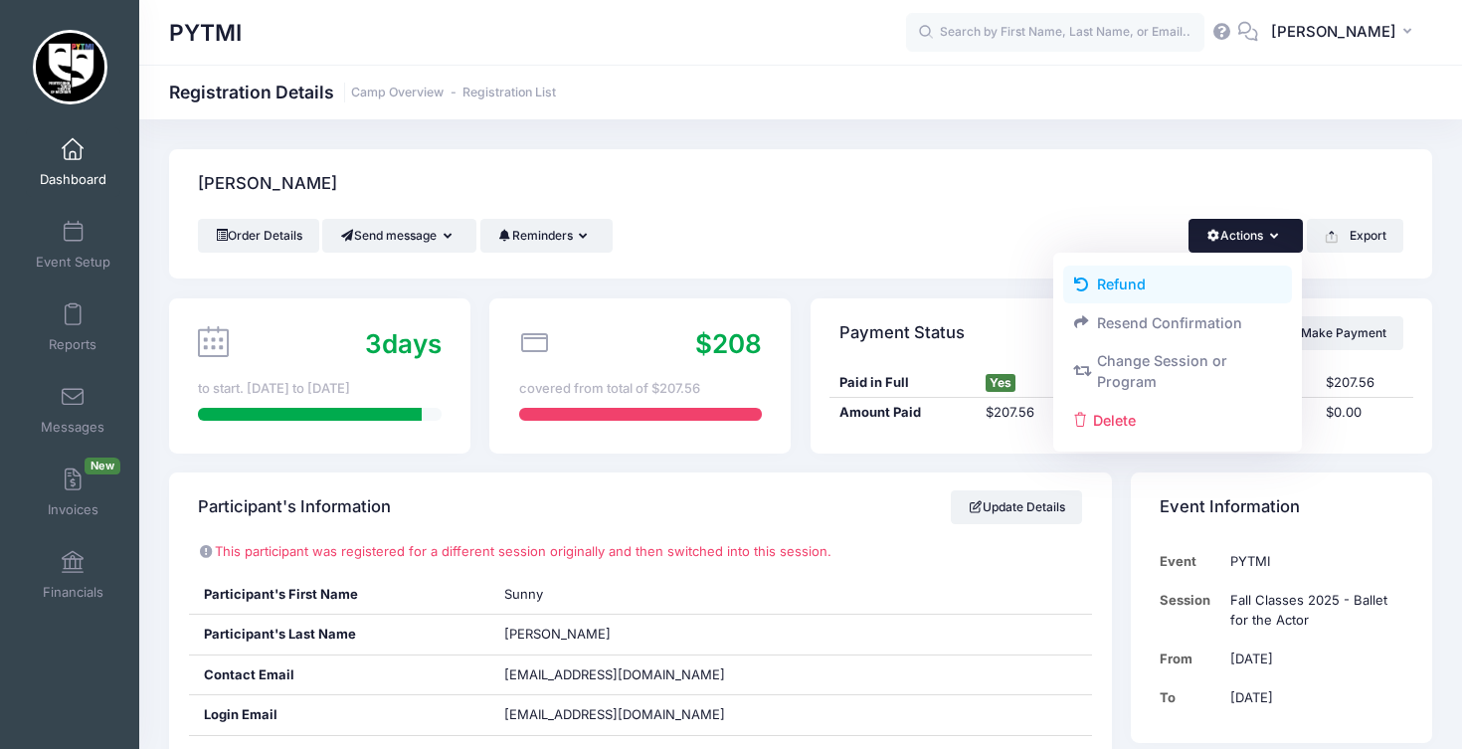
click at [1199, 292] on link "Refund" at bounding box center [1178, 284] width 230 height 38
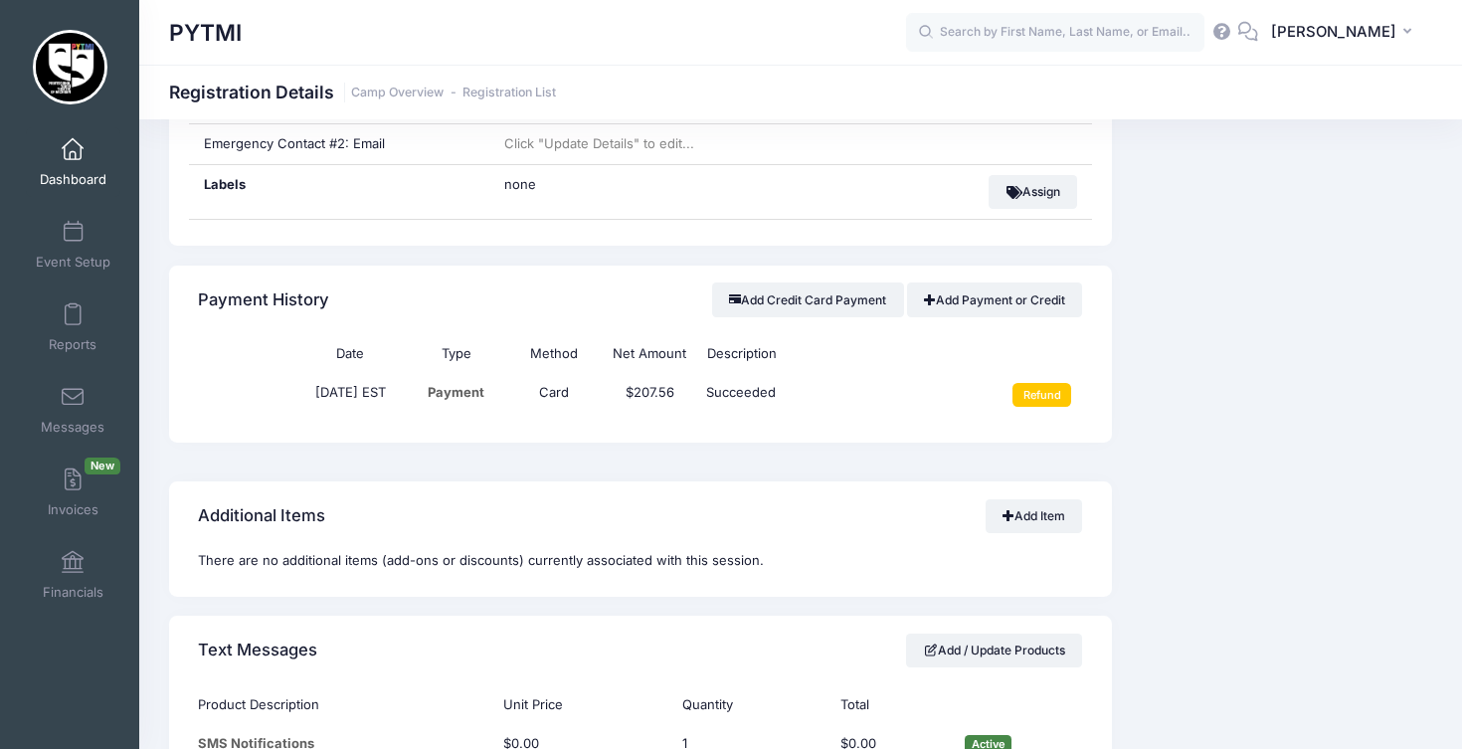
scroll to position [1339, 0]
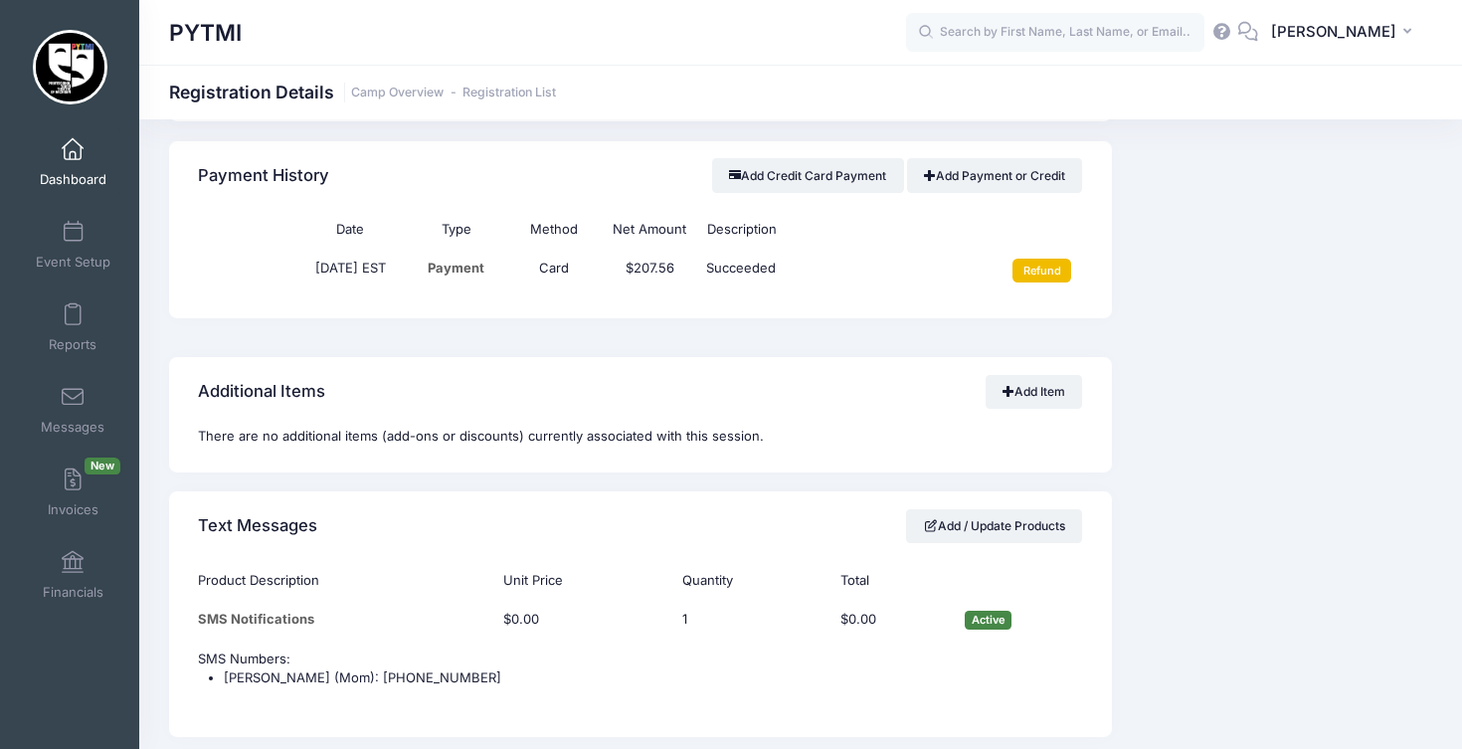
click at [1050, 260] on input "Refund" at bounding box center [1041, 271] width 59 height 24
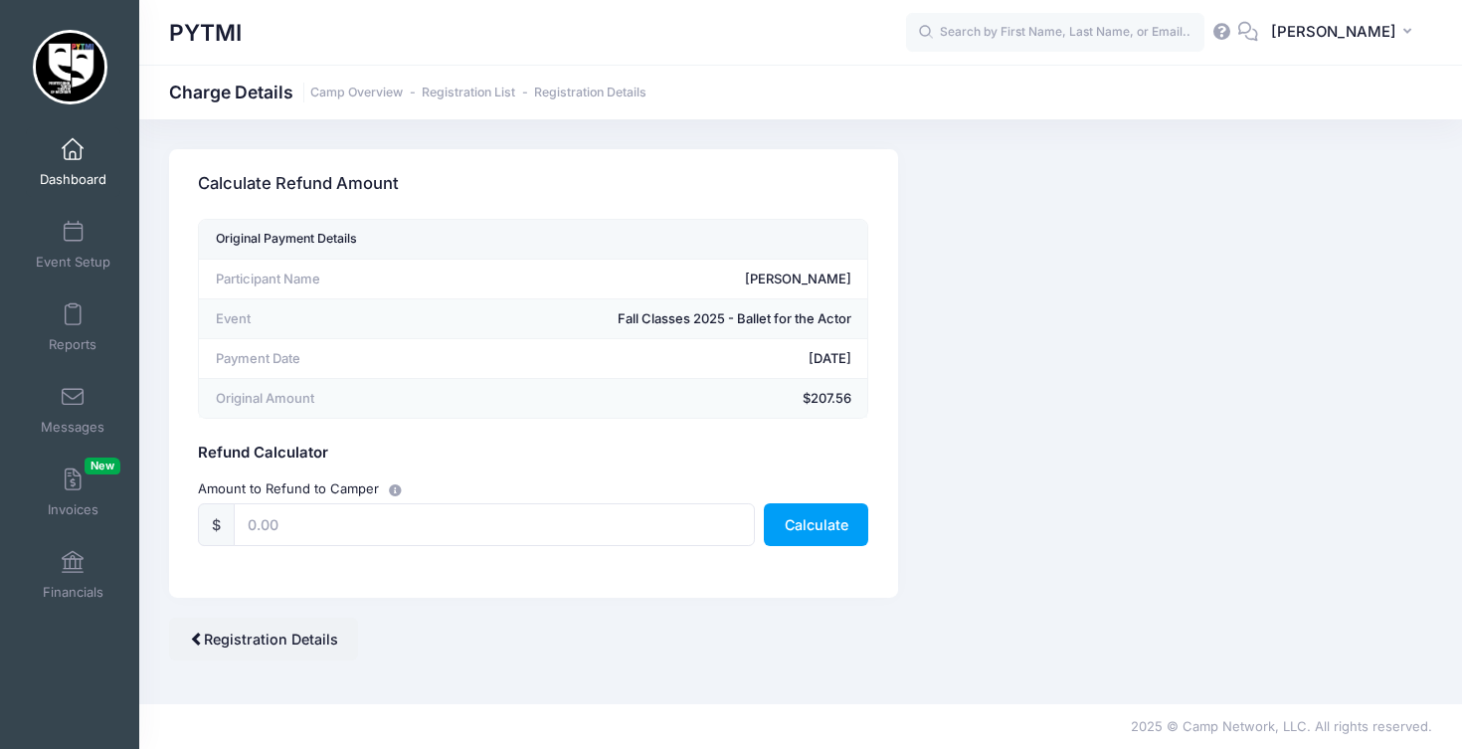
click at [442, 546] on div "Amount to Refund to Camper $ Calculate" at bounding box center [534, 511] width 690 height 87
click at [352, 510] on input "text" at bounding box center [494, 524] width 520 height 43
type input "207.56"
click at [814, 517] on button "Calculate" at bounding box center [816, 524] width 104 height 43
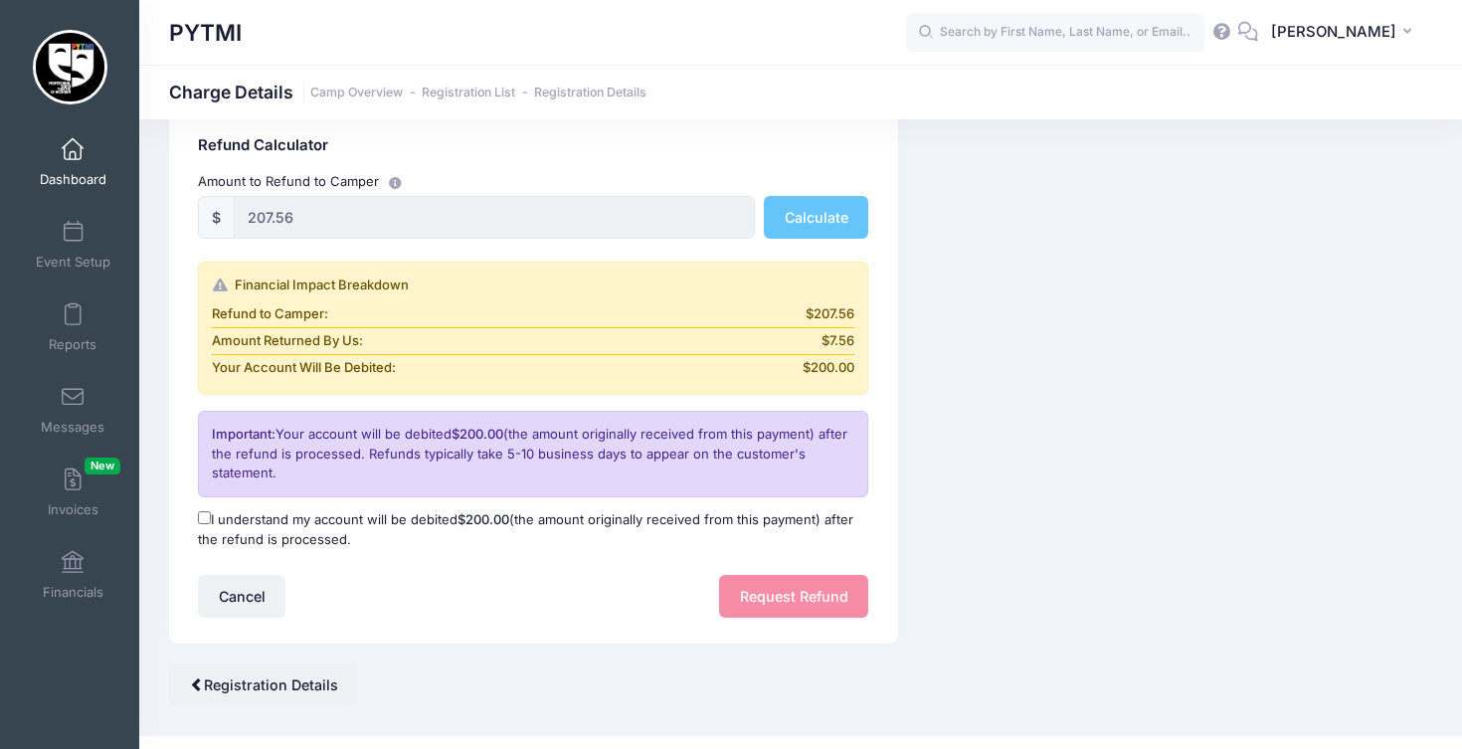
scroll to position [311, 0]
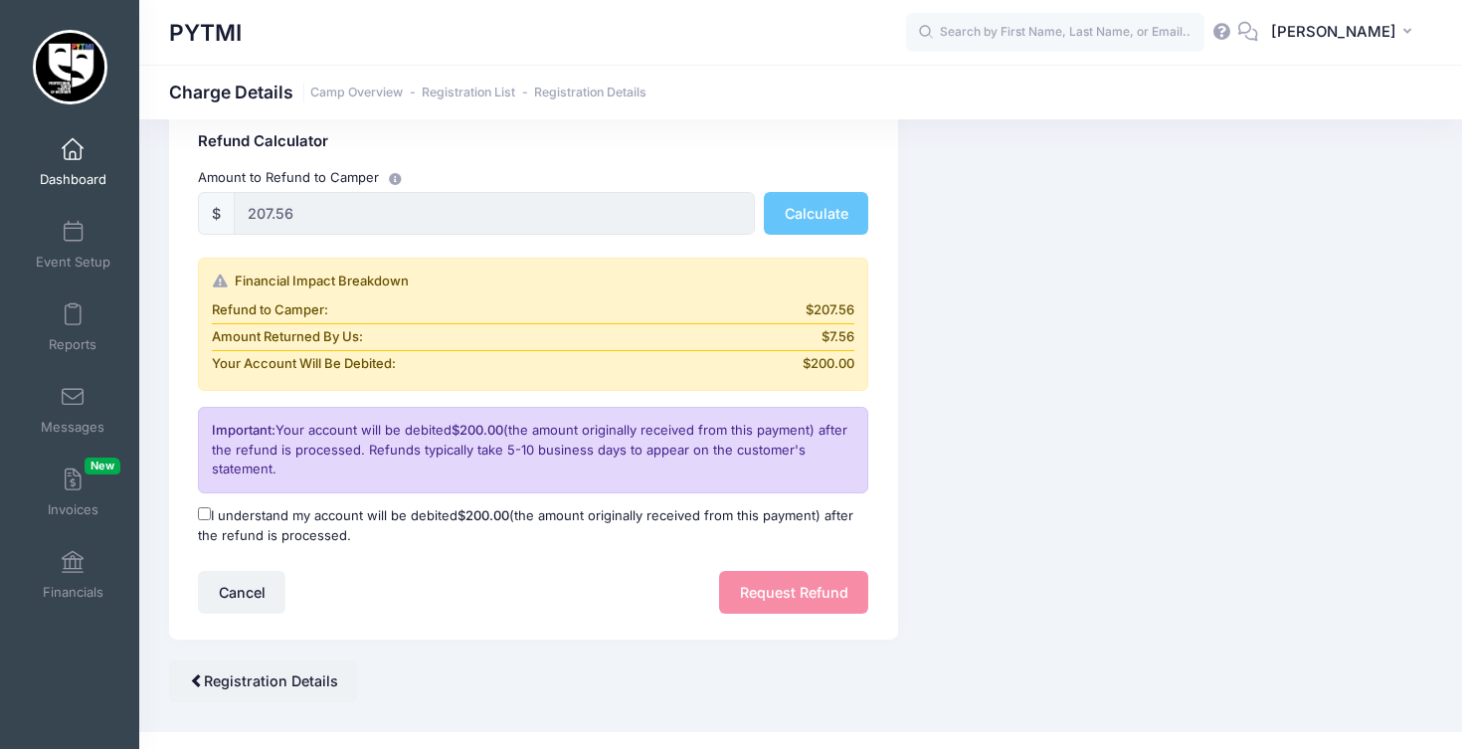
click at [204, 507] on input "I understand my account will be debited $200.00 (the amount originally received…" at bounding box center [204, 513] width 13 height 13
checkbox input "true"
click at [780, 582] on button "Request Refund" at bounding box center [793, 592] width 149 height 43
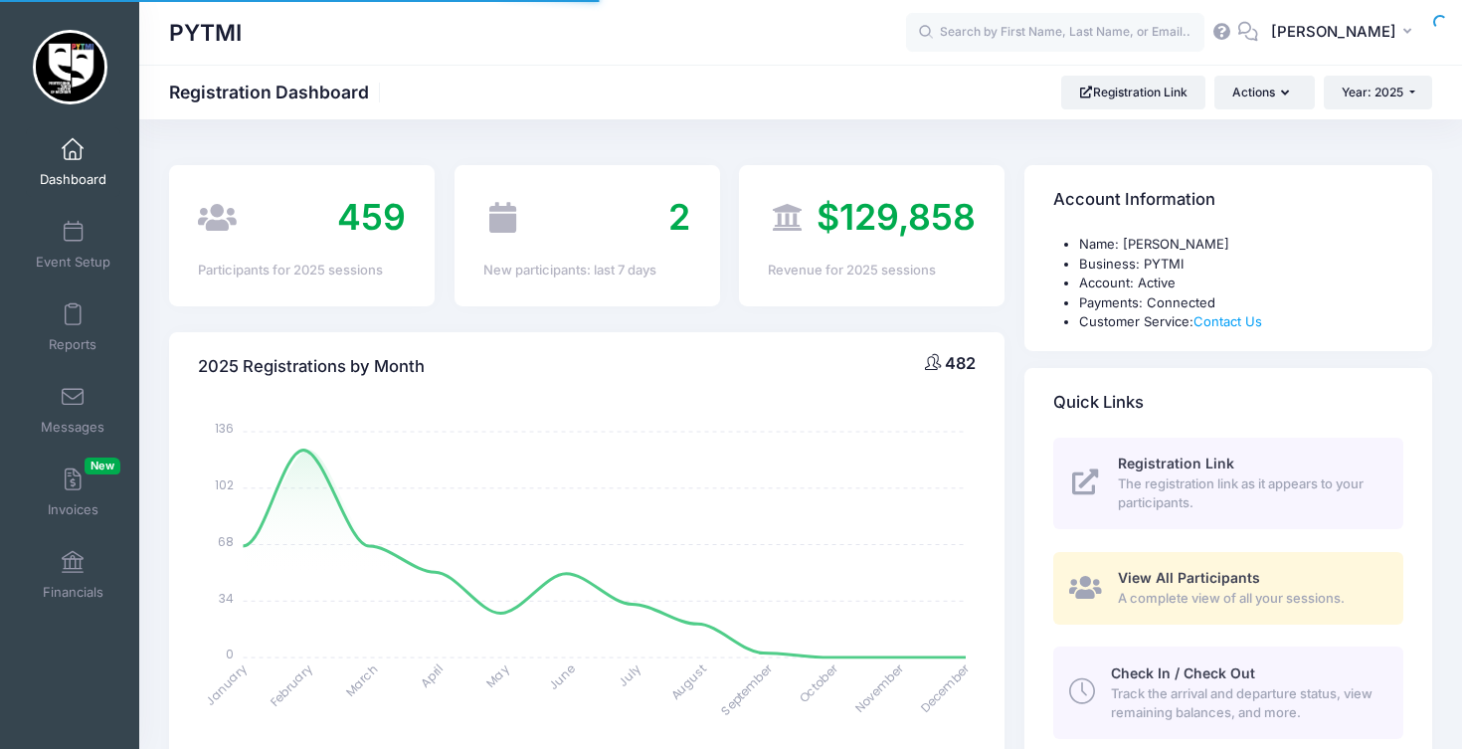
select select
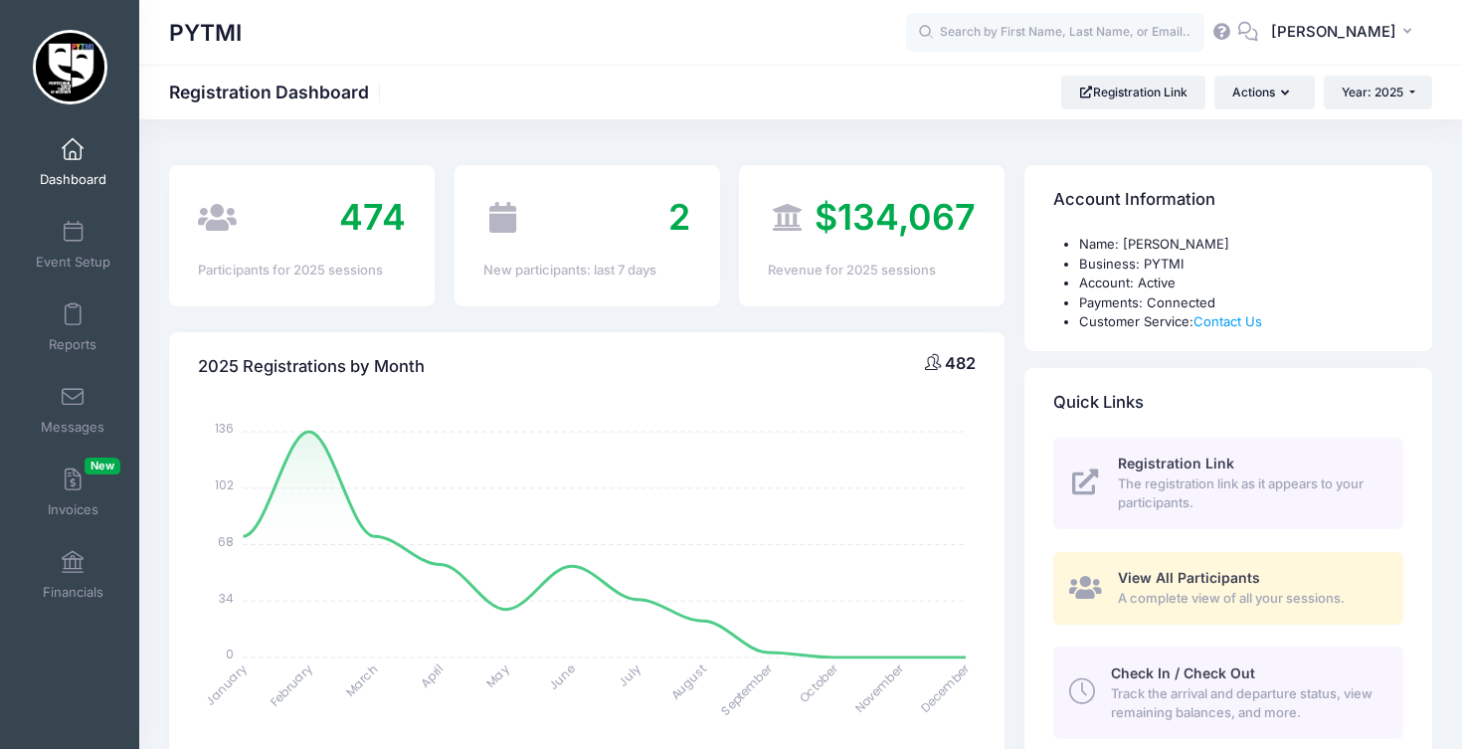
click at [1187, 572] on span "View All Participants" at bounding box center [1189, 577] width 142 height 17
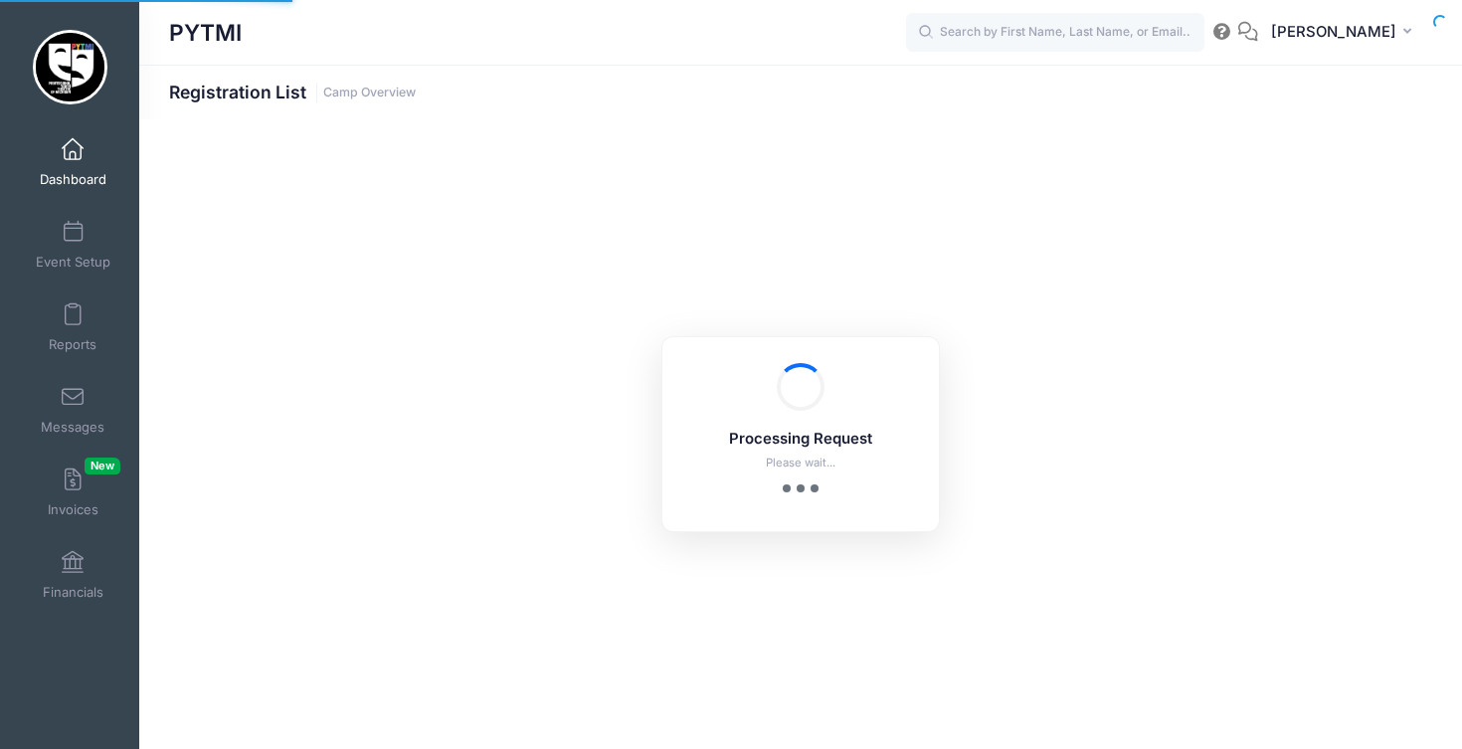
select select "10"
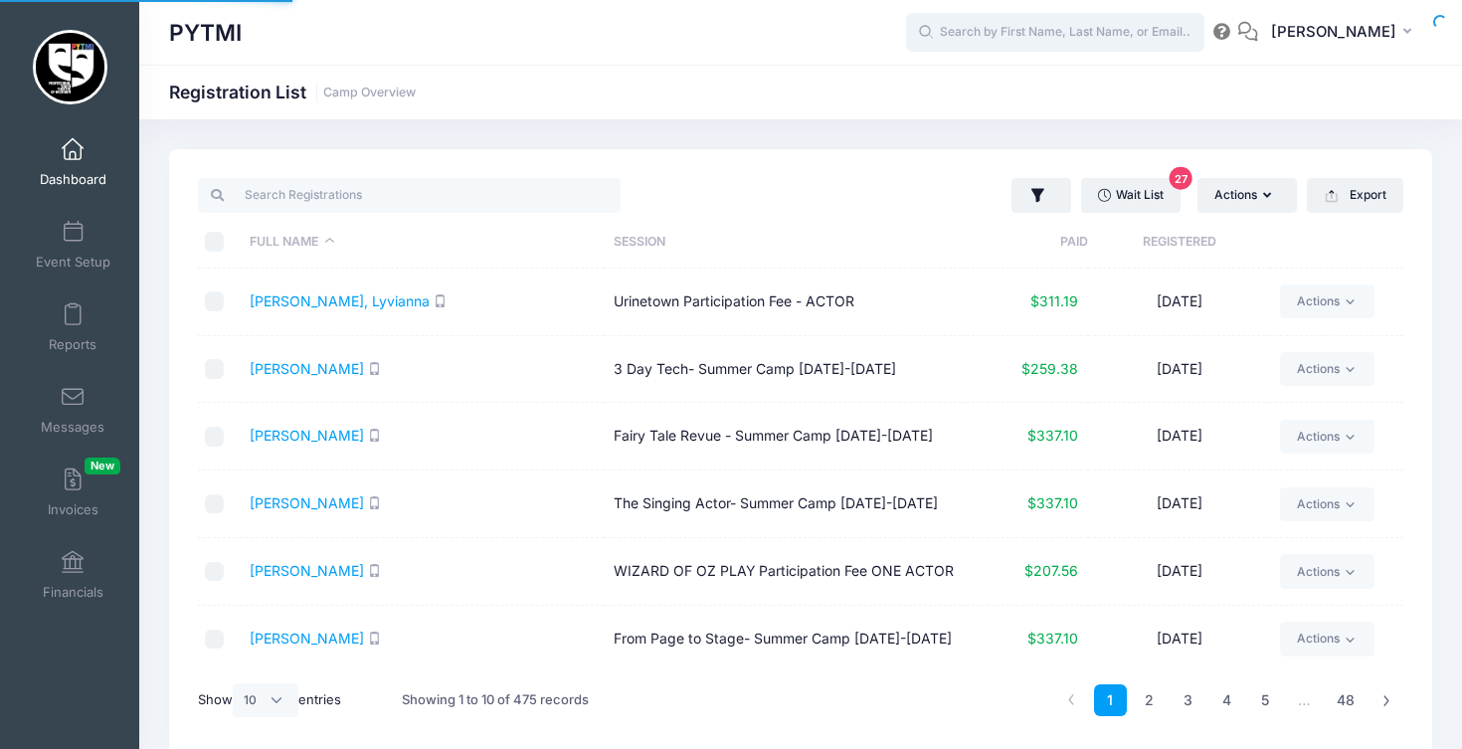
click at [1097, 26] on input "text" at bounding box center [1055, 33] width 298 height 40
click at [1044, 33] on input "text" at bounding box center [1055, 33] width 298 height 40
click at [381, 191] on input "search" at bounding box center [409, 195] width 423 height 34
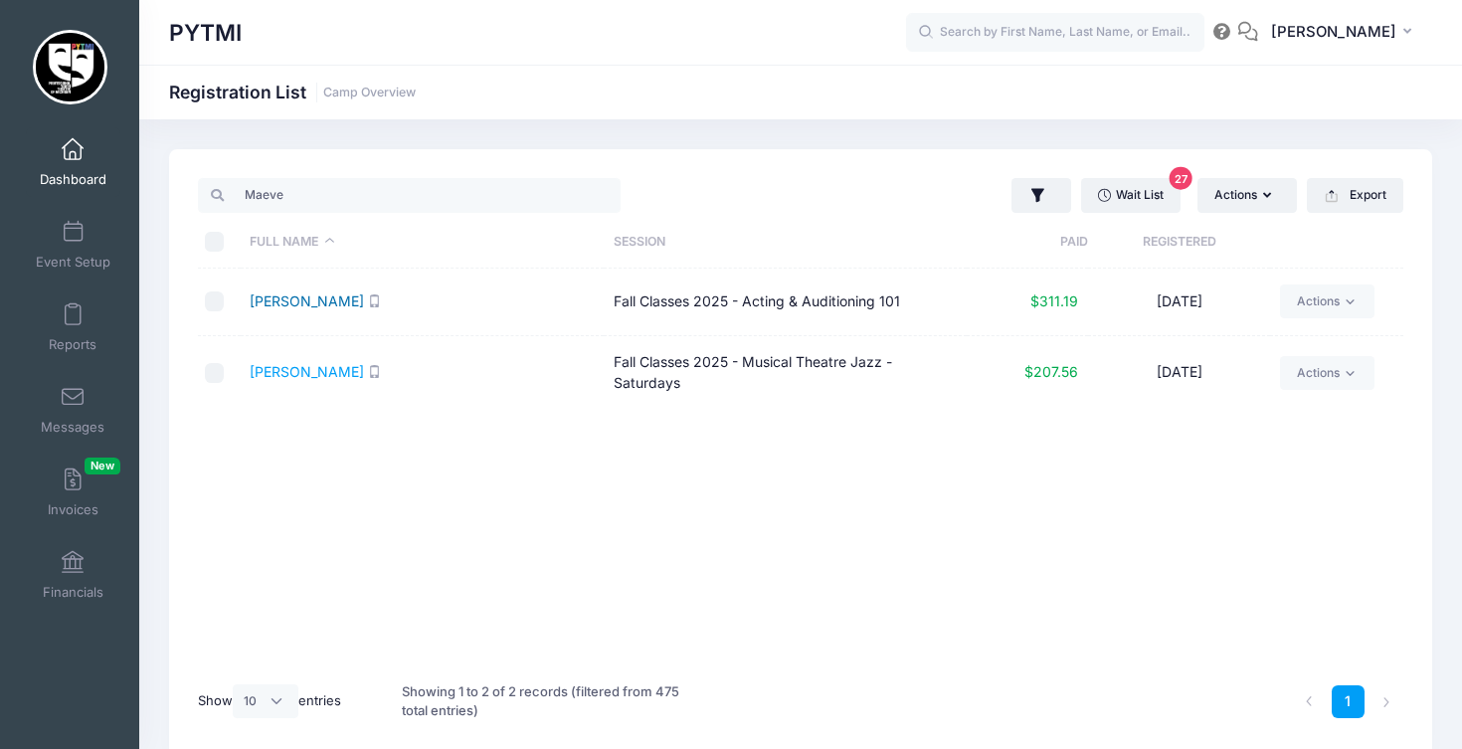
click at [301, 296] on link "Quaine, Maeve" at bounding box center [307, 300] width 114 height 17
click at [392, 195] on input "Maeve" at bounding box center [409, 195] width 423 height 34
type input "Maggi"
click at [291, 306] on link "Quaine, Maggi" at bounding box center [307, 300] width 114 height 17
click at [374, 183] on input "Maggi" at bounding box center [409, 195] width 423 height 34
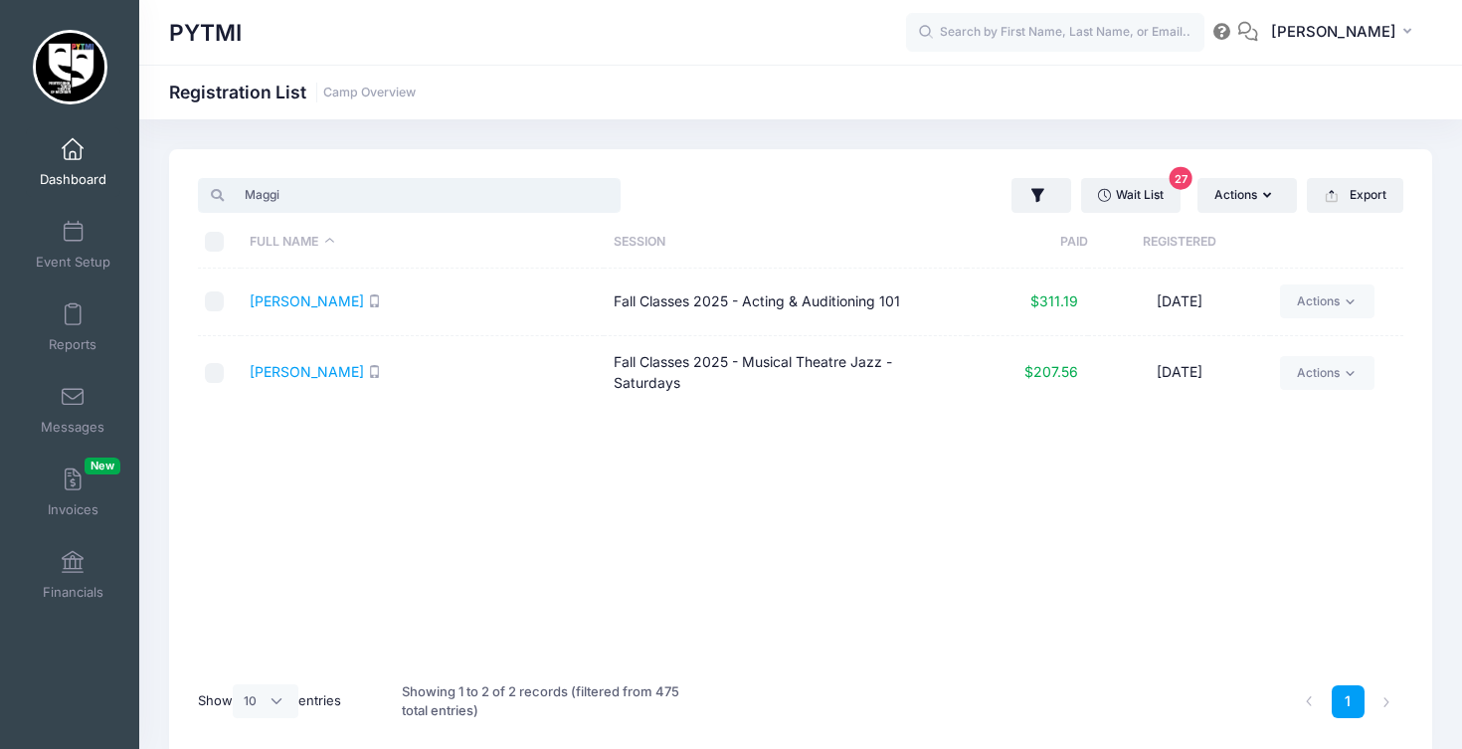
click at [339, 203] on input "Maggi" at bounding box center [409, 195] width 423 height 34
click at [272, 202] on input "Maggi" at bounding box center [409, 195] width 423 height 34
click at [595, 196] on input "Maggi" at bounding box center [409, 195] width 423 height 34
click at [608, 192] on input "search" at bounding box center [409, 195] width 423 height 34
click at [602, 194] on input "search" at bounding box center [409, 195] width 423 height 34
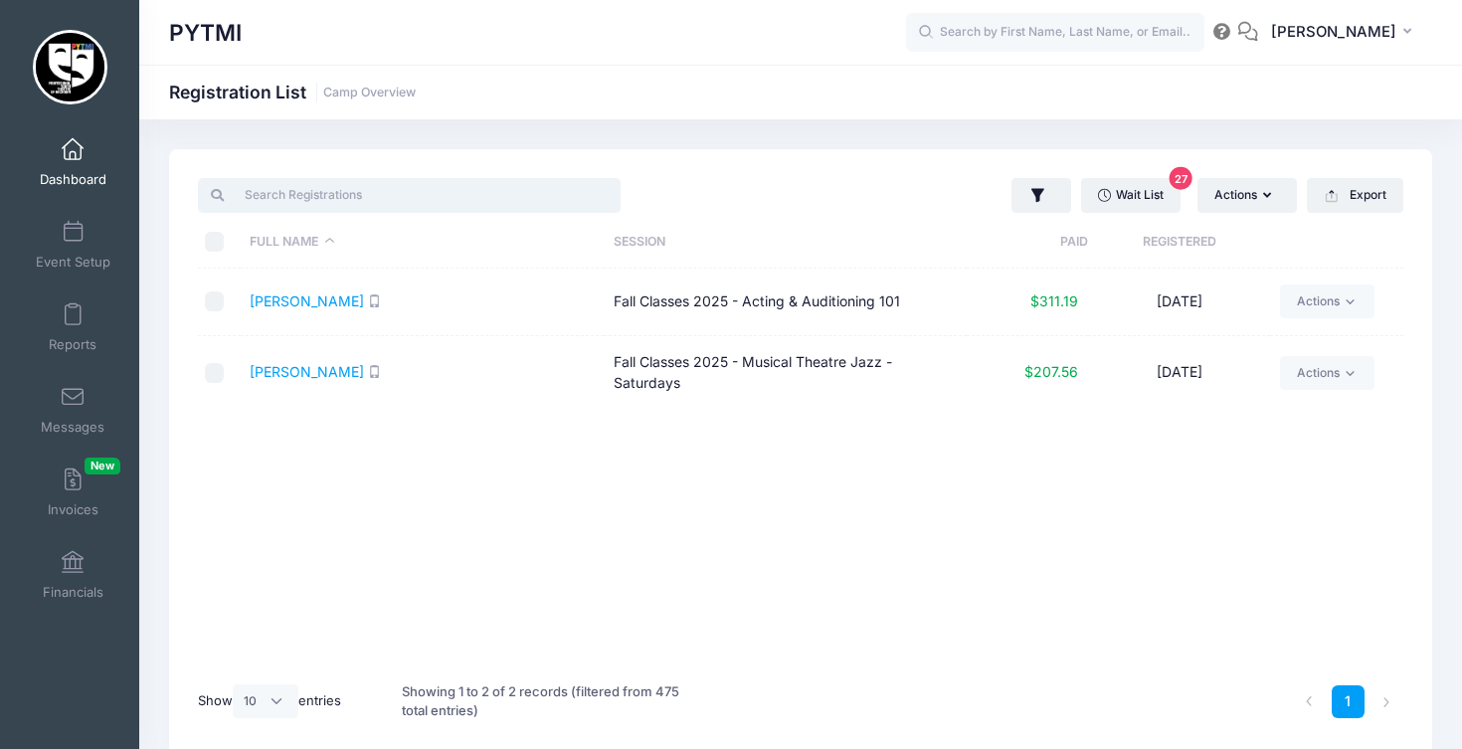
click at [376, 192] on input "search" at bounding box center [409, 195] width 423 height 34
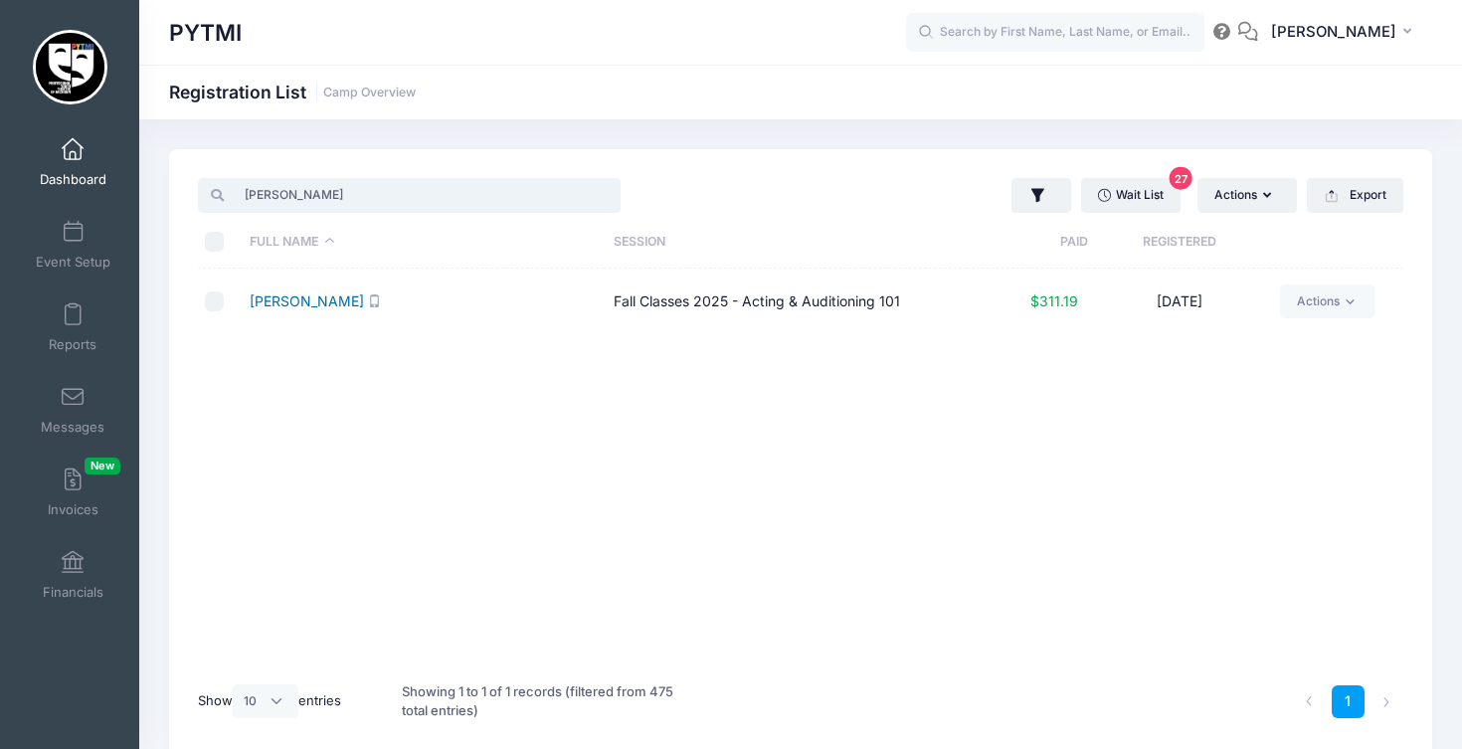
type input "[PERSON_NAME]"
click at [318, 301] on link "[PERSON_NAME]" at bounding box center [307, 300] width 114 height 17
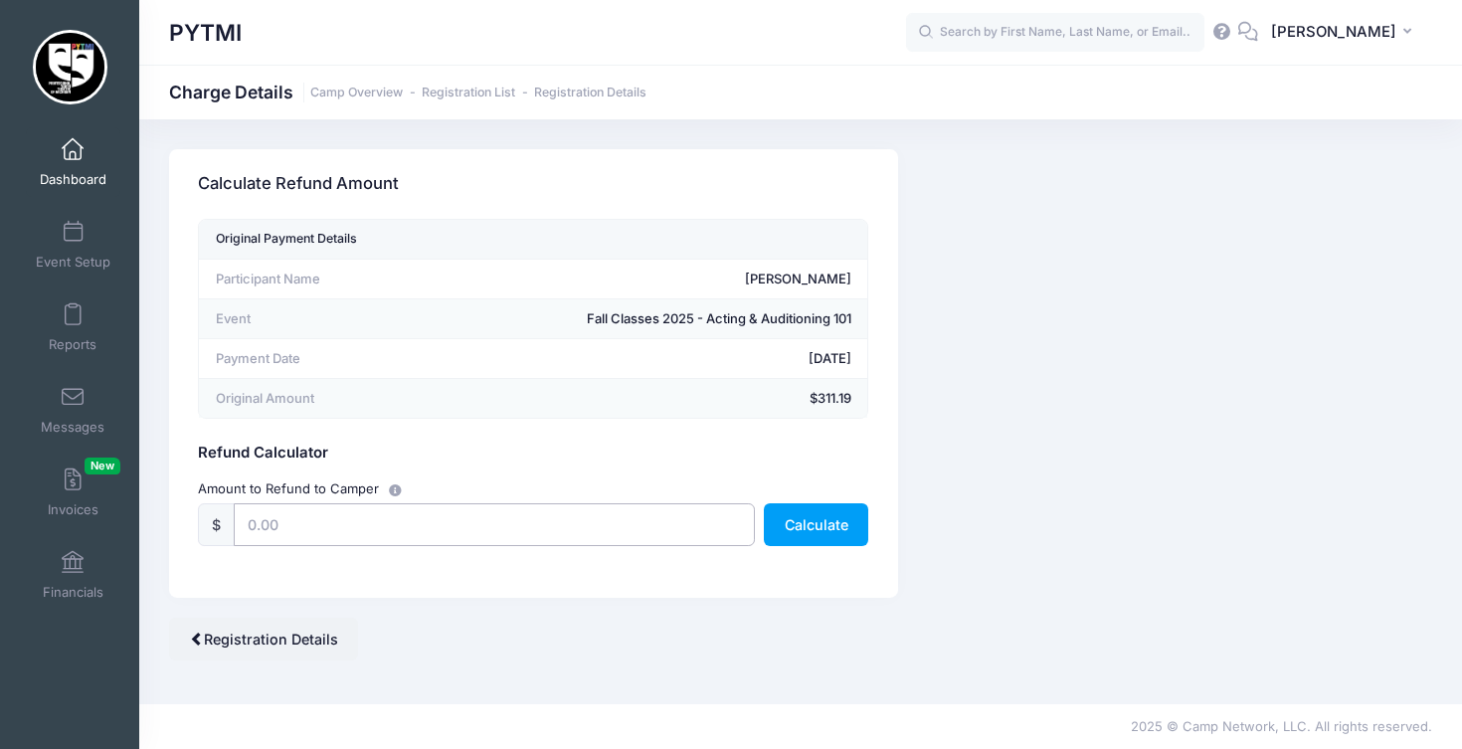
click at [436, 529] on input "text" at bounding box center [494, 524] width 520 height 43
type input "311.19"
click at [803, 512] on button "Calculate" at bounding box center [816, 524] width 104 height 43
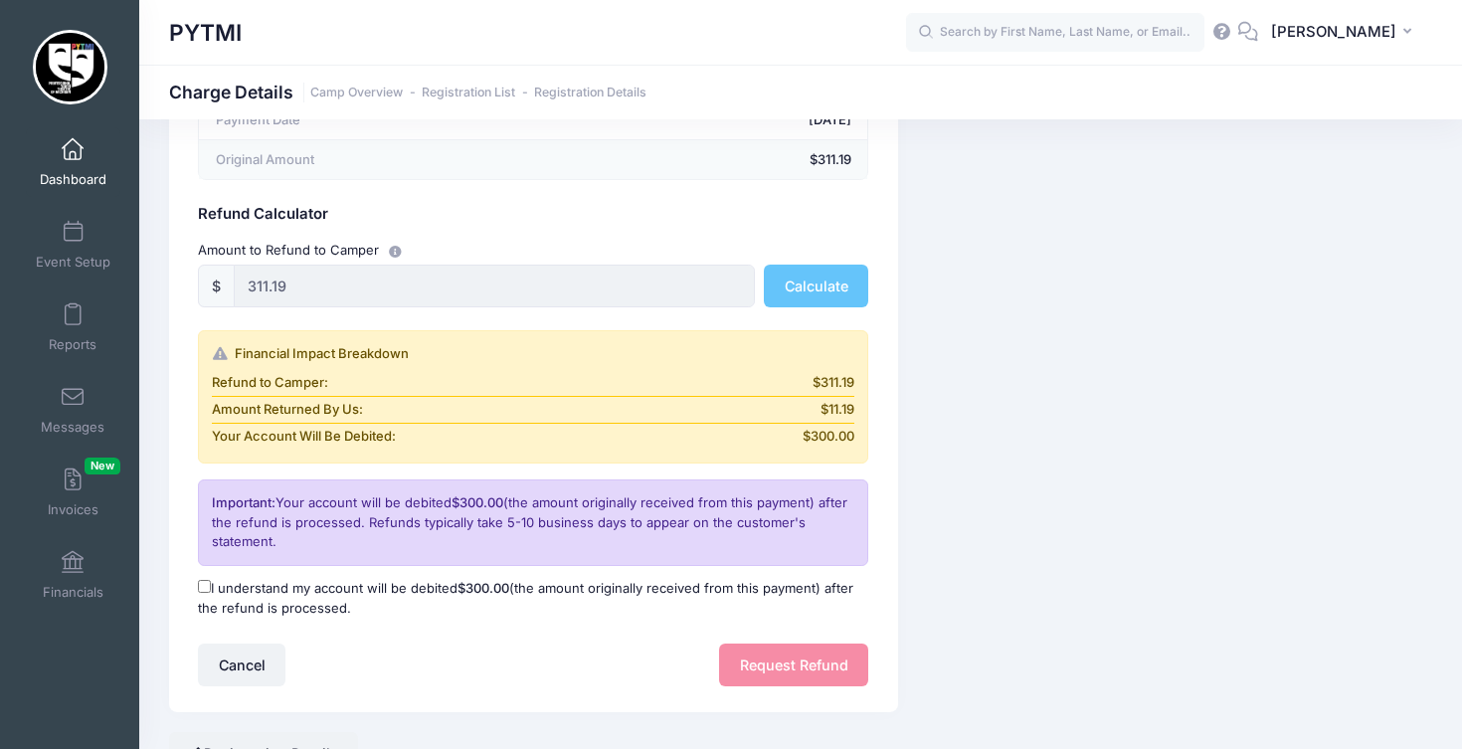
scroll to position [253, 0]
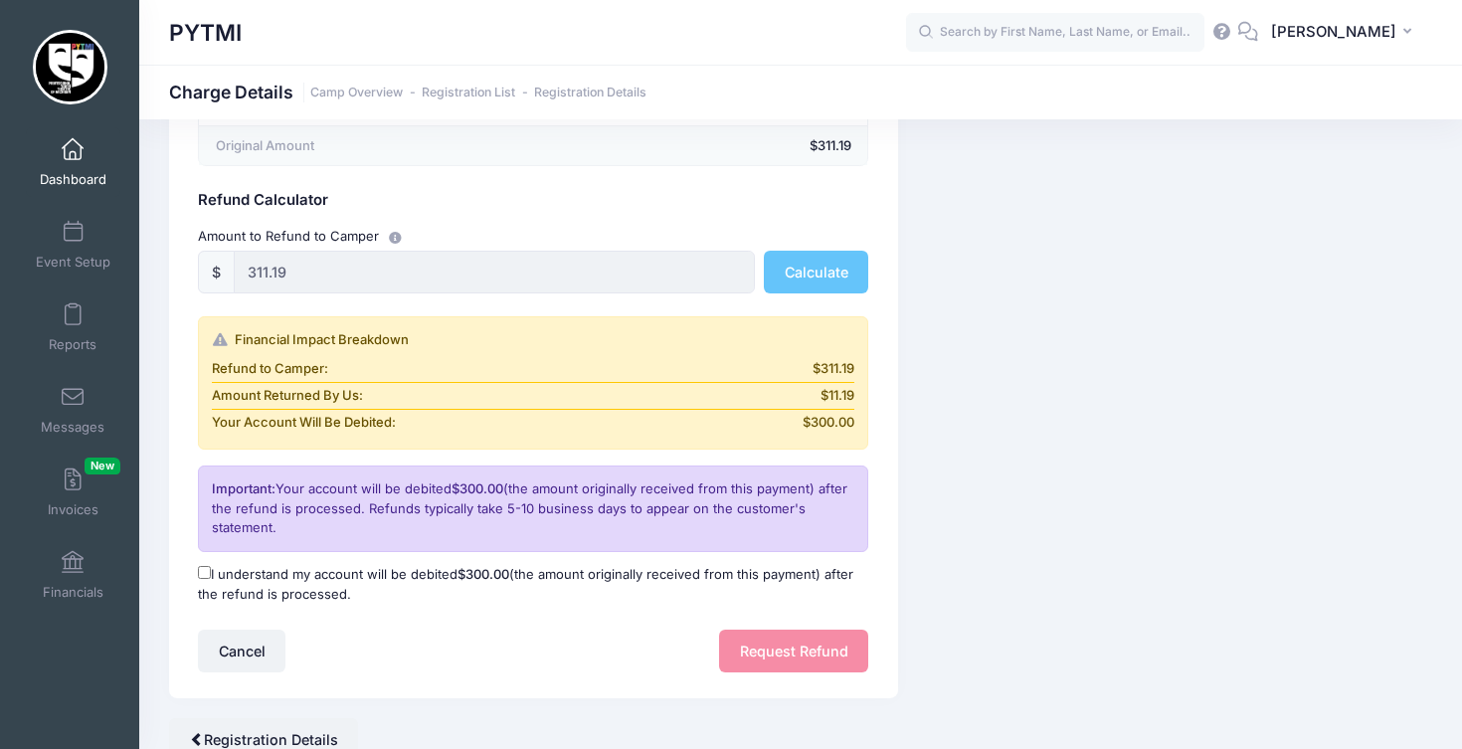
click at [216, 583] on label "I understand my account will be debited $300.00 (the amount originally received…" at bounding box center [533, 584] width 670 height 39
click at [211, 579] on input "I understand my account will be debited $300.00 (the amount originally received…" at bounding box center [204, 572] width 13 height 13
checkbox input "true"
click at [836, 629] on button "Request Refund" at bounding box center [793, 650] width 149 height 43
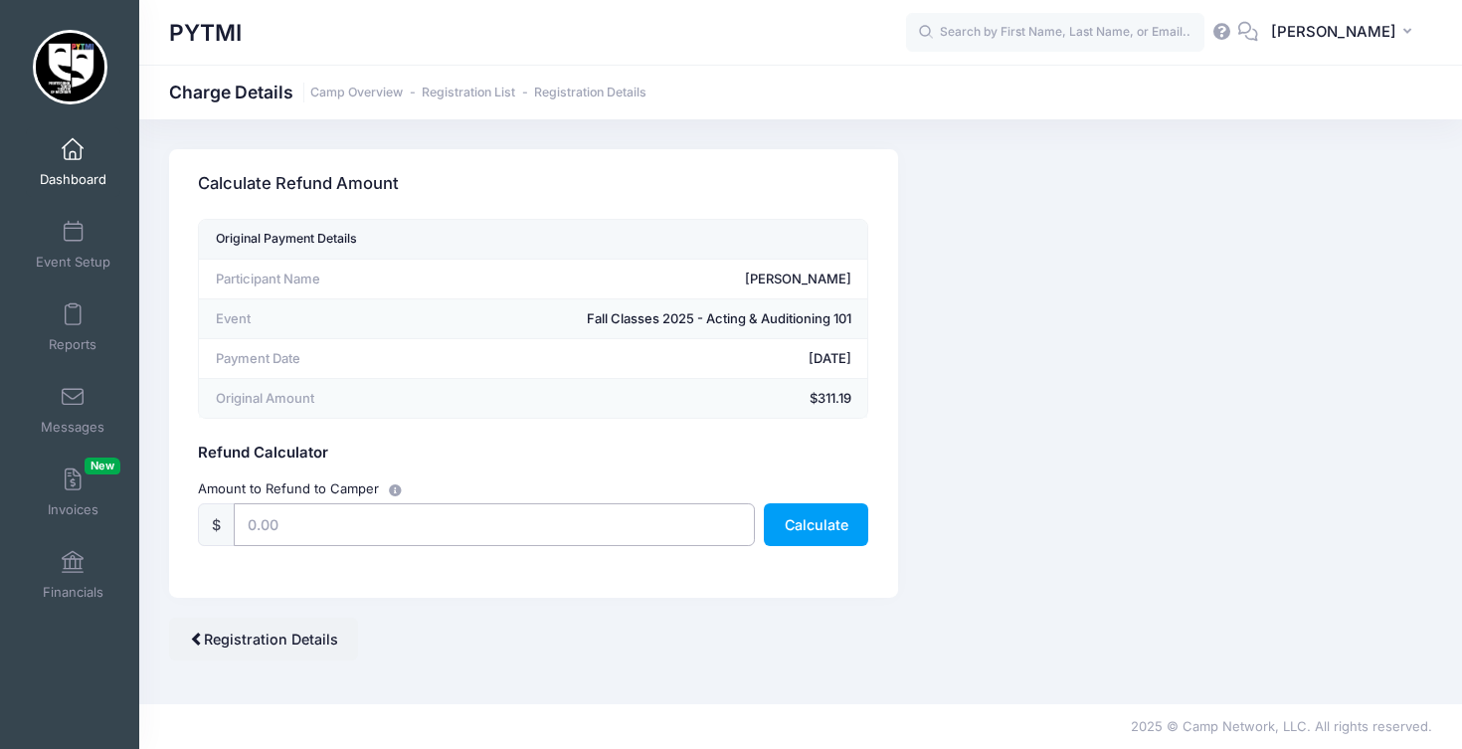
click at [387, 524] on input "text" at bounding box center [494, 524] width 520 height 43
type input "311.19"
click at [805, 522] on button "Calculate" at bounding box center [816, 524] width 104 height 43
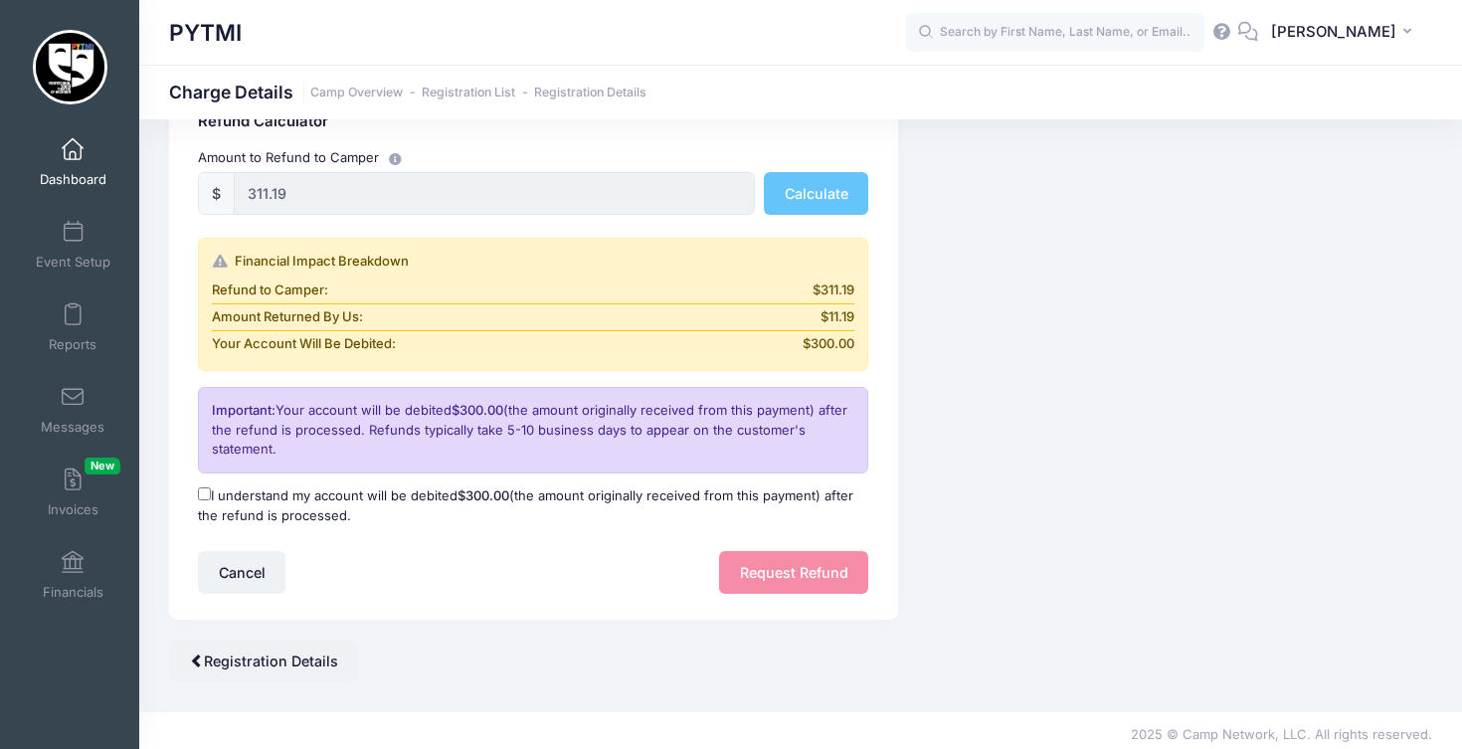
scroll to position [330, 0]
click at [202, 488] on input "I understand my account will be debited $300.00 (the amount originally received…" at bounding box center [204, 494] width 13 height 13
checkbox input "true"
click at [808, 561] on button "Request Refund" at bounding box center [793, 573] width 149 height 43
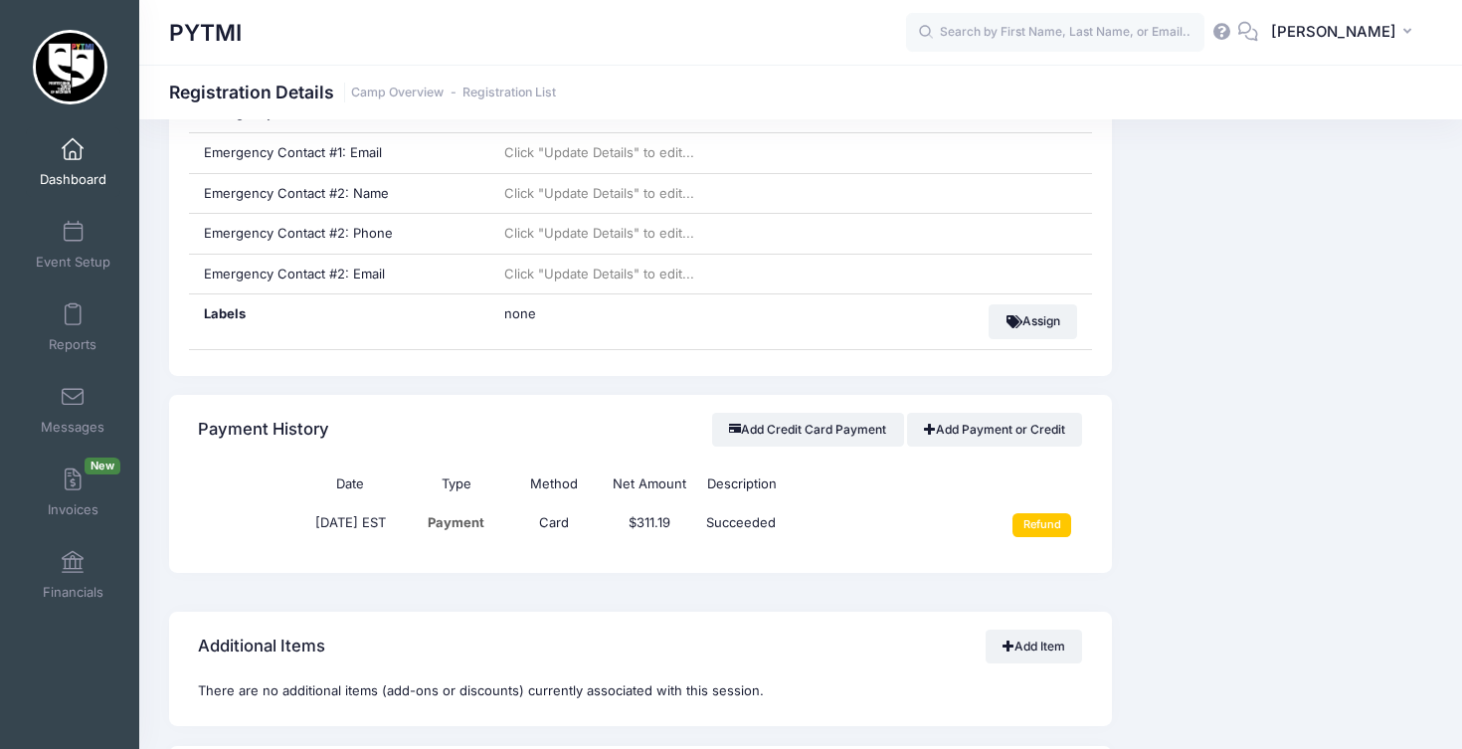
scroll to position [1052, 0]
click at [1052, 514] on input "Refund" at bounding box center [1041, 526] width 59 height 24
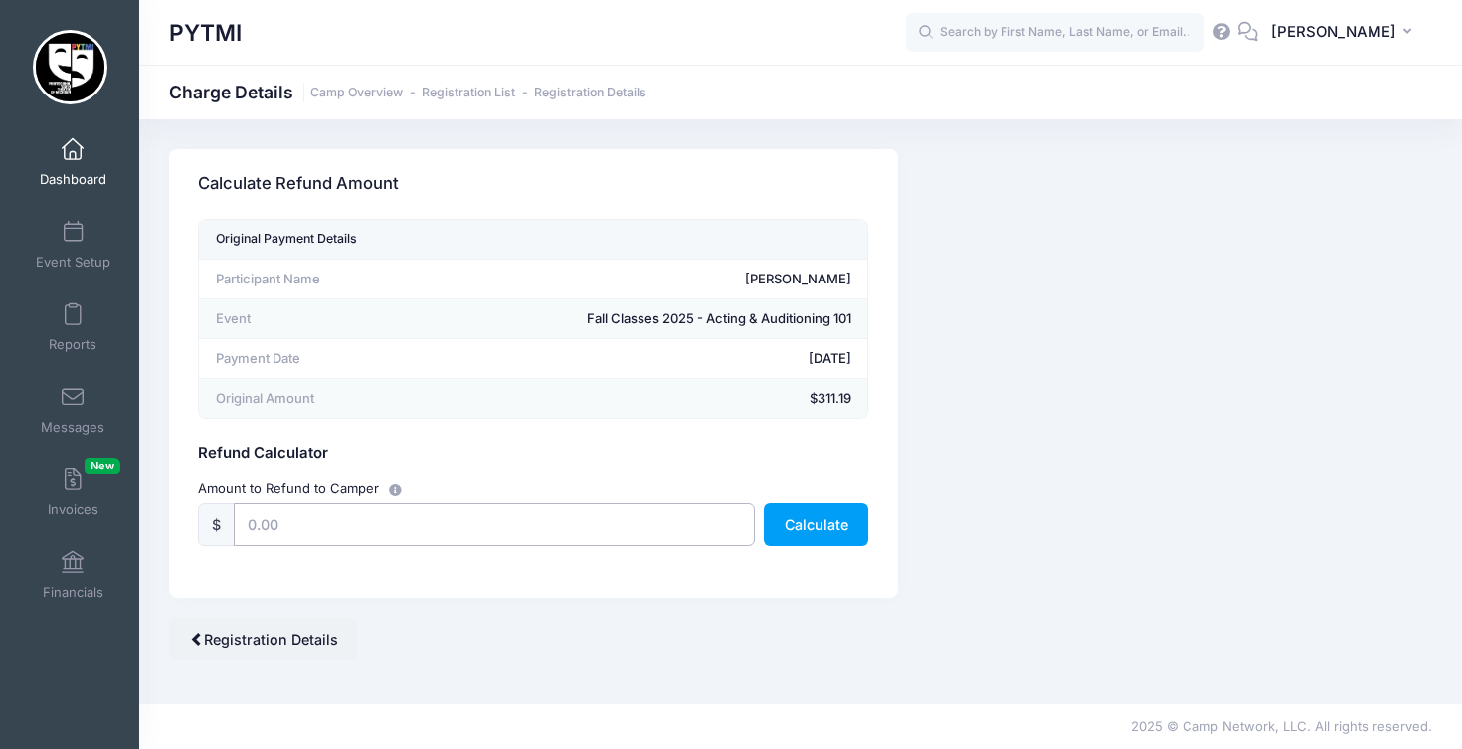
click at [333, 526] on input "text" at bounding box center [494, 524] width 520 height 43
type input "311.19"
click at [817, 518] on button "Calculate" at bounding box center [816, 524] width 104 height 43
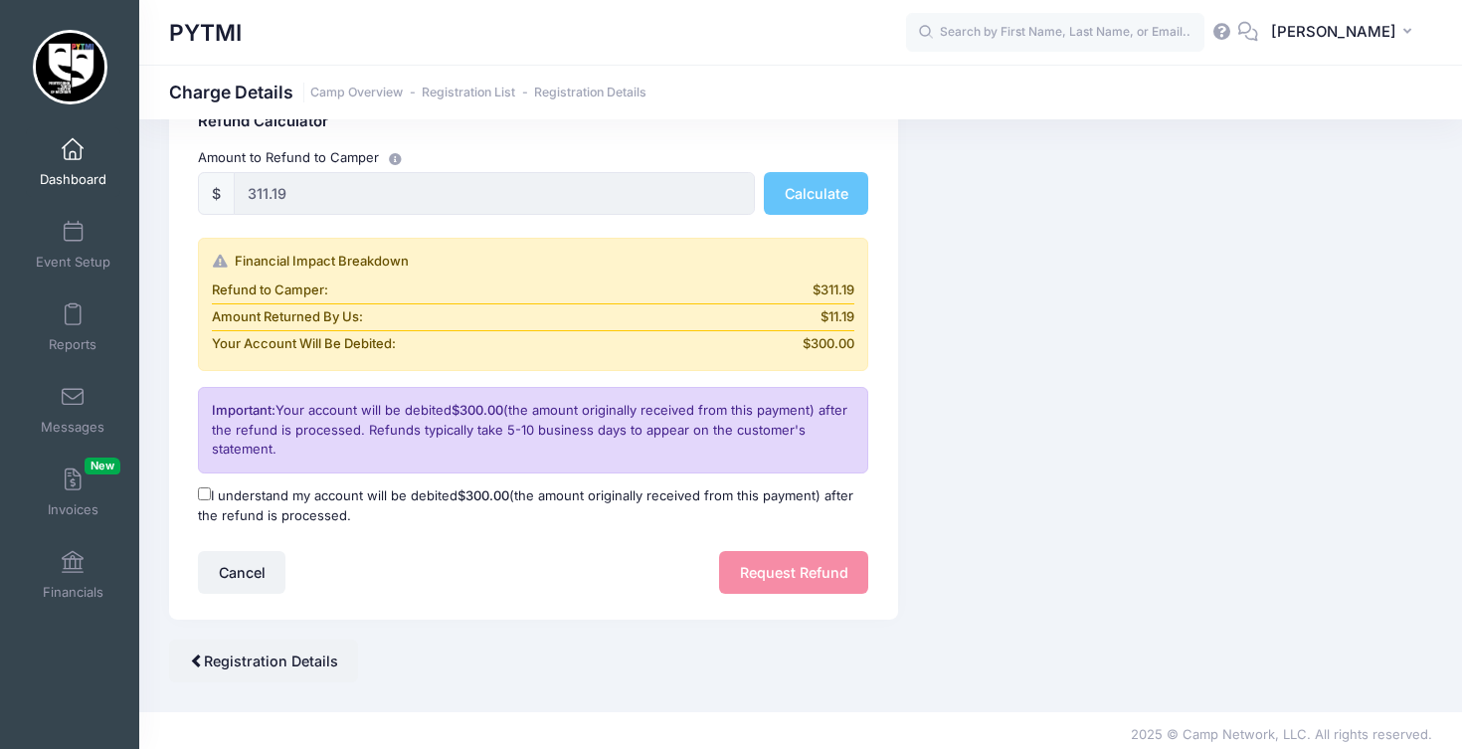
scroll to position [330, 0]
click at [202, 488] on input "I understand my account will be debited $300.00 (the amount originally received…" at bounding box center [204, 494] width 13 height 13
checkbox input "true"
click at [804, 561] on button "Request Refund" at bounding box center [793, 573] width 149 height 43
